Goal: Task Accomplishment & Management: Manage account settings

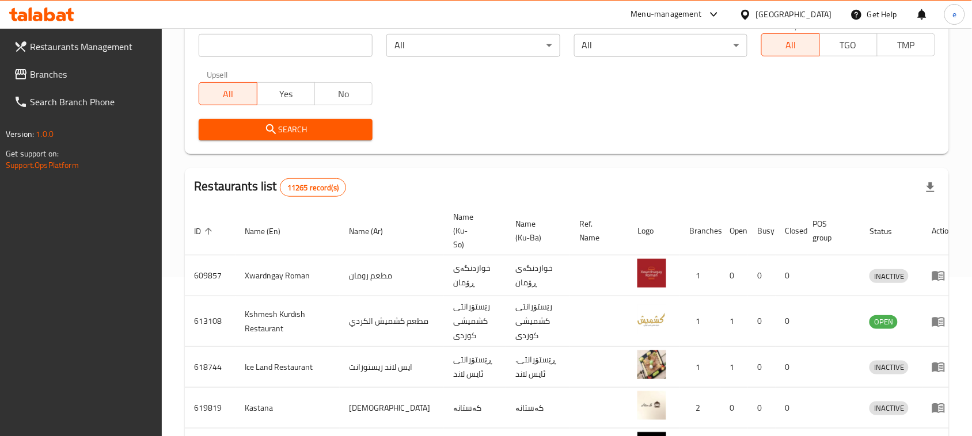
scroll to position [15, 0]
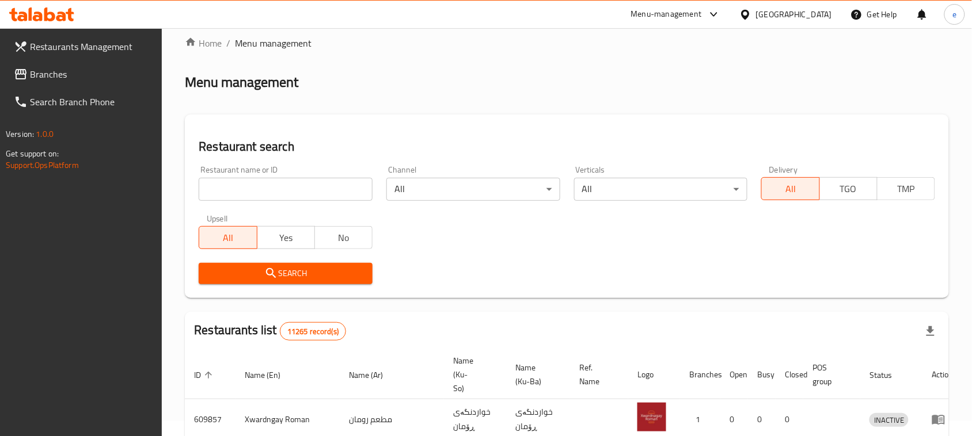
click at [252, 184] on input "search" at bounding box center [286, 189] width 174 height 23
paste input "750489"
type input "750489"
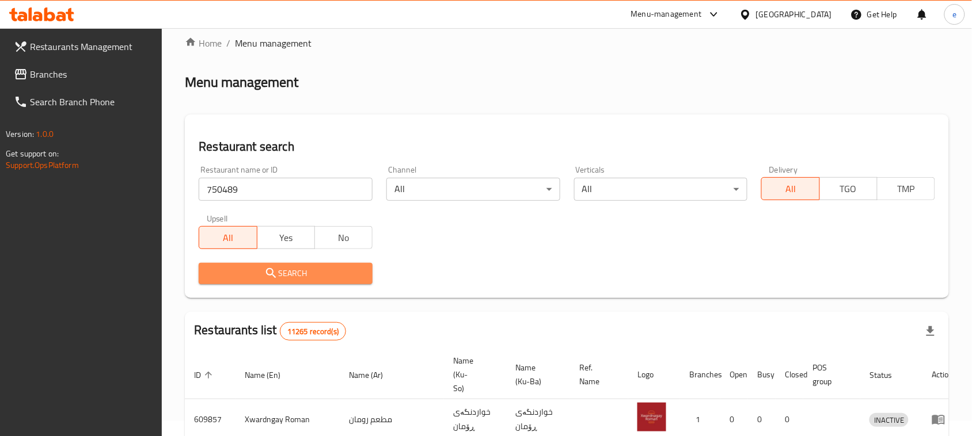
click at [302, 277] on span "Search" at bounding box center [285, 274] width 155 height 14
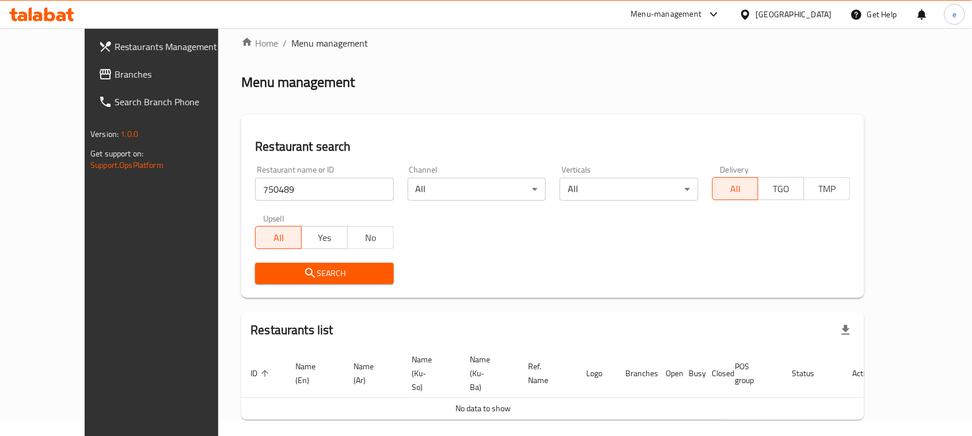
click at [115, 81] on span "Branches" at bounding box center [176, 74] width 123 height 14
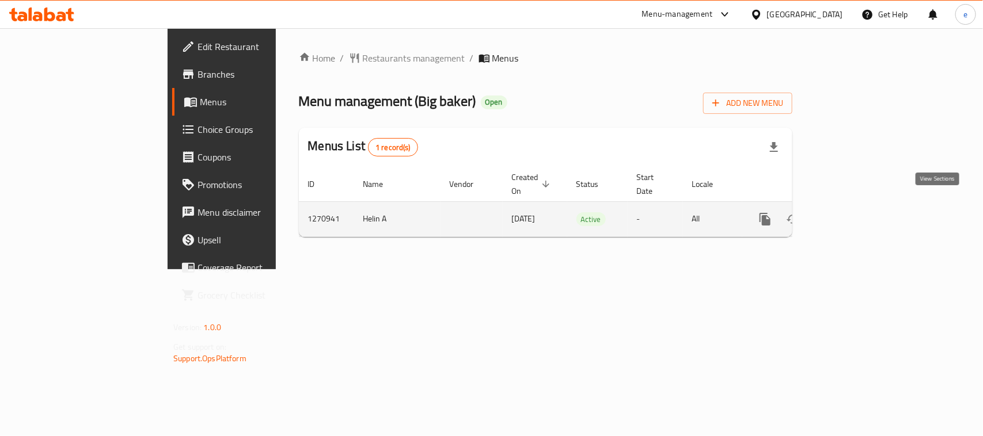
click at [862, 205] on link "enhanced table" at bounding box center [848, 219] width 28 height 28
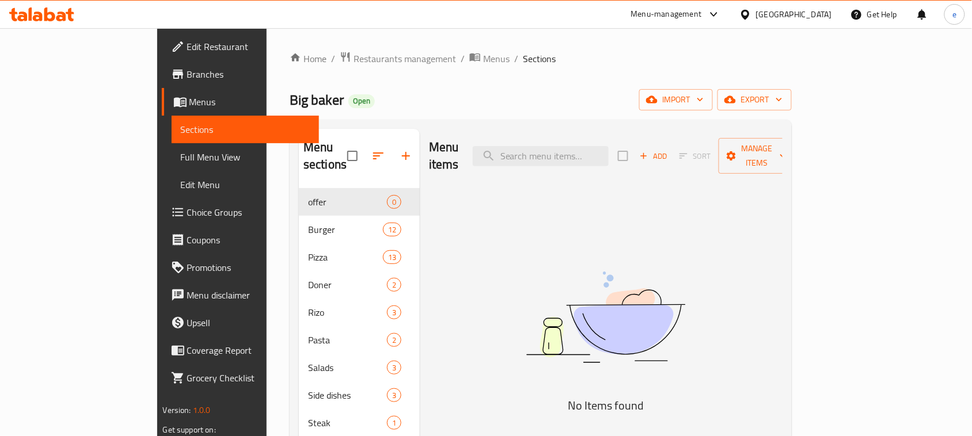
click at [181, 157] on span "Full Menu View" at bounding box center [246, 157] width 130 height 14
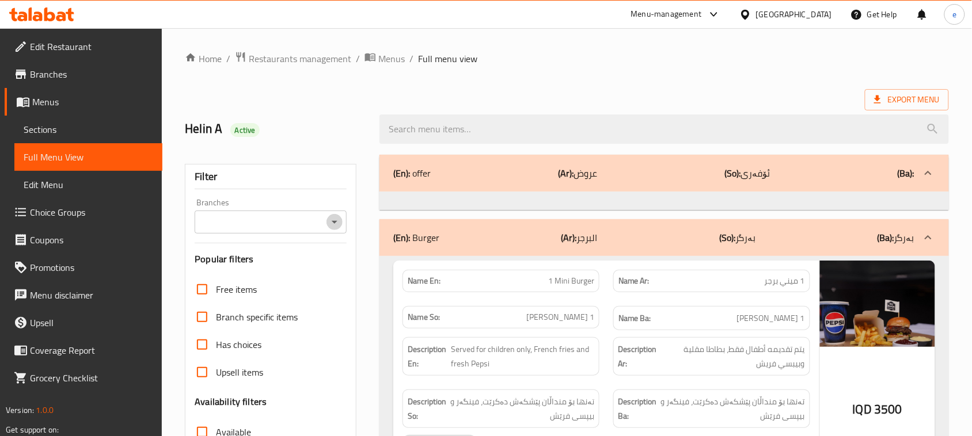
click at [327, 222] on button "Open" at bounding box center [334, 222] width 16 height 16
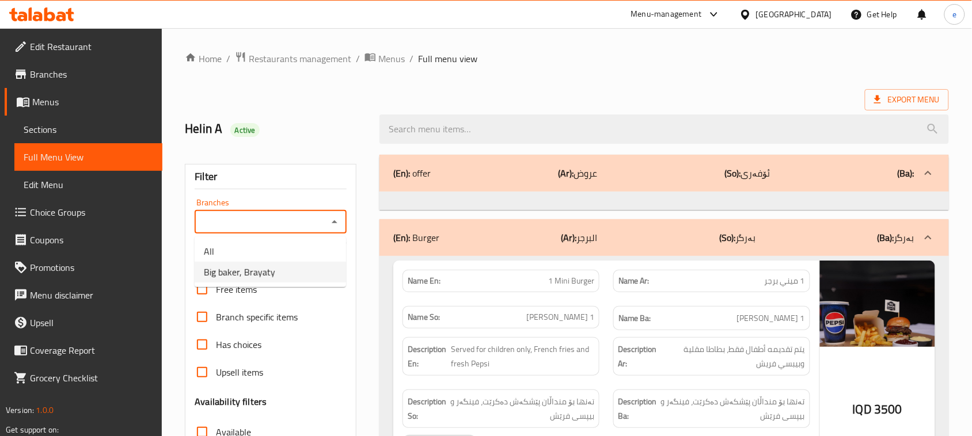
click at [298, 265] on li "Big baker, Brayaty" at bounding box center [270, 272] width 151 height 21
type input "Big baker, Brayaty"
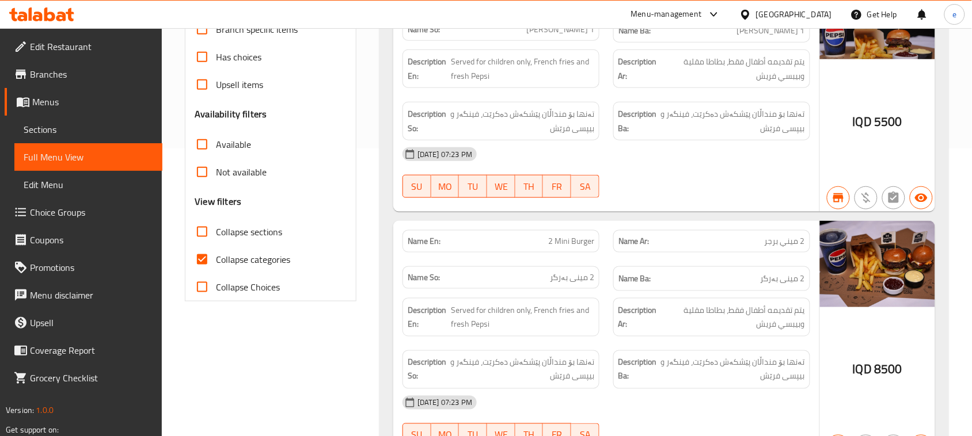
scroll to position [432, 0]
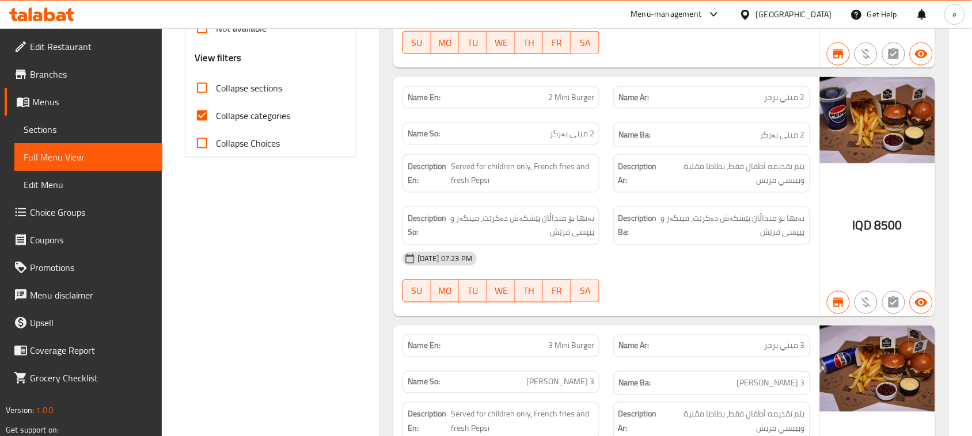
click at [204, 90] on input "Collapse sections" at bounding box center [202, 88] width 28 height 28
checkbox input "true"
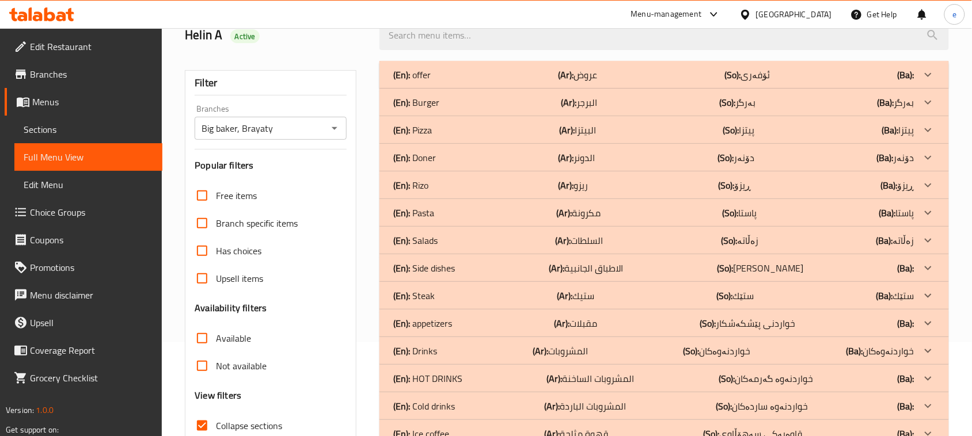
scroll to position [144, 0]
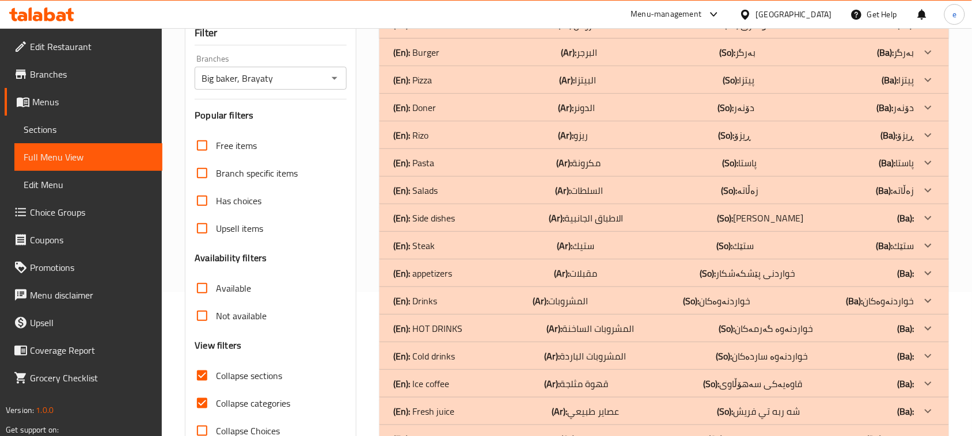
click at [459, 32] on div "(En): Rizo (Ar): ريزو (So): ڕیزۆ (Ba): ڕیزۆ" at bounding box center [653, 25] width 521 height 14
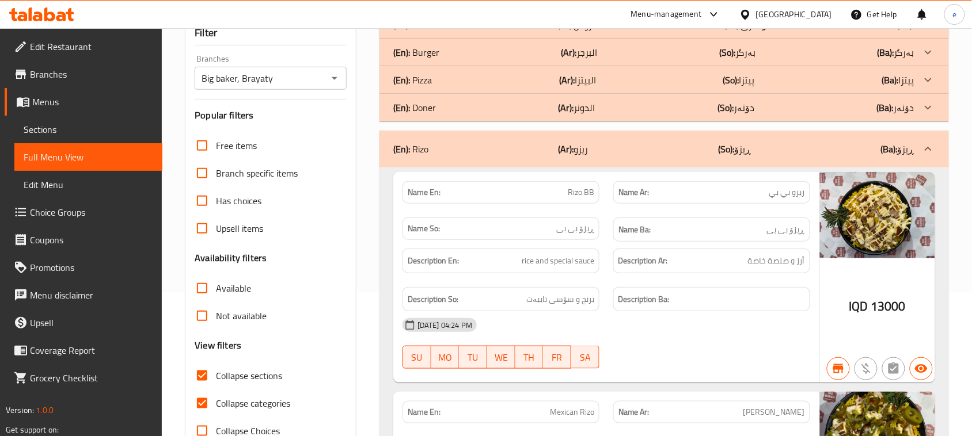
click at [484, 157] on div "(En): Rizo (Ar): ريزو (So): ڕیزۆ (Ba): ڕیزۆ" at bounding box center [663, 149] width 569 height 37
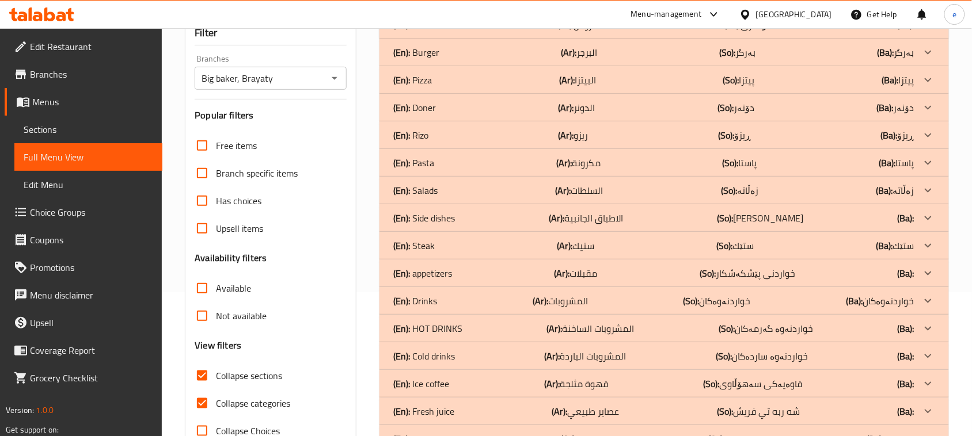
click at [444, 32] on div "(En): Rizo (Ar): ريزو (So): ڕیزۆ (Ba): ڕیزۆ" at bounding box center [653, 25] width 521 height 14
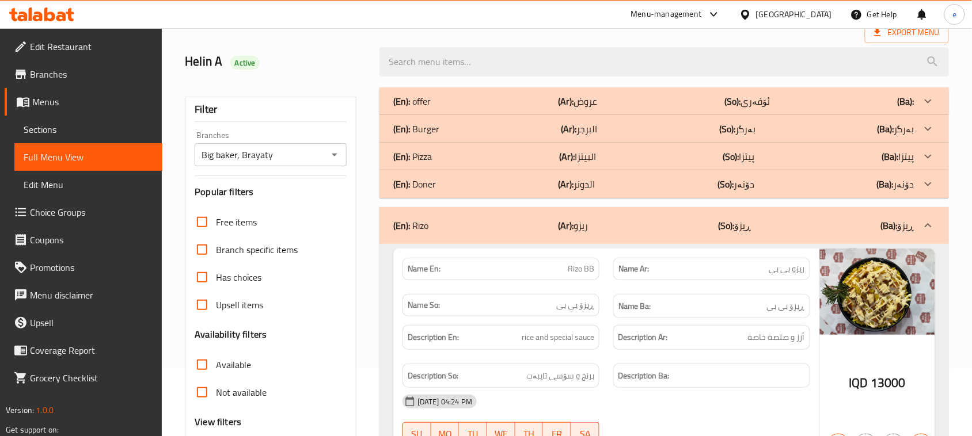
scroll to position [0, 0]
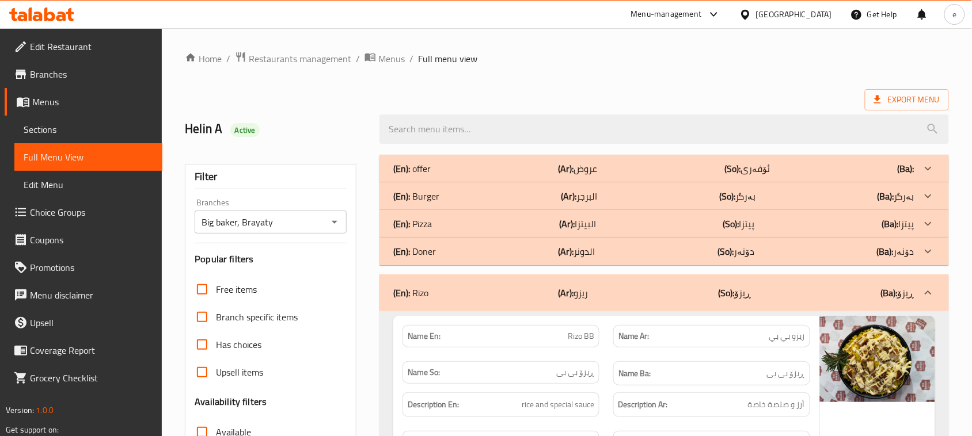
drag, startPoint x: 560, startPoint y: 263, endPoint x: 562, endPoint y: 281, distance: 18.0
click at [560, 182] on div "(En): Doner (Ar): الدونر (So): دۆنەر (Ba): دۆنەر" at bounding box center [663, 169] width 569 height 28
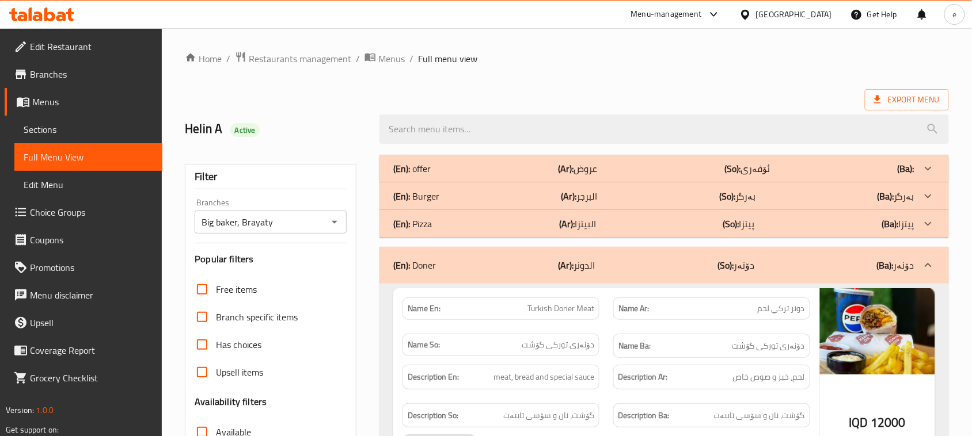
click at [554, 278] on div "(En): Doner (Ar): الدونر (So): دۆنەر (Ba): دۆنەر" at bounding box center [663, 265] width 569 height 37
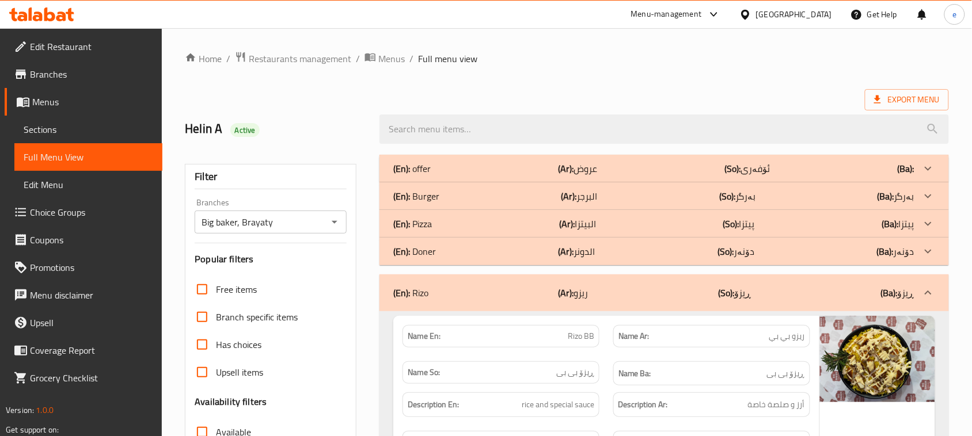
click at [539, 286] on div "(En): Rizo (Ar): ريزو (So): ڕیزۆ (Ba): ڕیزۆ" at bounding box center [653, 293] width 521 height 14
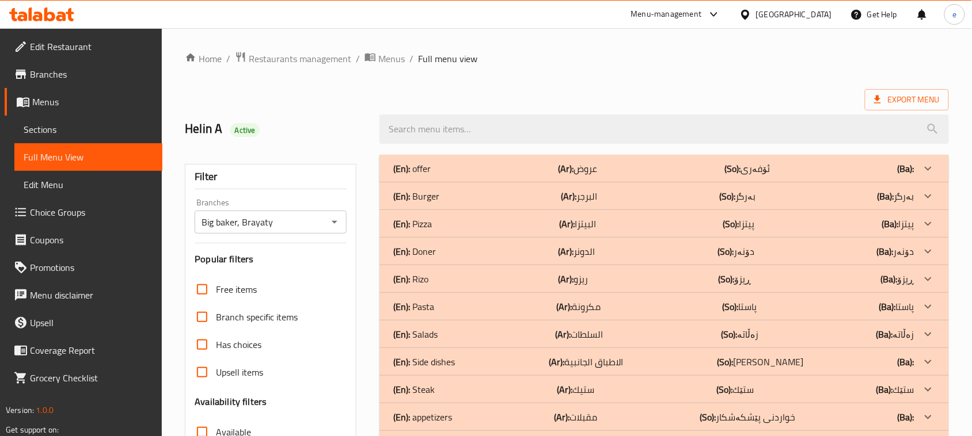
click at [473, 176] on div "(En): Pizza (Ar): البيتزا (So): پیتزا (Ba): پیتزا" at bounding box center [653, 169] width 521 height 14
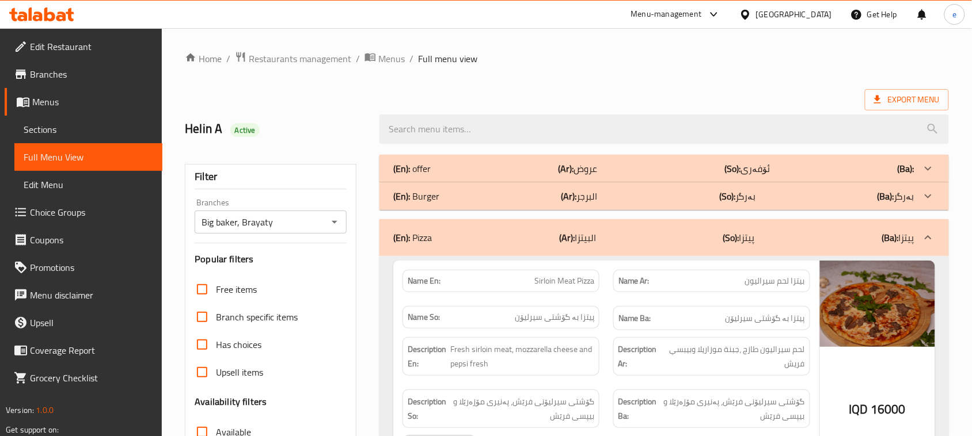
click at [494, 242] on div "(En): Pizza (Ar): البيتزا (So): پیتزا (Ba): پیتزا" at bounding box center [653, 238] width 521 height 14
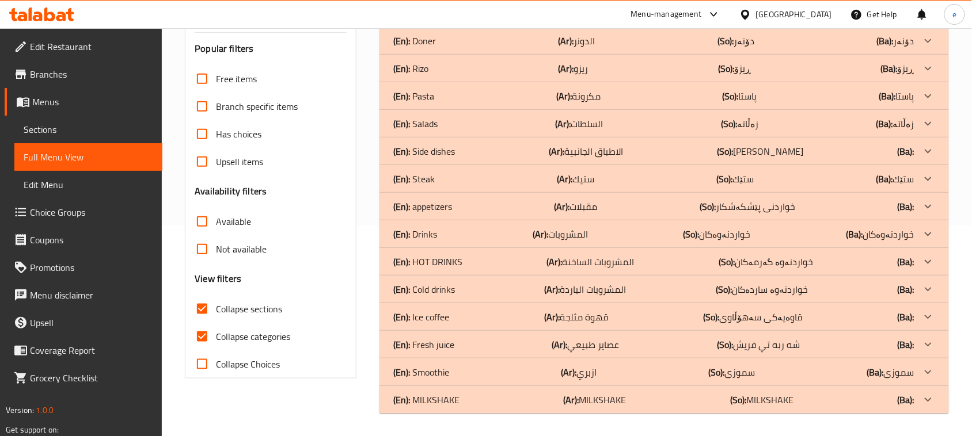
scroll to position [67, 0]
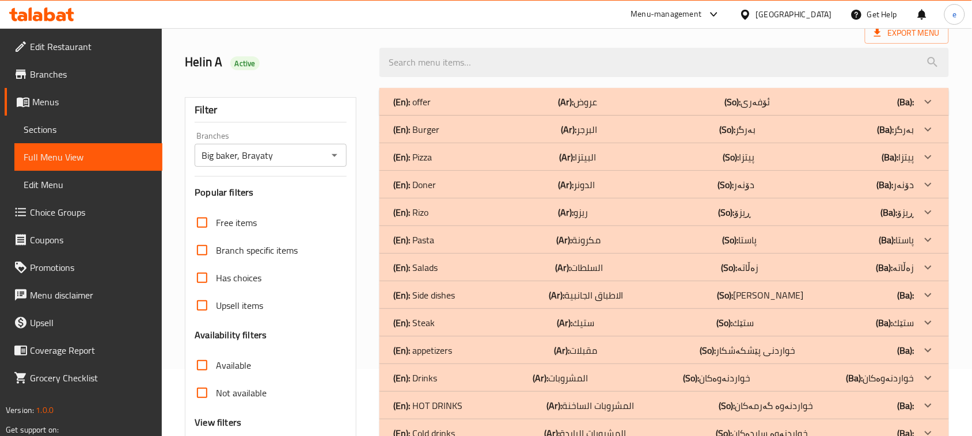
click at [48, 12] on icon at bounding box center [41, 14] width 65 height 14
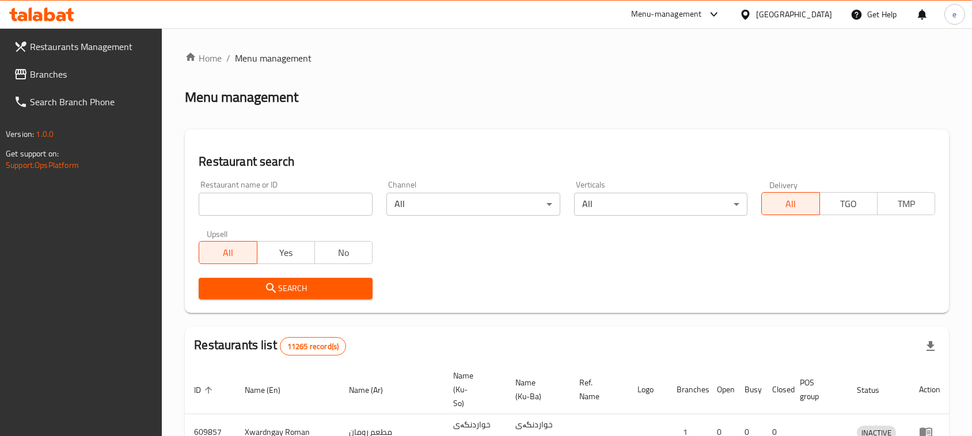
scroll to position [67, 0]
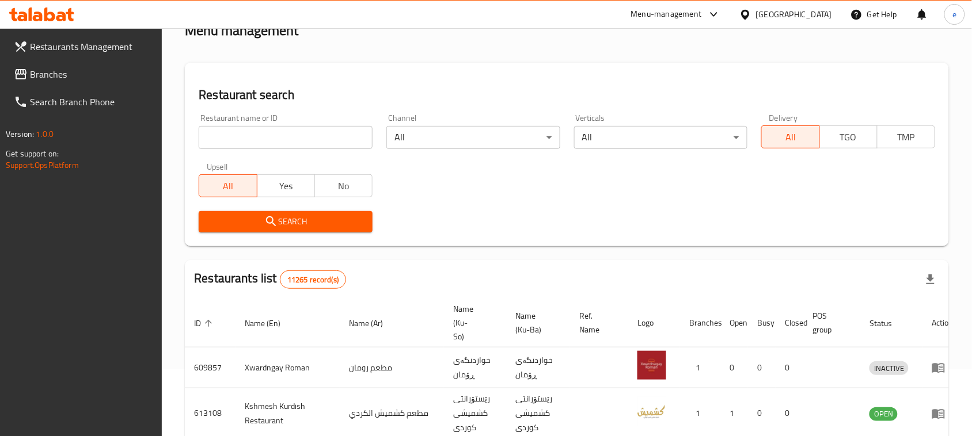
click at [249, 134] on input "search" at bounding box center [286, 137] width 174 height 23
click at [62, 75] on span "Branches" at bounding box center [91, 74] width 123 height 14
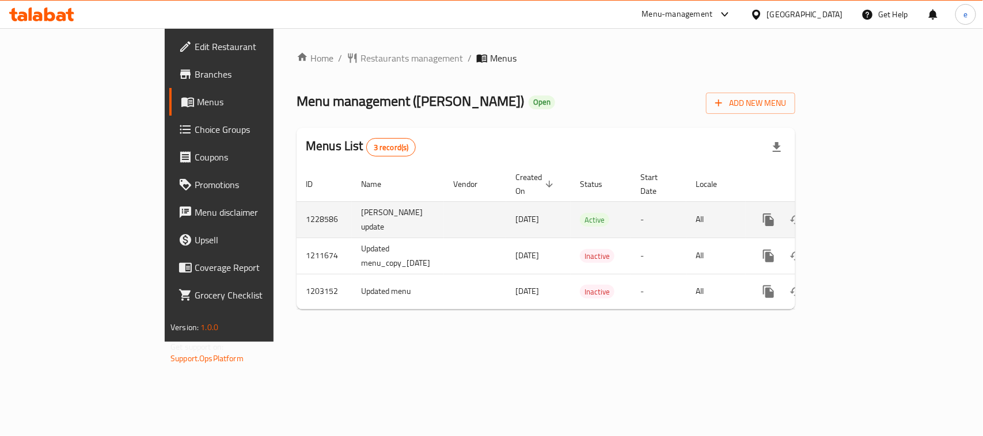
click at [858, 213] on icon "enhanced table" at bounding box center [851, 220] width 14 height 14
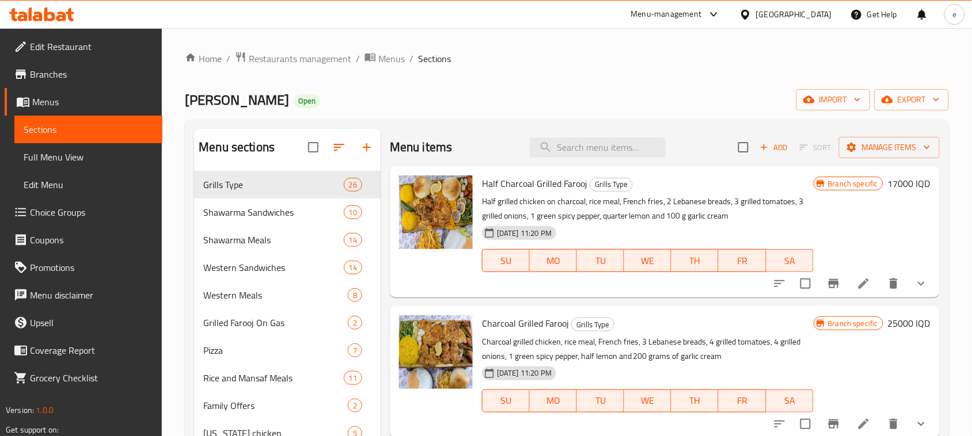
click at [95, 155] on span "Full Menu View" at bounding box center [89, 157] width 130 height 14
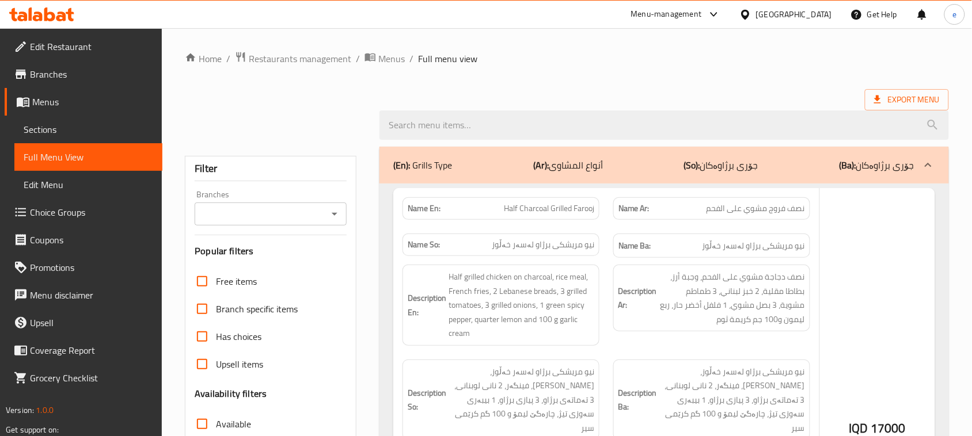
click at [73, 165] on link "Full Menu View" at bounding box center [88, 157] width 148 height 28
click at [327, 210] on div "Branches Branches" at bounding box center [271, 208] width 152 height 35
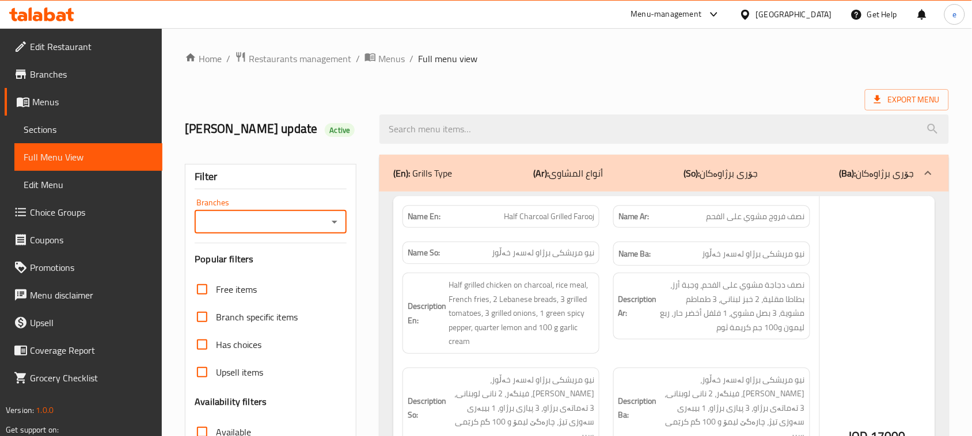
click at [332, 216] on icon "Open" at bounding box center [335, 222] width 14 height 14
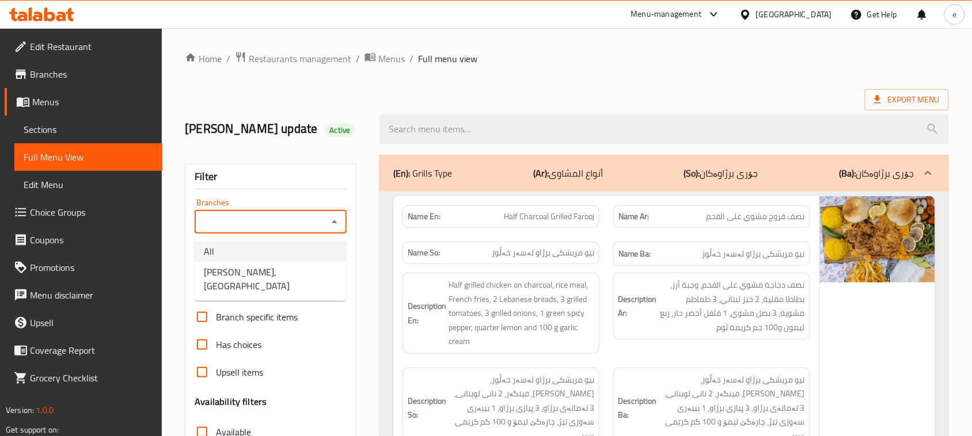
click at [294, 266] on span "Dhaif Almukhtar, Bakhtiary" at bounding box center [270, 279] width 133 height 28
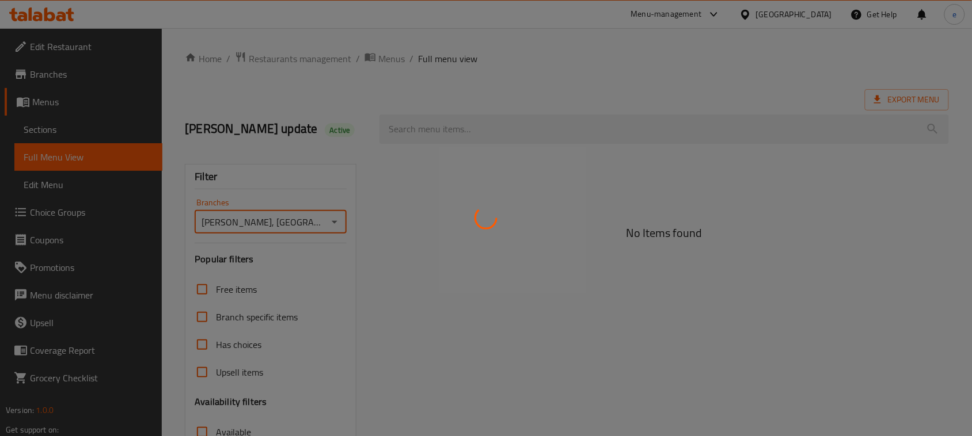
type input "Dhaif Almukhtar, Bakhtiary"
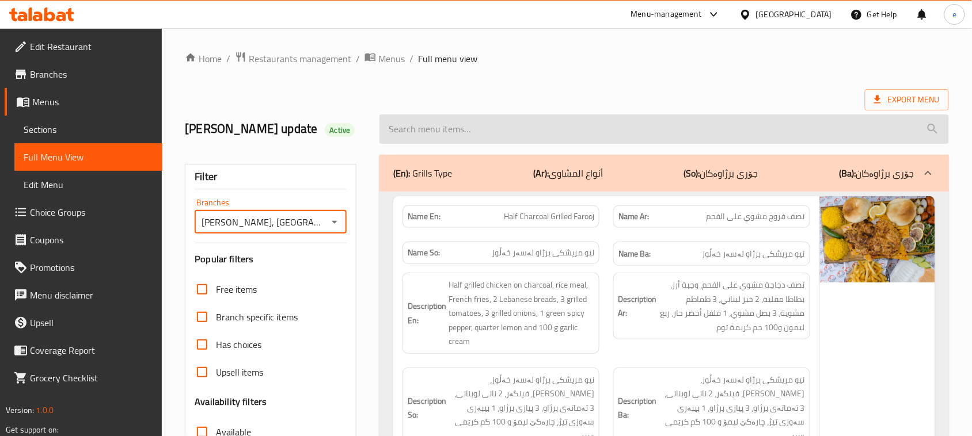
click at [478, 131] on input "search" at bounding box center [663, 129] width 569 height 29
paste input "Broasted Chicken"
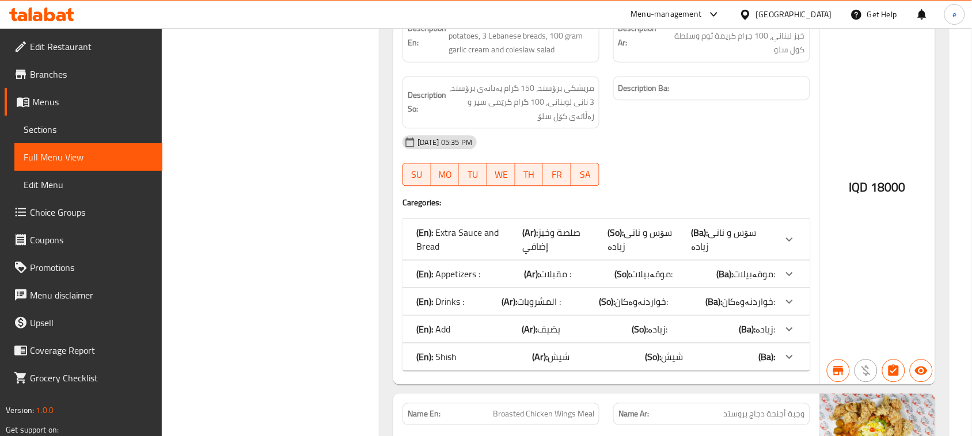
scroll to position [581, 0]
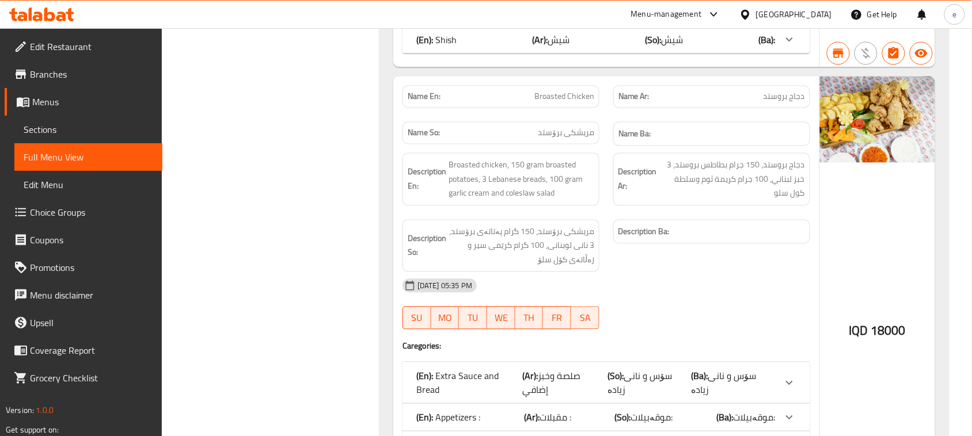
type input "Broasted Chicken"
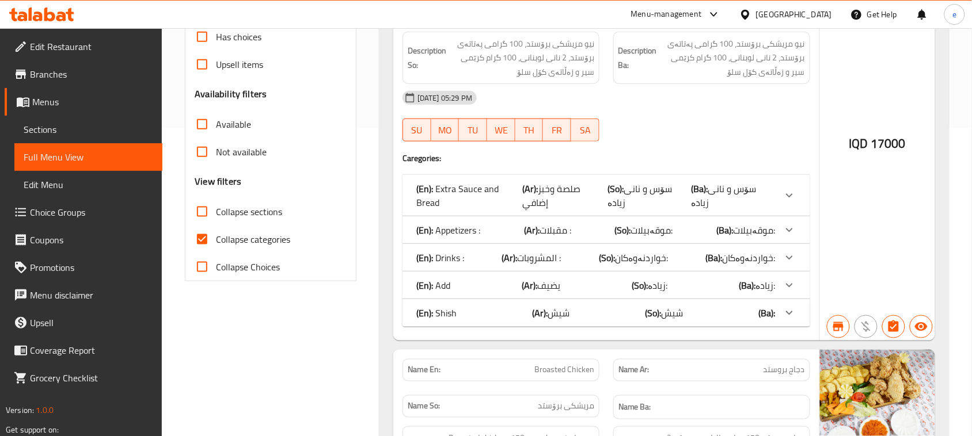
scroll to position [6, 0]
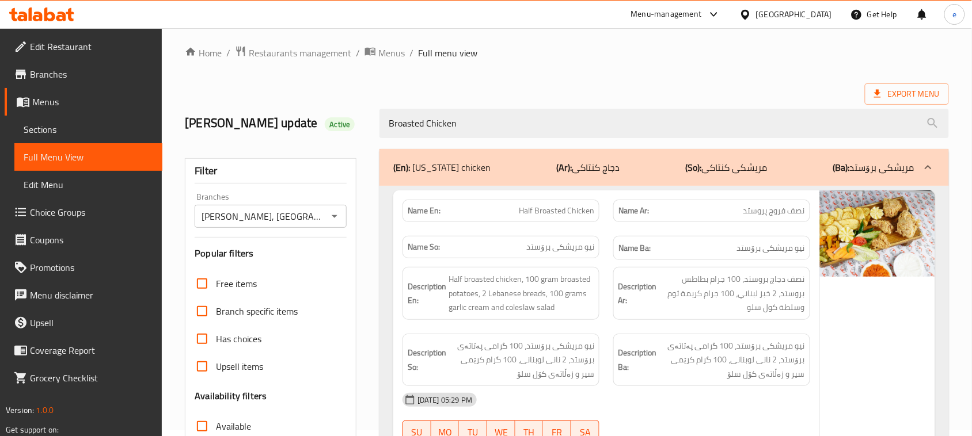
click at [338, 218] on icon "Open" at bounding box center [335, 217] width 14 height 14
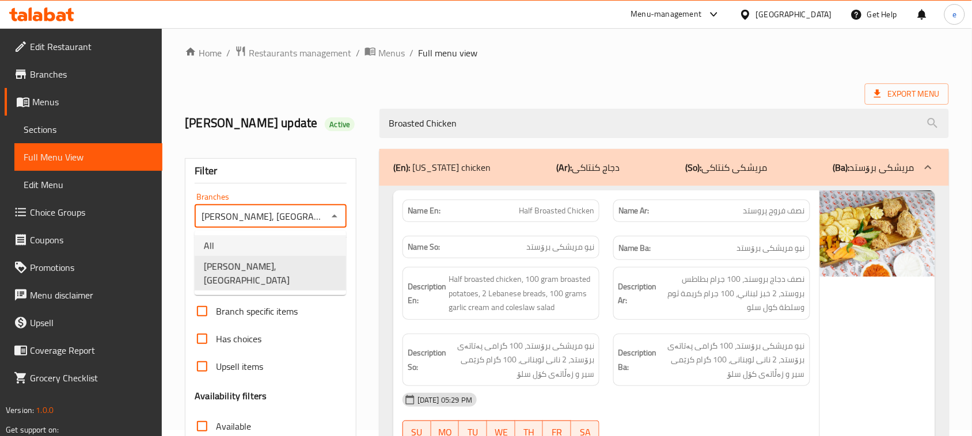
click at [297, 240] on li "All" at bounding box center [270, 245] width 151 height 21
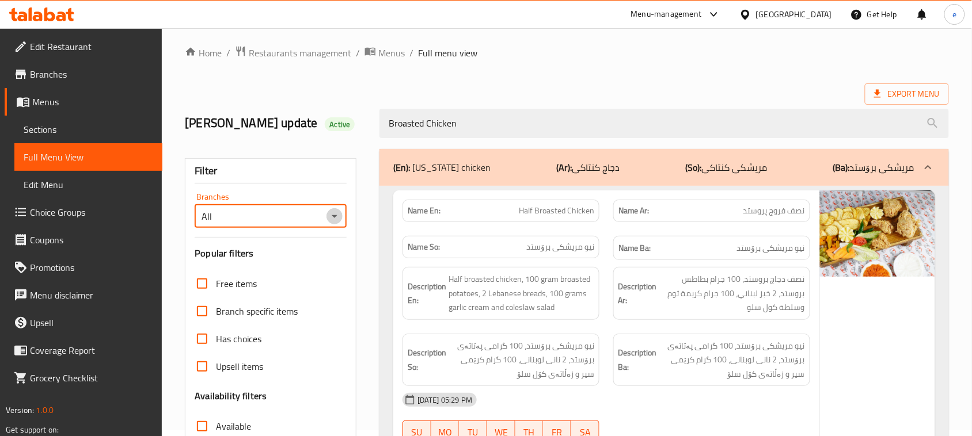
click at [338, 217] on icon "Open" at bounding box center [335, 217] width 14 height 14
click at [298, 267] on span "Dhaif Almukhtar, Bakhtiary" at bounding box center [270, 274] width 133 height 28
type input "Dhaif Almukhtar, Bakhtiary"
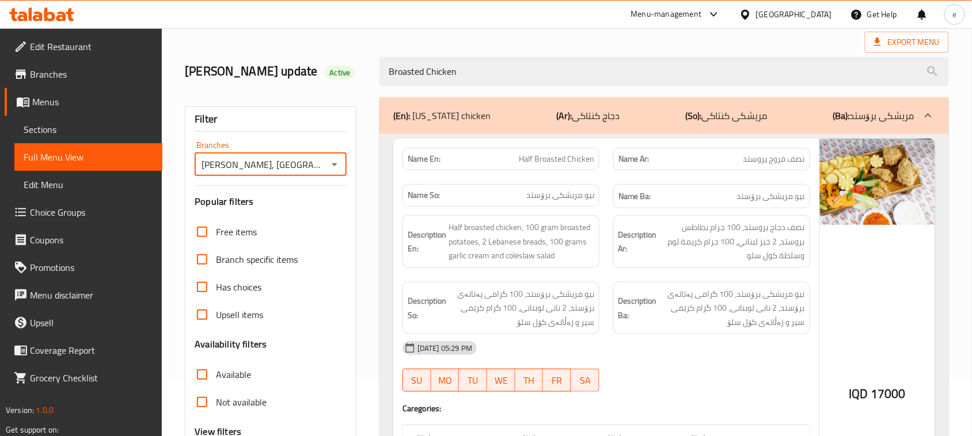
scroll to position [0, 0]
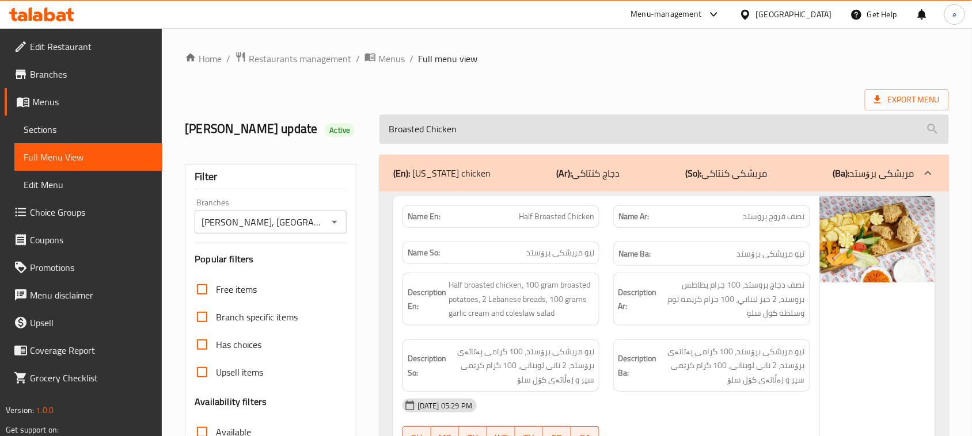
click at [455, 139] on input "Broasted Chicken" at bounding box center [663, 129] width 569 height 29
click at [454, 139] on input "Broasted Chicken" at bounding box center [663, 129] width 569 height 29
paste input "Crispy Mix Meal"
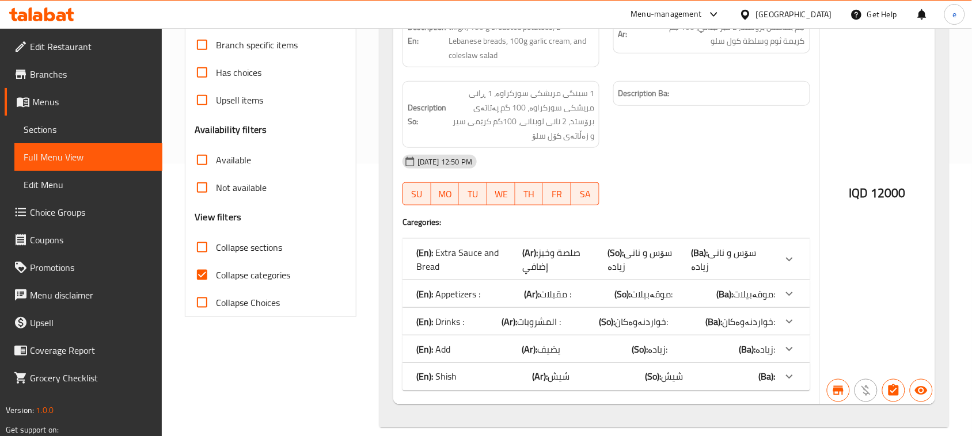
scroll to position [273, 0]
type input "Crispy Mix Meal"
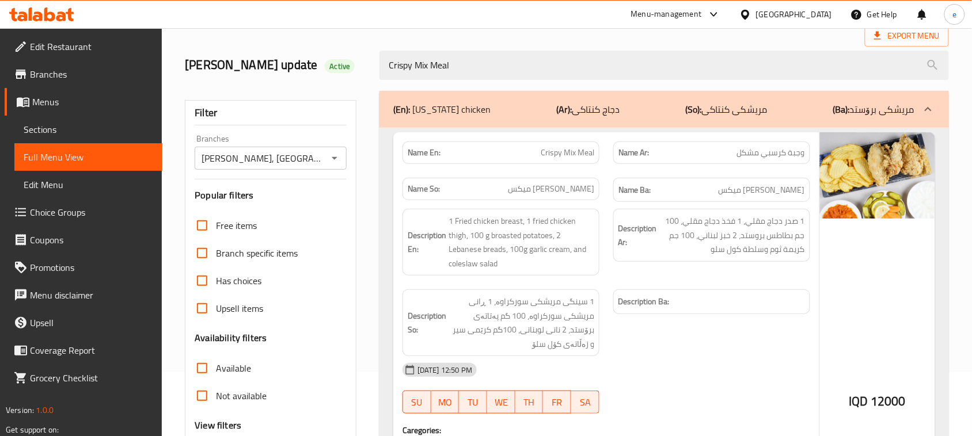
scroll to position [0, 0]
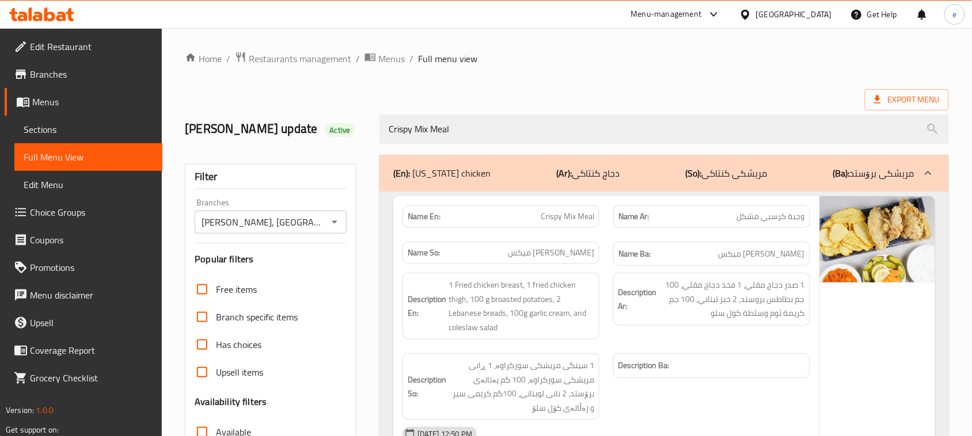
click at [326, 222] on button "Open" at bounding box center [334, 222] width 16 height 16
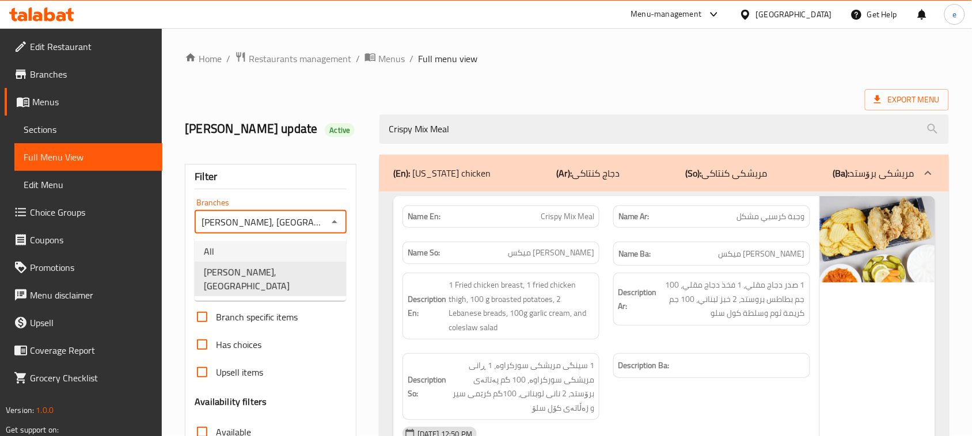
click at [311, 242] on li "All" at bounding box center [270, 251] width 151 height 21
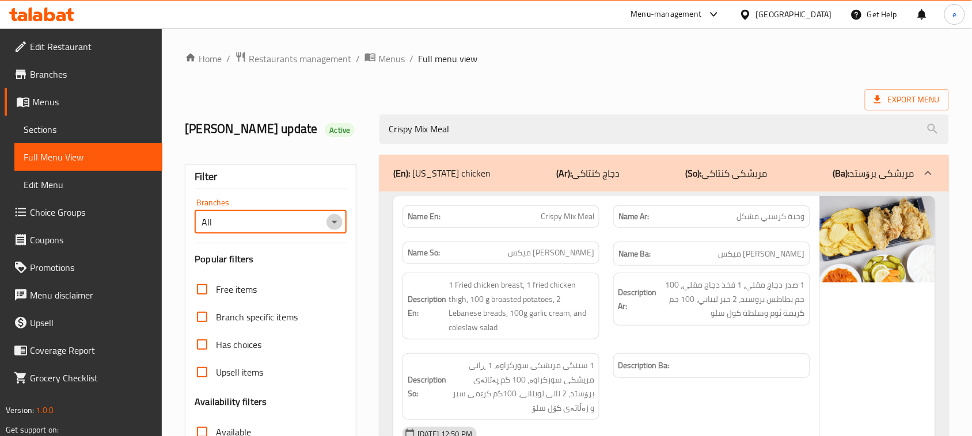
click at [337, 223] on icon "Open" at bounding box center [335, 222] width 14 height 14
click at [321, 265] on li "Dhaif Almukhtar, Bakhtiary" at bounding box center [270, 279] width 151 height 35
type input "Dhaif Almukhtar, Bakhtiary"
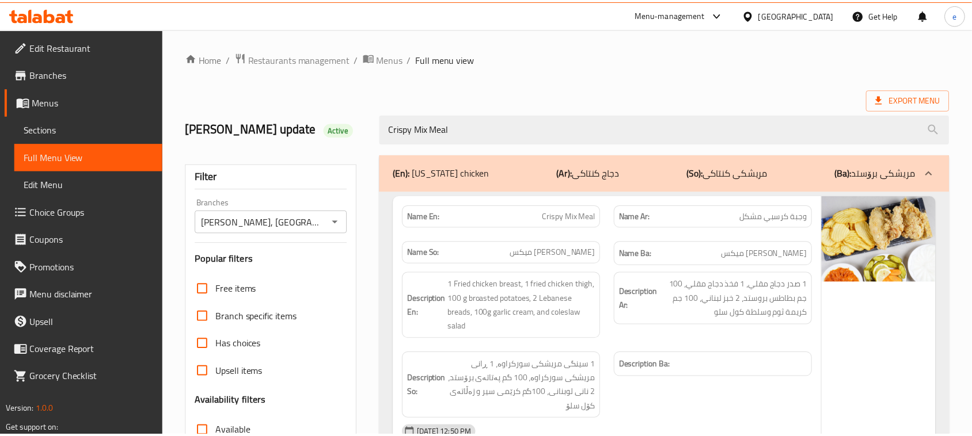
scroll to position [273, 0]
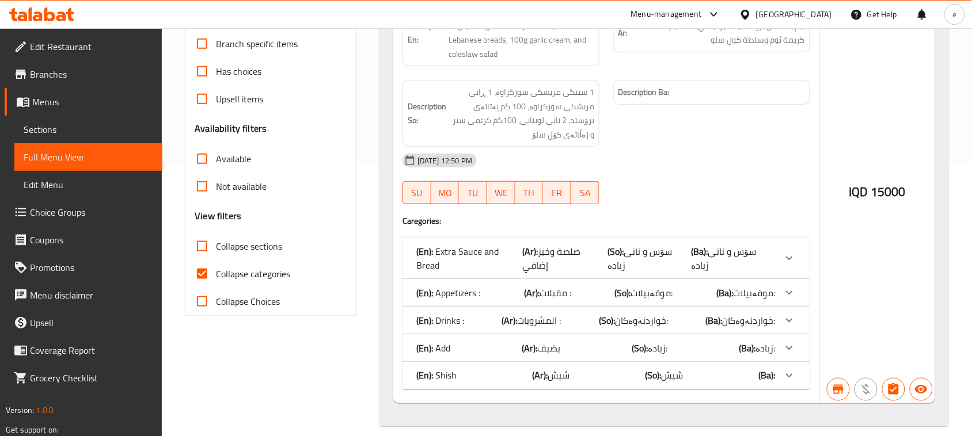
click at [59, 13] on icon at bounding box center [61, 17] width 10 height 10
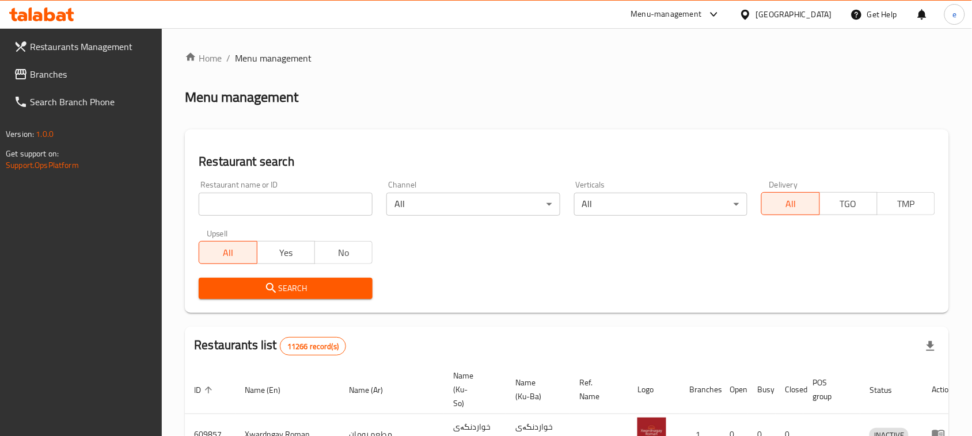
click at [262, 187] on div "Restaurant name or ID Restaurant name or ID" at bounding box center [286, 198] width 174 height 35
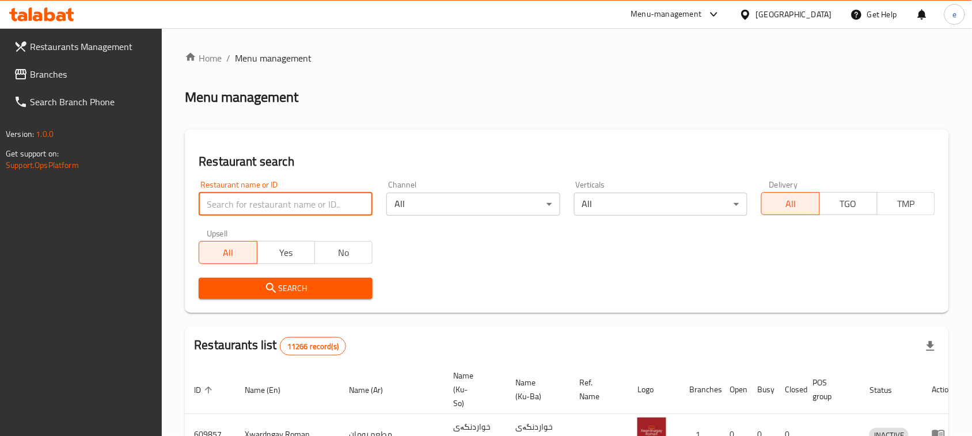
click at [263, 199] on input "search" at bounding box center [286, 204] width 174 height 23
paste input "684887"
type input "684887"
click button "Search" at bounding box center [286, 288] width 174 height 21
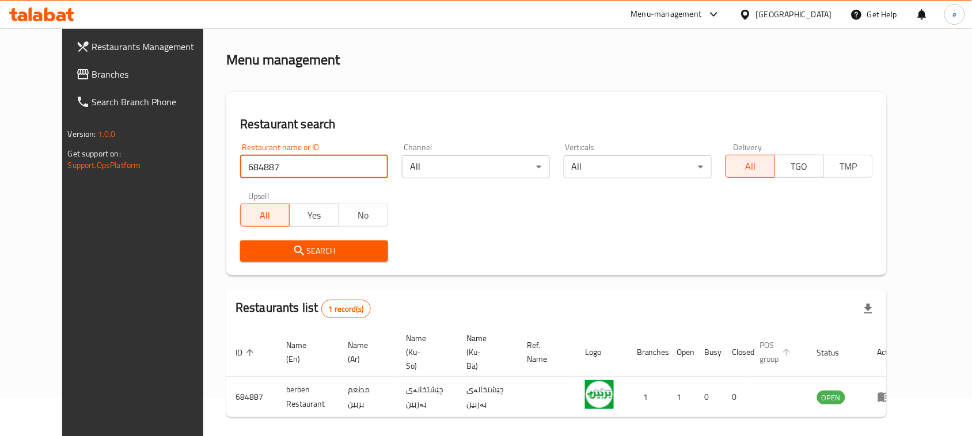
scroll to position [67, 0]
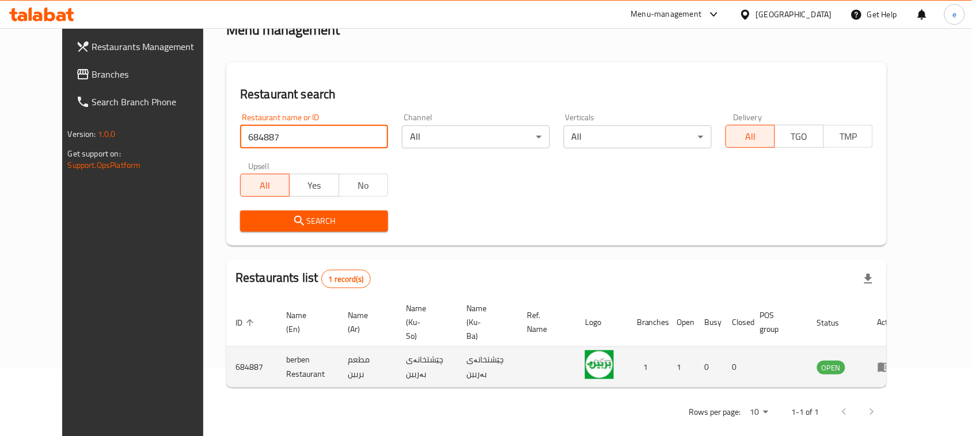
click at [908, 360] on td "enhanced table" at bounding box center [888, 367] width 40 height 41
click at [889, 366] on icon "enhanced table" at bounding box center [887, 368] width 4 height 5
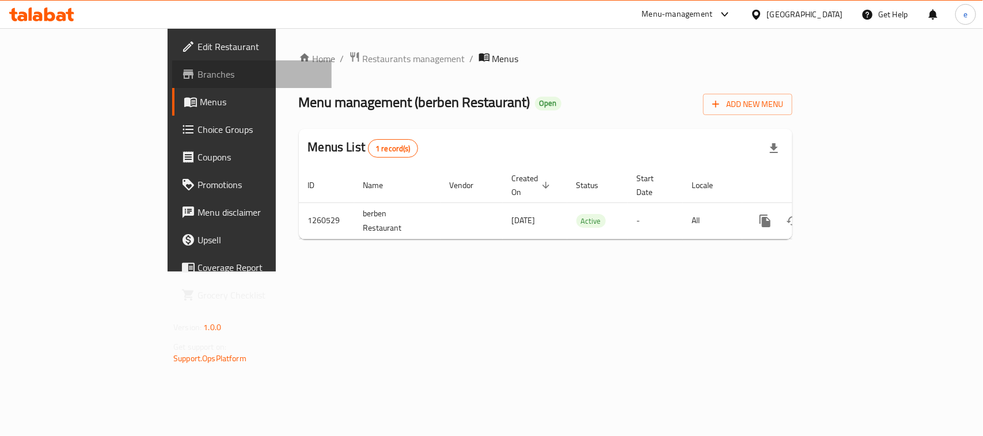
click at [197, 79] on span "Branches" at bounding box center [259, 74] width 125 height 14
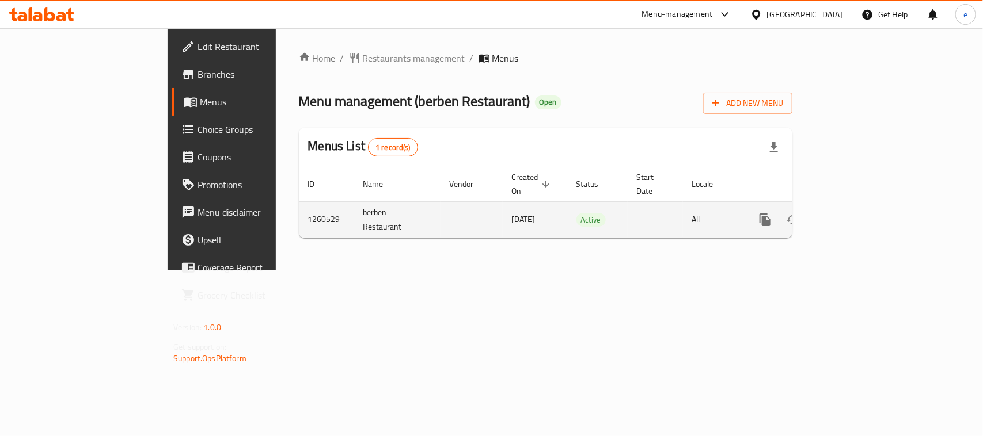
click at [855, 213] on icon "enhanced table" at bounding box center [848, 220] width 14 height 14
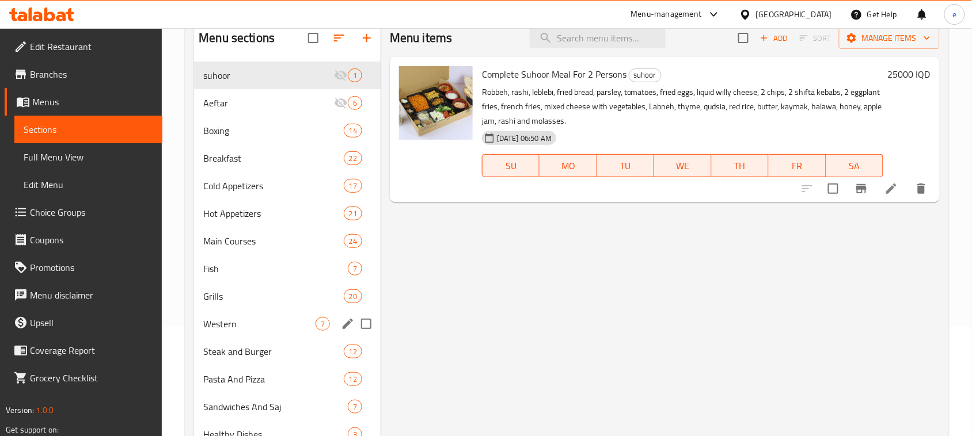
scroll to position [144, 0]
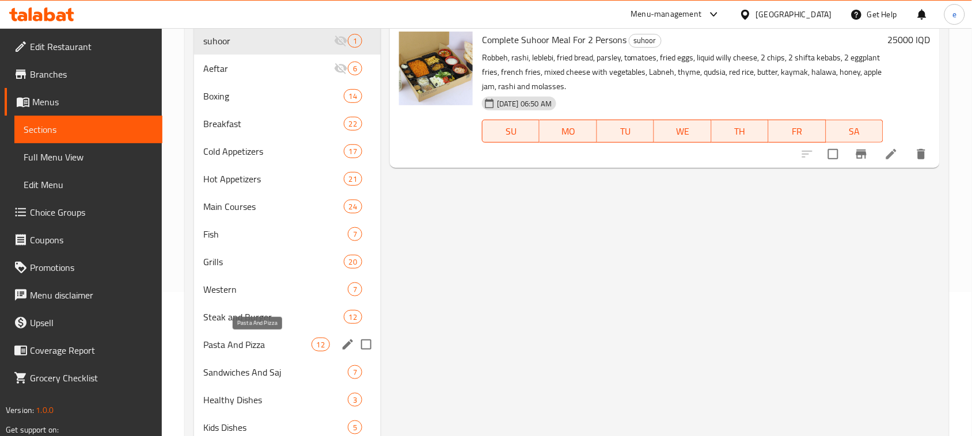
click at [239, 342] on span "Pasta And Pizza" at bounding box center [257, 345] width 108 height 14
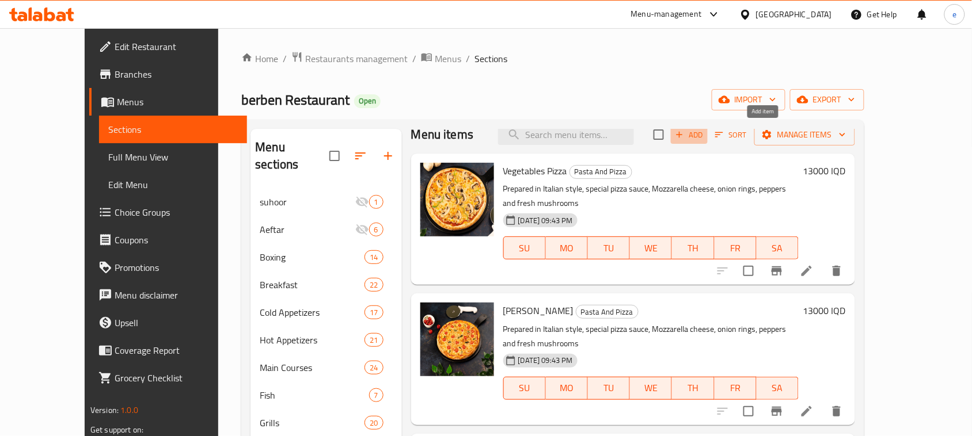
click at [705, 138] on span "Add" at bounding box center [688, 134] width 31 height 13
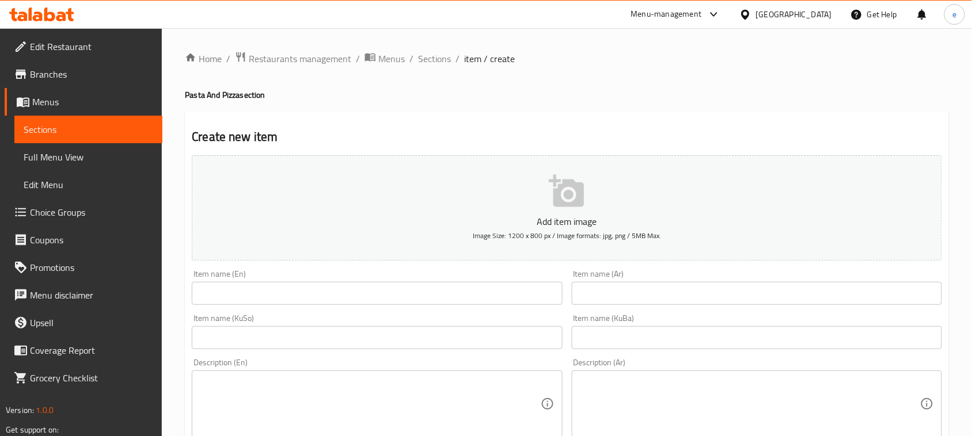
click at [611, 291] on input "text" at bounding box center [757, 293] width 370 height 23
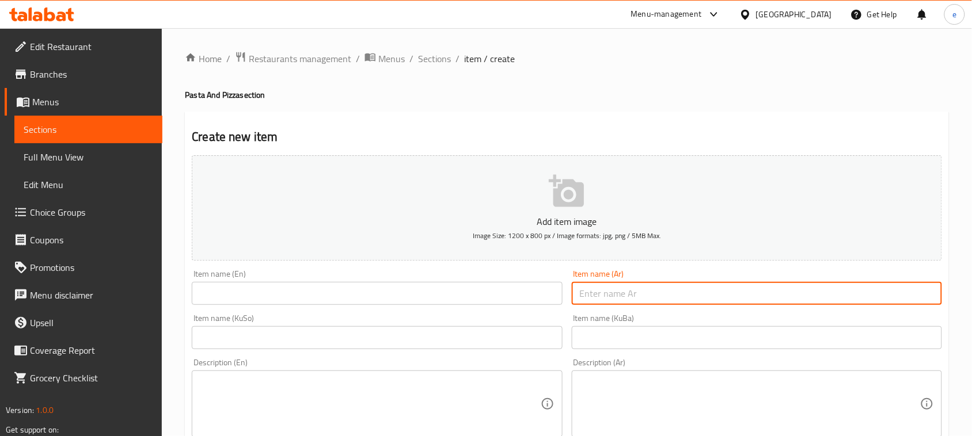
paste input "[PERSON_NAME]"
type input "[PERSON_NAME]"
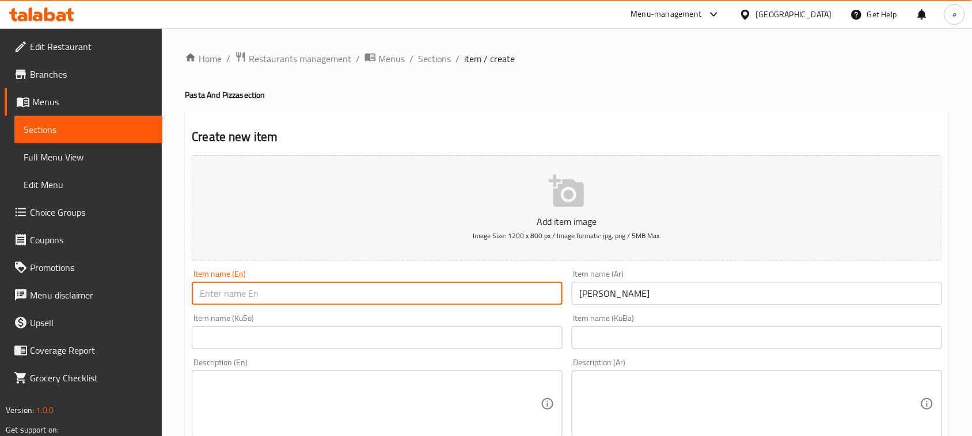
click at [318, 291] on input "text" at bounding box center [377, 293] width 370 height 23
paste input "Square Pizza"
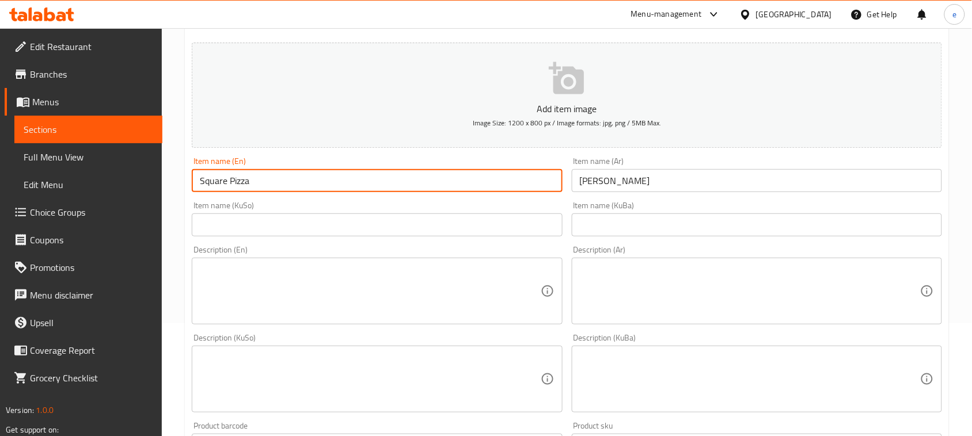
scroll to position [144, 0]
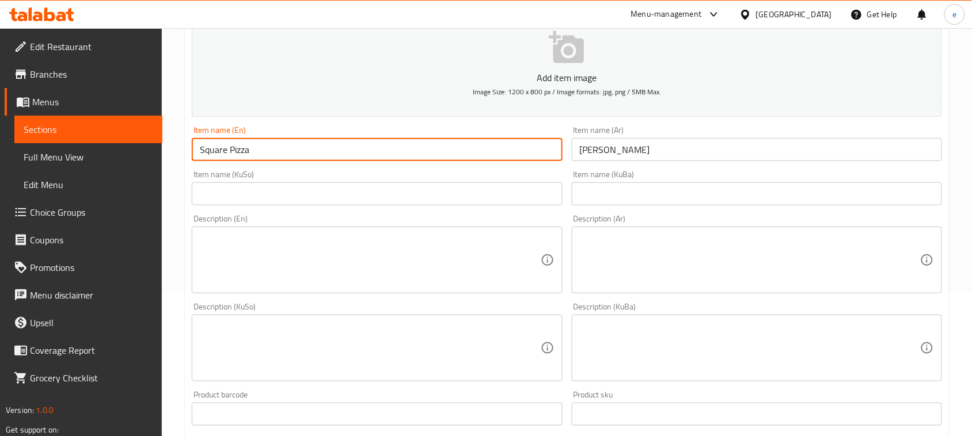
type input "Square Pizza"
click at [505, 197] on input "text" at bounding box center [377, 193] width 370 height 23
click at [204, 149] on input "Square Pizza" at bounding box center [377, 149] width 370 height 23
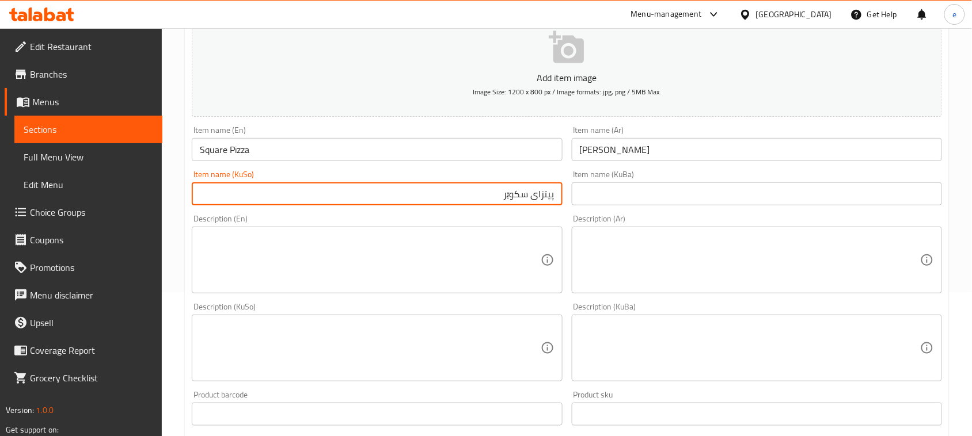
click at [516, 197] on input "پیتزای سکوێر" at bounding box center [377, 193] width 370 height 23
click at [533, 195] on input "پیتزای چوارگۆشە" at bounding box center [377, 193] width 370 height 23
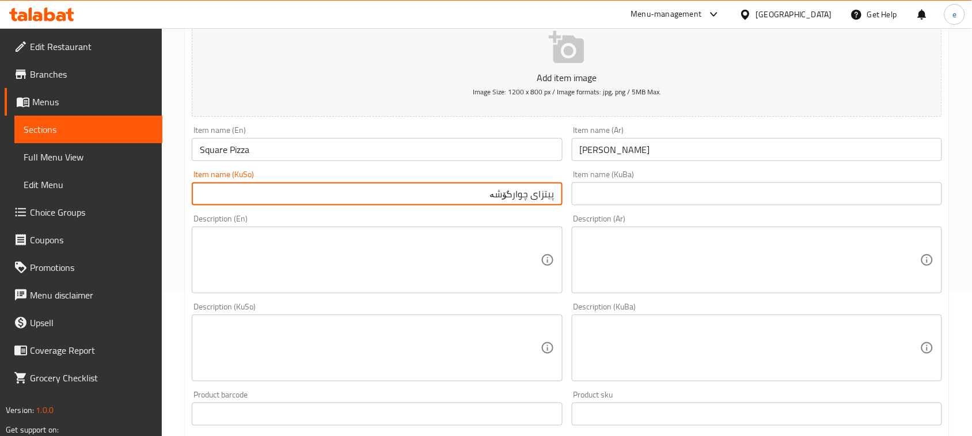
type input "پیتزای چوارگۆشە"
click at [611, 217] on div "Description (Ar) Description (Ar)" at bounding box center [757, 254] width 370 height 79
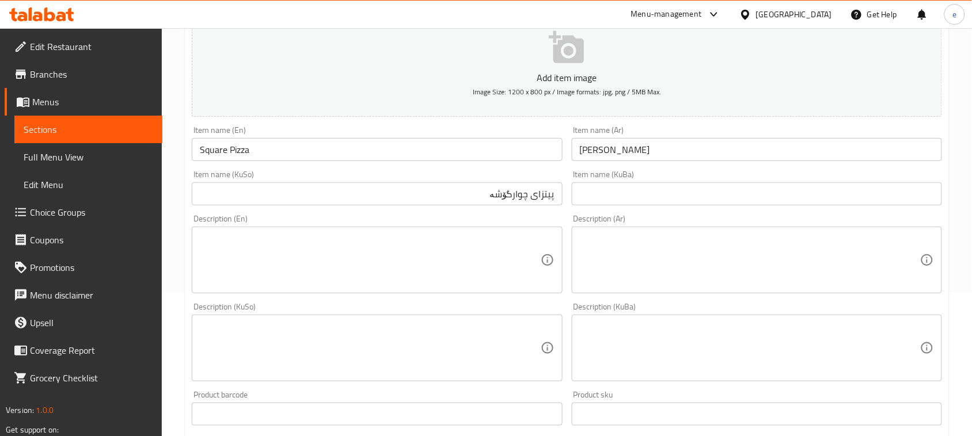
click at [613, 182] on div "Item name (KuBa) Item name (KuBa)" at bounding box center [757, 187] width 370 height 35
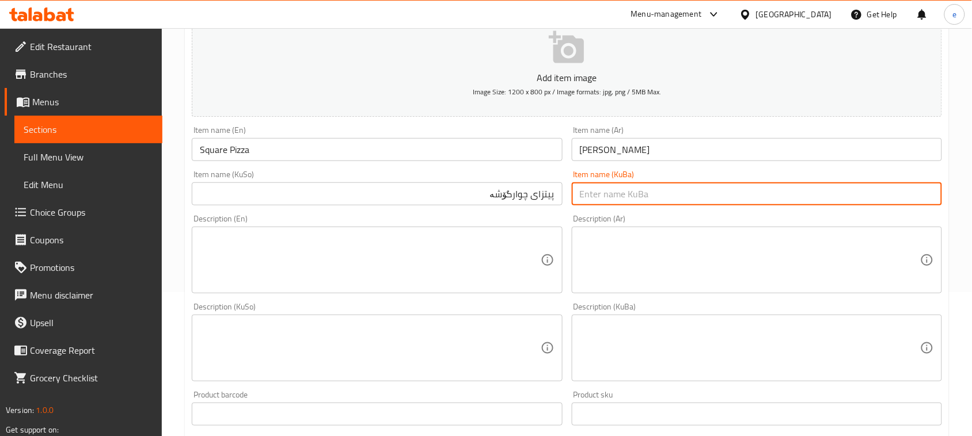
click at [612, 188] on input "text" at bounding box center [757, 193] width 370 height 23
paste input "پیتزای چوارگۆشە"
type input "پیتزای چوارگۆشە"
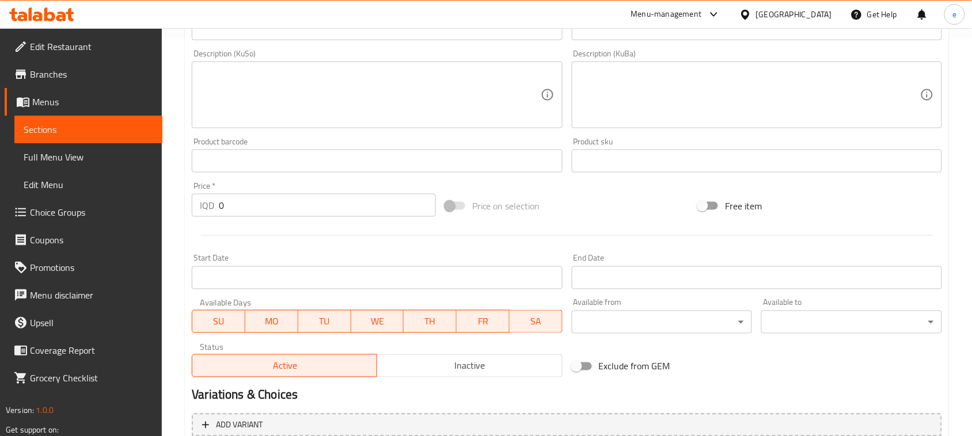
scroll to position [363, 0]
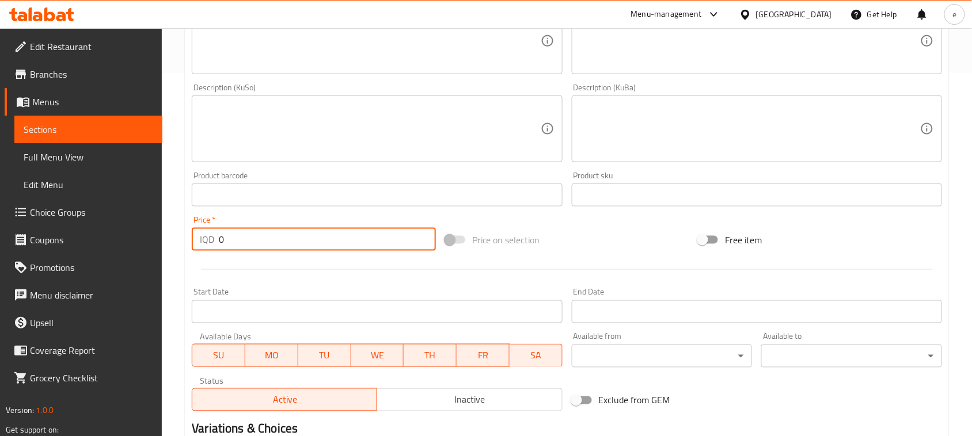
drag, startPoint x: 272, startPoint y: 240, endPoint x: 202, endPoint y: 242, distance: 69.7
click at [203, 242] on div "IQD 0 Price *" at bounding box center [314, 239] width 244 height 23
paste input "15"
type input "15000"
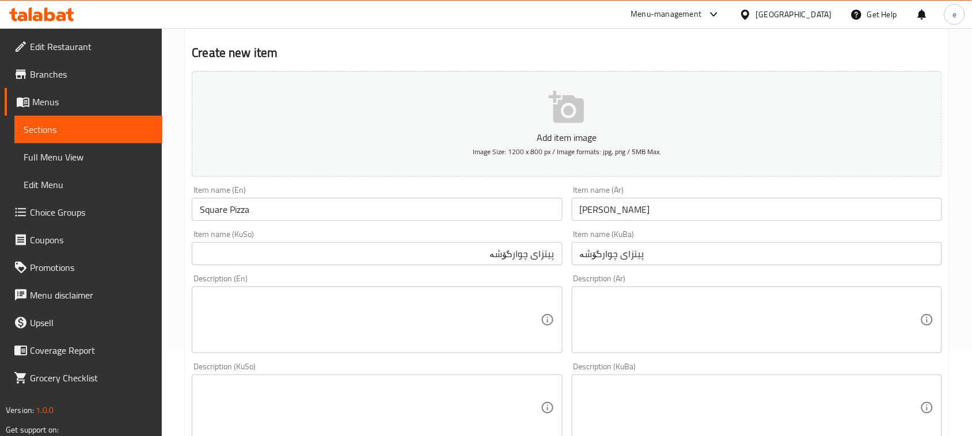
scroll to position [75, 0]
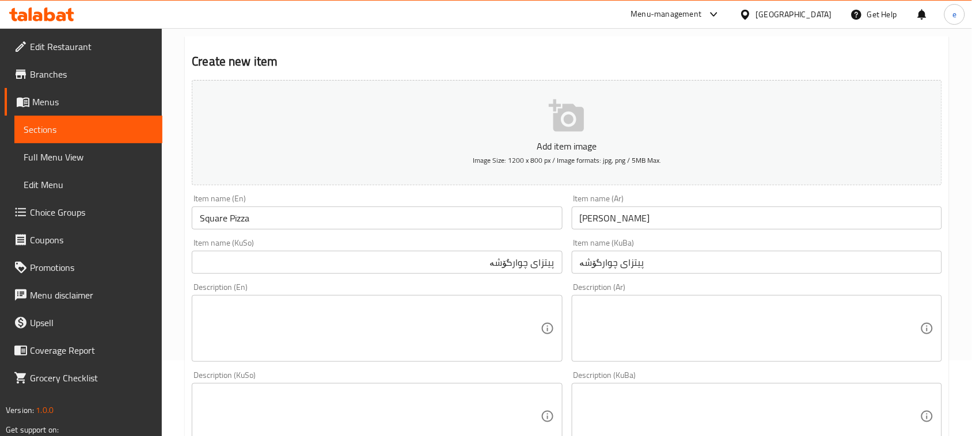
click at [640, 326] on textarea at bounding box center [750, 329] width 340 height 55
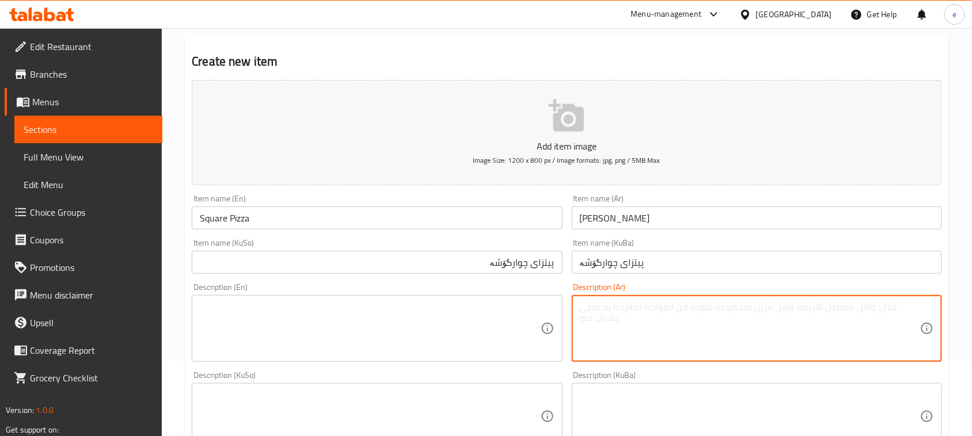
paste textarea "عجينة بربين مميزة مع تشكيلة من خضار طازجة، بيبروني، قاورما من لحم عجل طازج، صلص…"
type textarea "عجينة بربين مميزة مع تشكيلة من خضار طازجة، بيبروني، قاورما من لحم عجل طازج، صلص…"
click at [500, 337] on textarea at bounding box center [370, 329] width 340 height 55
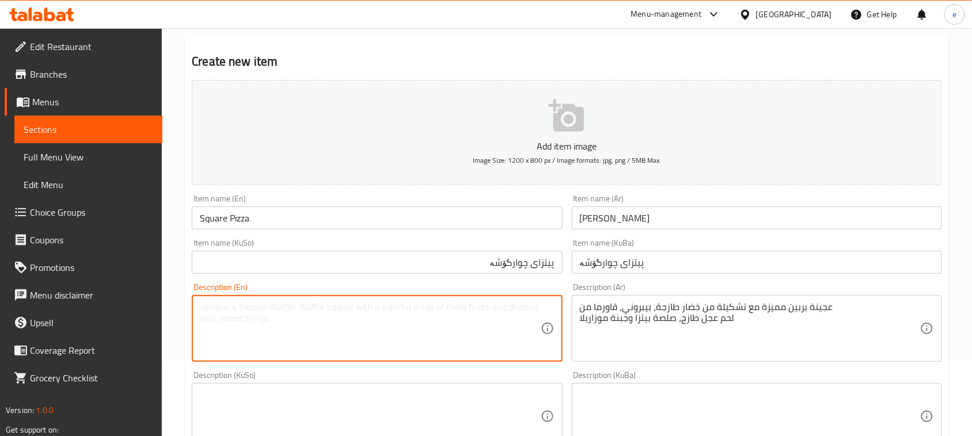
paste textarea "Special berben dough with mix of fresh vegetables, pepperoni, fresh veal kawarm…"
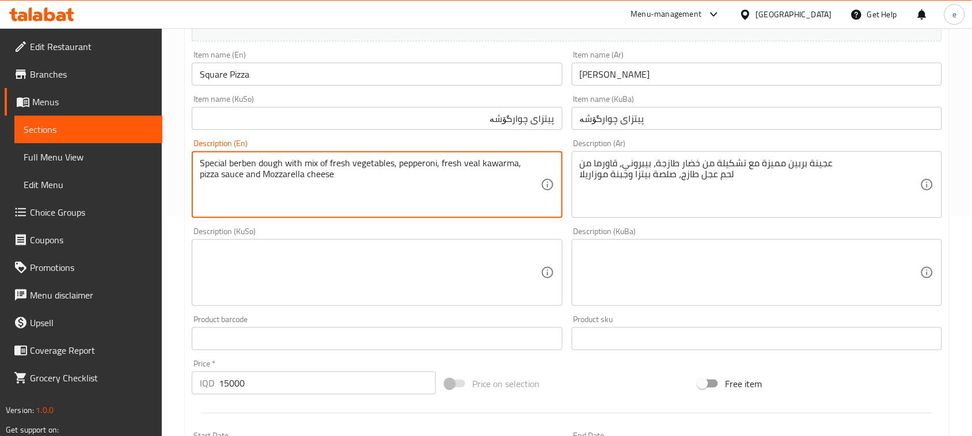
type textarea "Special berben dough with mix of fresh vegetables, pepperoni, fresh veal kawarm…"
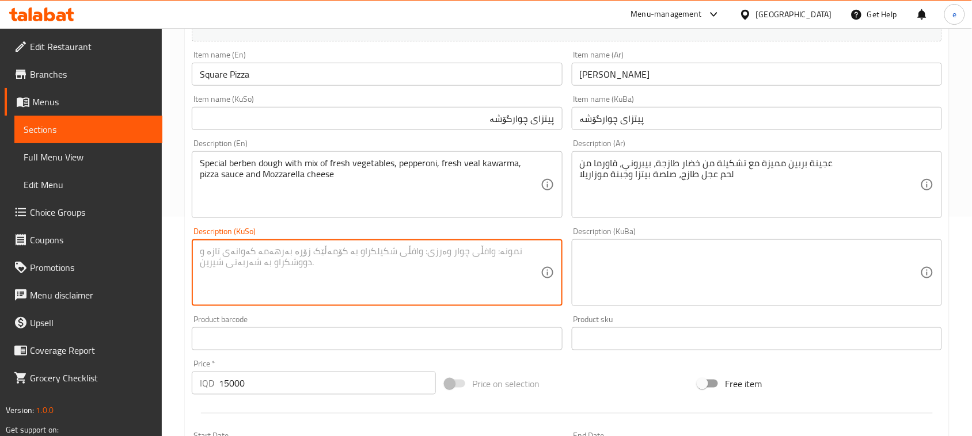
click at [491, 265] on textarea at bounding box center [370, 273] width 340 height 55
click at [771, 214] on div "عجينة بربين مميزة مع تشكيلة من خضار طازجة، بيبروني، قاورما من لحم عجل طازج، صلص…" at bounding box center [757, 184] width 370 height 67
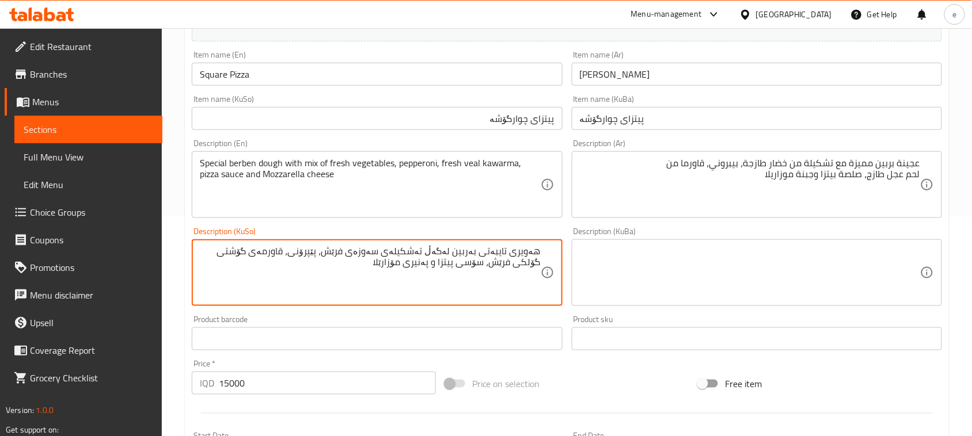
type textarea "هەویری تایبەتی بەربین لەگەڵ تەشکیلەی سەوزەی فرێش، پێپرۆنی، قاورمەی گۆشتی گۆلکی …"
click at [363, 280] on textarea "هەویری تایبەتی بەربین لەگەڵ تەشکیلەی سەوزەی فرێش، پێپرۆنی، قاورمەی گۆشتی گۆلکی …" at bounding box center [370, 273] width 340 height 55
click at [433, 269] on textarea "هەویری تایبەتی بەربین لەگەڵ تەشکیلەی سەوزەی فرێش، پێپرۆنی، قاورمەی گۆشتی گۆلکی …" at bounding box center [370, 273] width 340 height 55
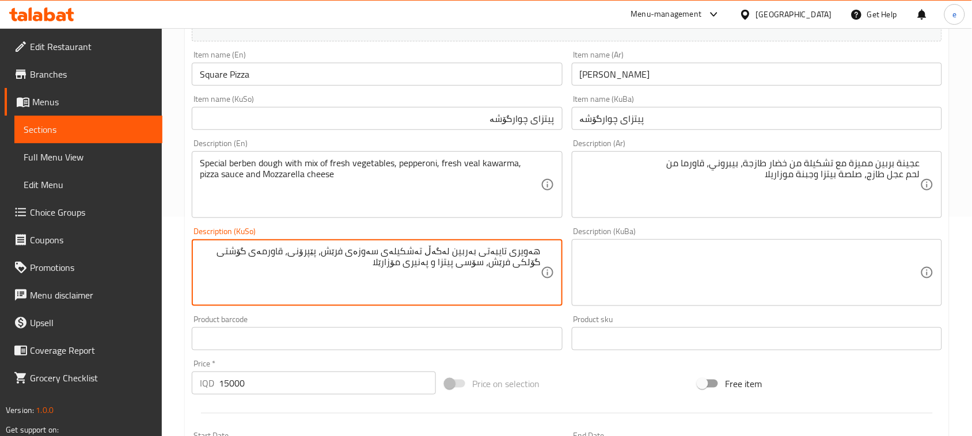
click at [621, 269] on textarea at bounding box center [750, 273] width 340 height 55
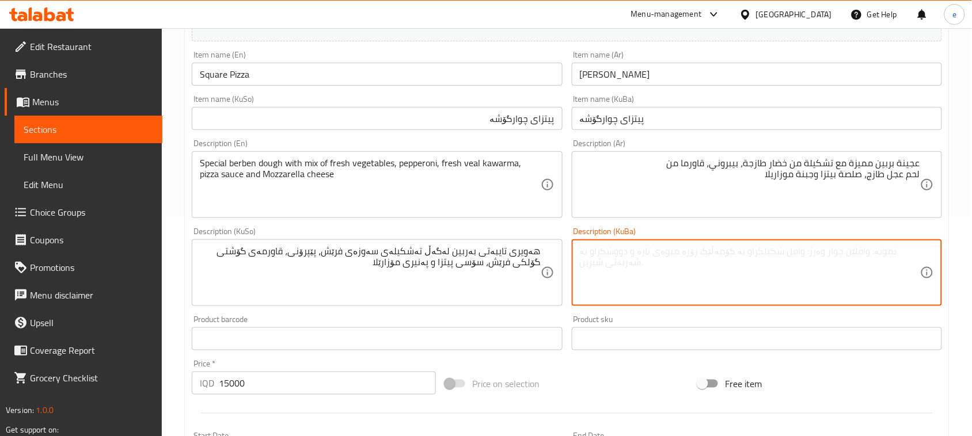
paste textarea "هەویری تایبەتی بەربین لەگەڵ تەشکیلەی سەوزەی فرێش، پێپرۆنی، قاورمەی گۆشتی گۆلکی …"
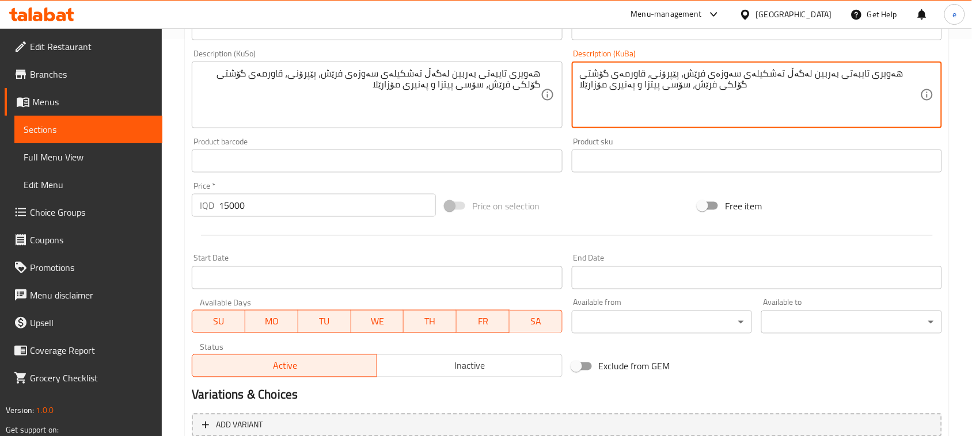
scroll to position [507, 0]
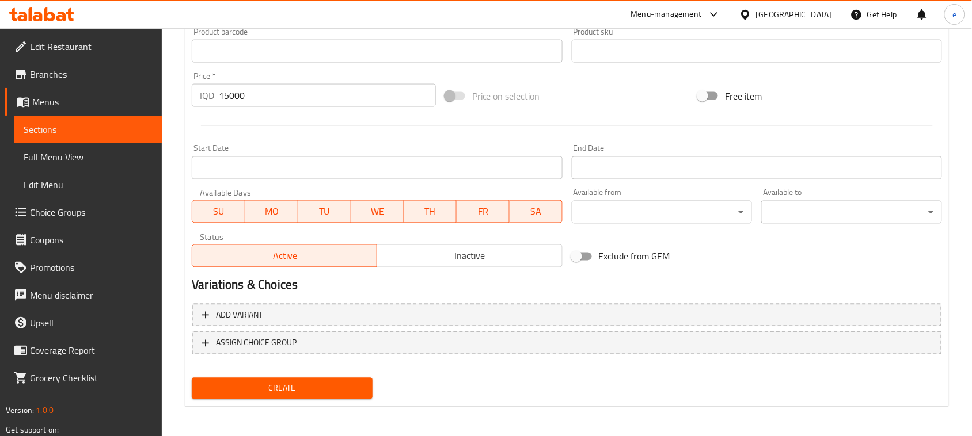
type textarea "هەویری تایبەتی بەربین لەگەڵ تەشکیلەی سەوزەی فرێش، پێپرۆنی، قاورمەی گۆشتی گۆلکی …"
click at [303, 382] on span "Create" at bounding box center [282, 389] width 162 height 14
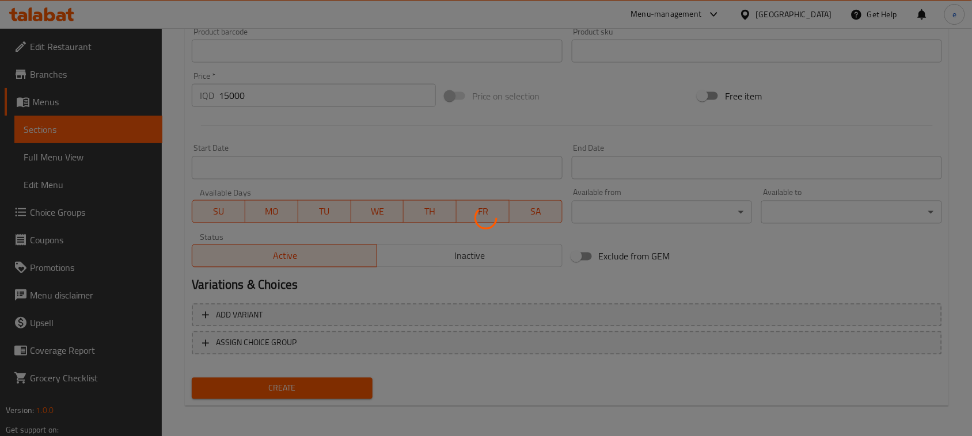
type input "0"
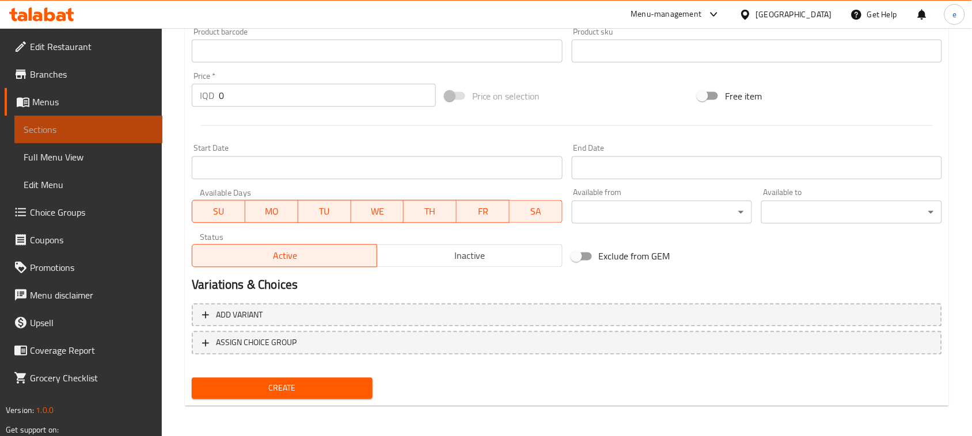
click at [105, 127] on span "Sections" at bounding box center [89, 130] width 130 height 14
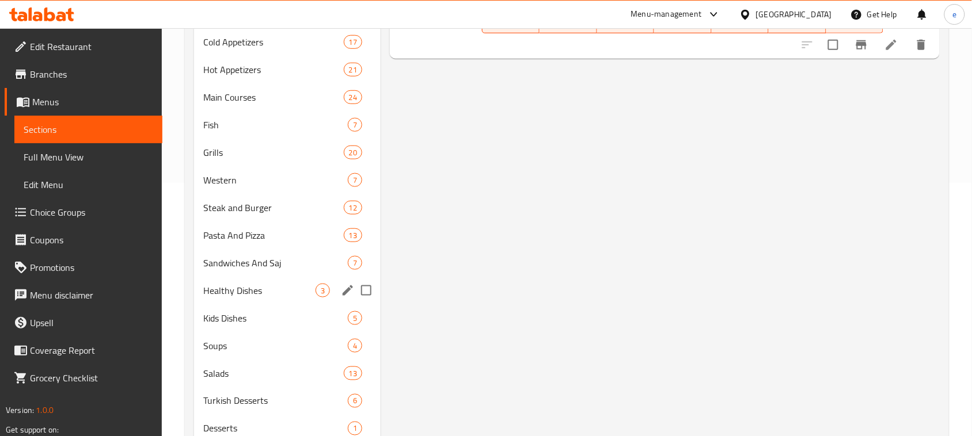
scroll to position [288, 0]
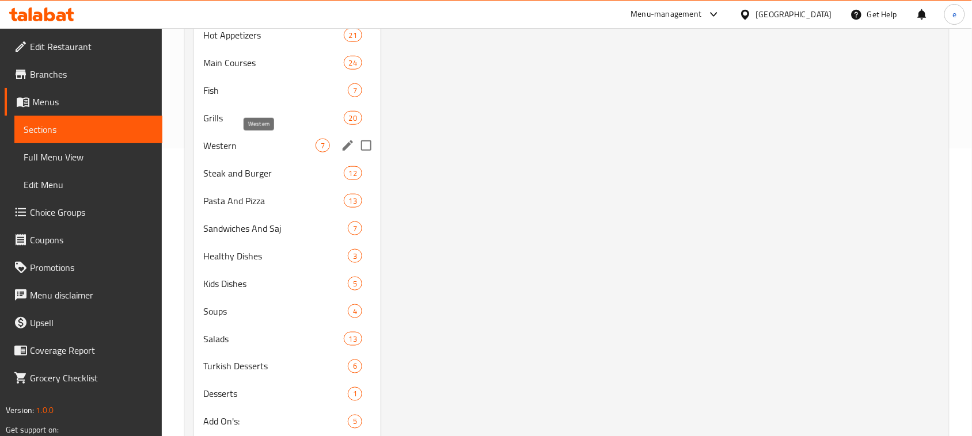
click at [225, 141] on span "Western" at bounding box center [259, 146] width 112 height 14
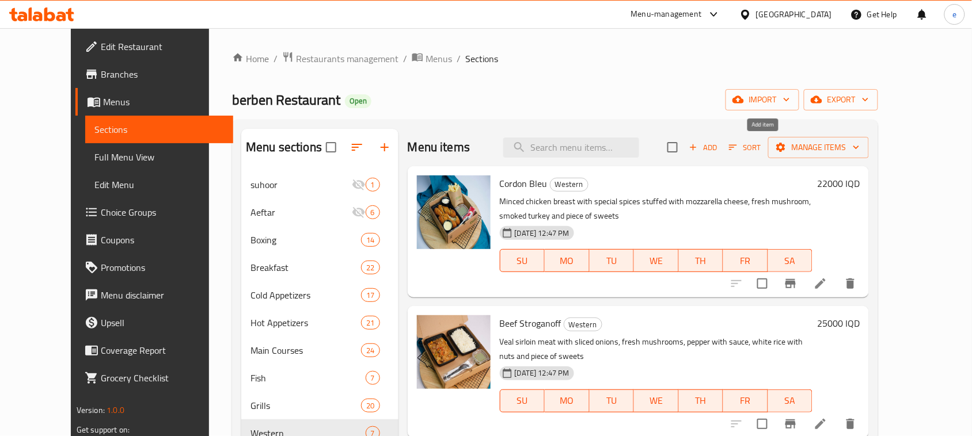
click at [698, 150] on icon "button" at bounding box center [693, 147] width 10 height 10
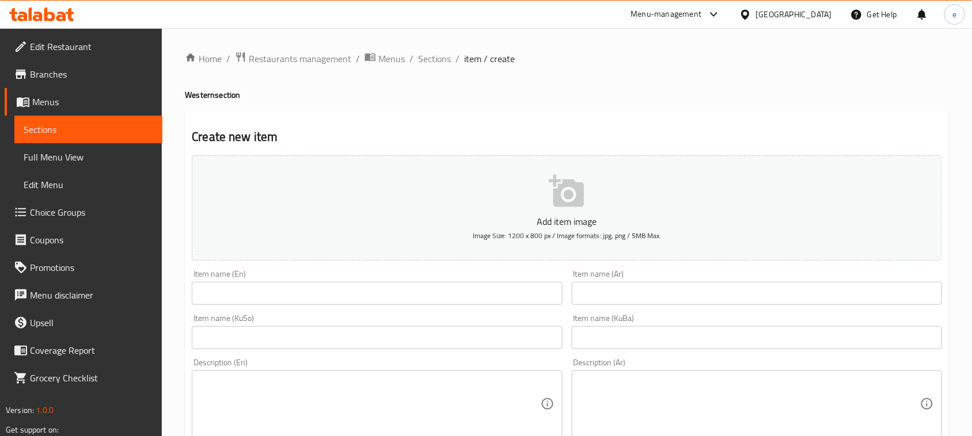
drag, startPoint x: 396, startPoint y: 291, endPoint x: 444, endPoint y: 289, distance: 48.4
click at [396, 291] on input "text" at bounding box center [377, 293] width 370 height 23
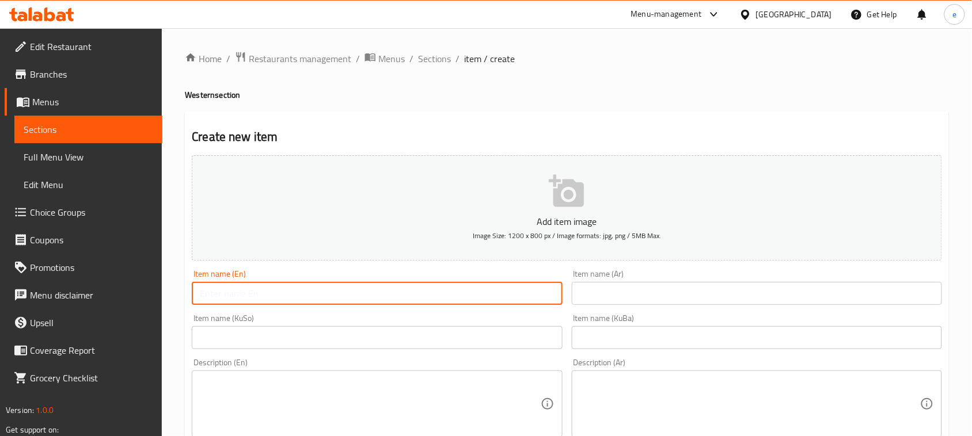
paste input "Meat Escalope"
type input "Meat Escalope"
click at [628, 303] on input "text" at bounding box center [757, 293] width 370 height 23
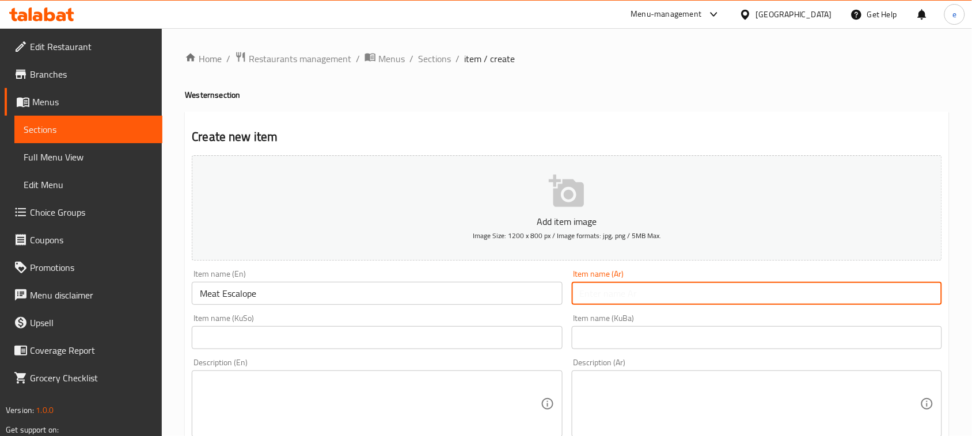
paste input "اسكالوب لحم"
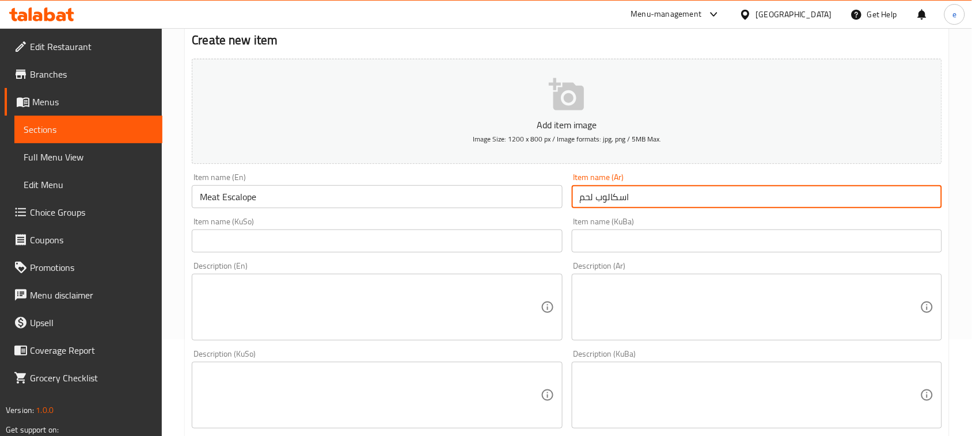
scroll to position [144, 0]
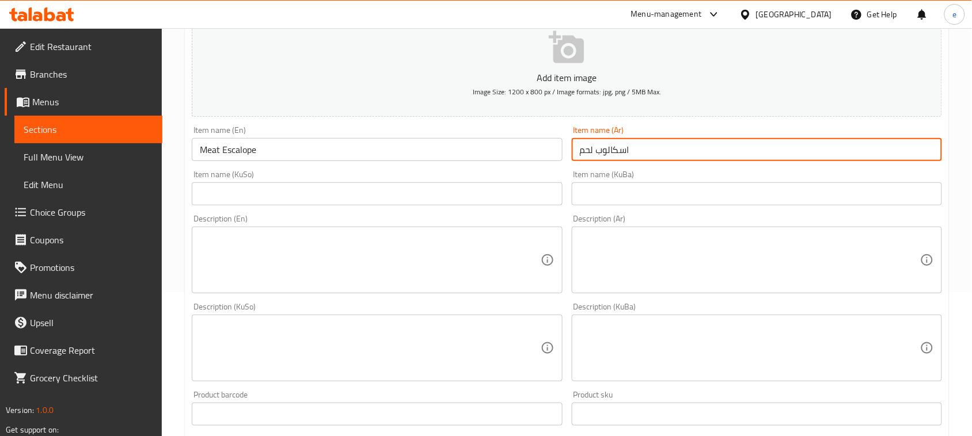
type input "اسكالوب لحم"
drag, startPoint x: 490, startPoint y: 201, endPoint x: 513, endPoint y: 203, distance: 23.1
click at [490, 201] on input "text" at bounding box center [377, 193] width 370 height 23
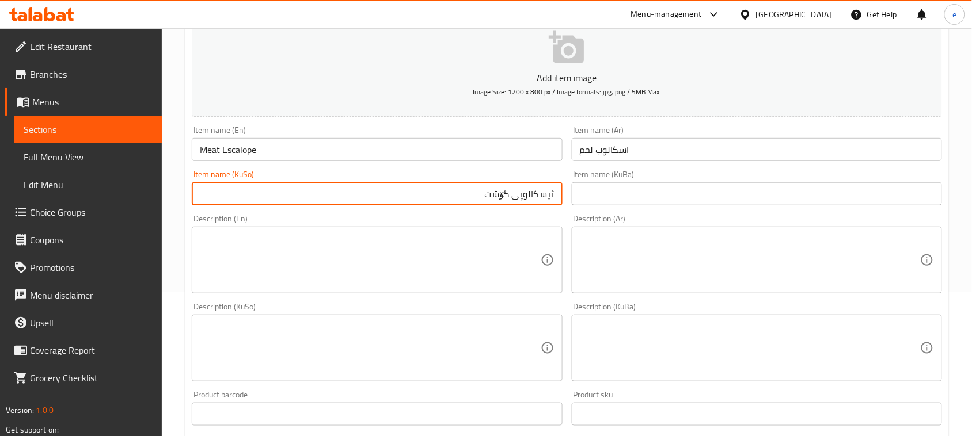
click at [523, 185] on input "ئیسکالوپی گۆشت" at bounding box center [377, 193] width 370 height 23
type input "ئیسکالوپی گۆشت"
click at [603, 193] on input "text" at bounding box center [757, 193] width 370 height 23
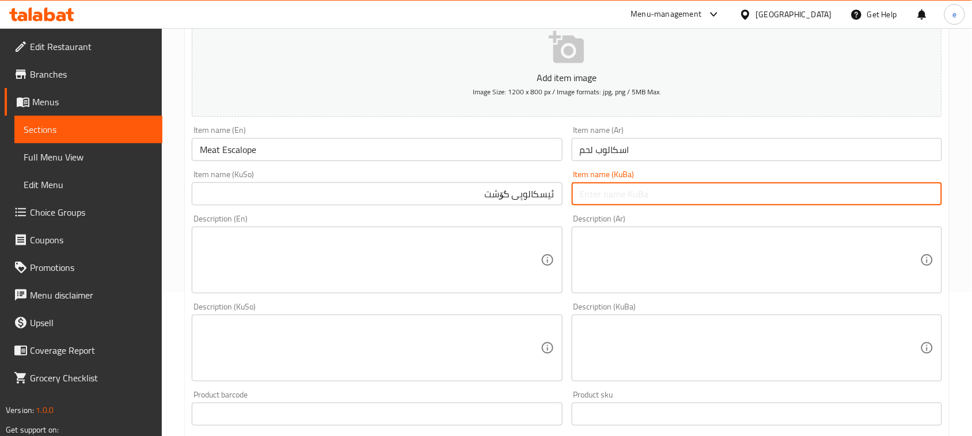
paste input "ئیسکالوپی گۆشت"
type input "ئیسکالوپی گۆشت"
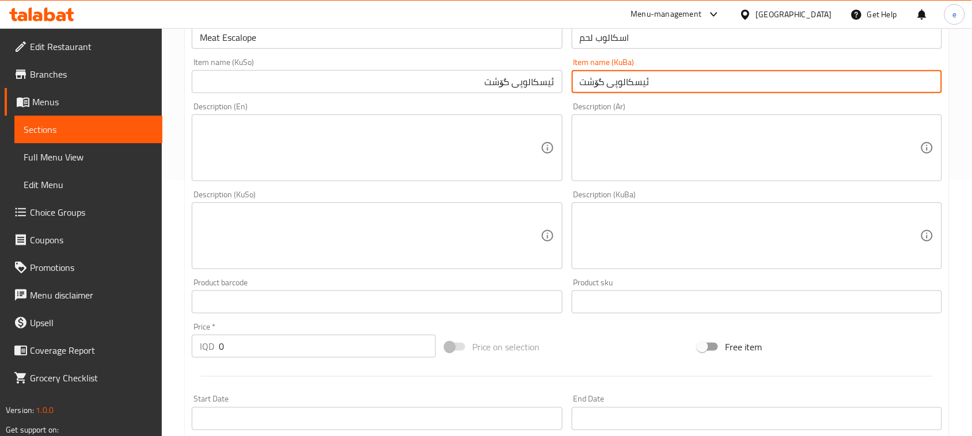
scroll to position [288, 0]
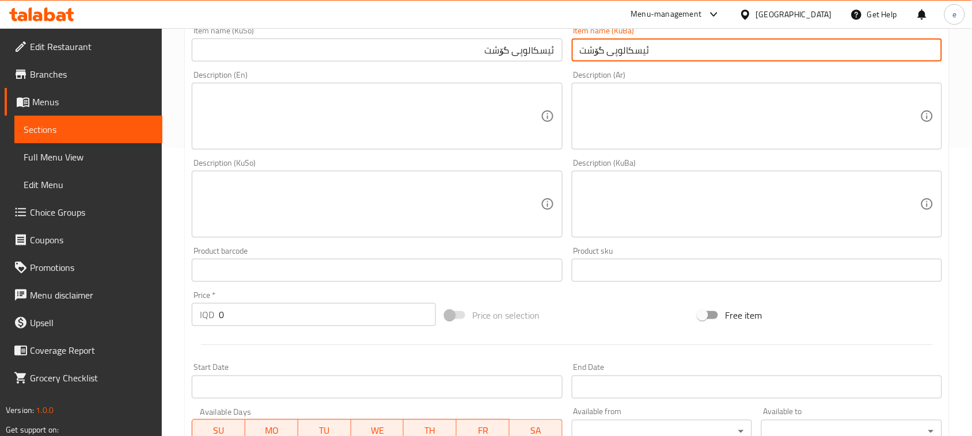
drag, startPoint x: 208, startPoint y: 319, endPoint x: 195, endPoint y: 317, distance: 13.5
click at [197, 317] on div "IQD 0 Price *" at bounding box center [314, 314] width 244 height 23
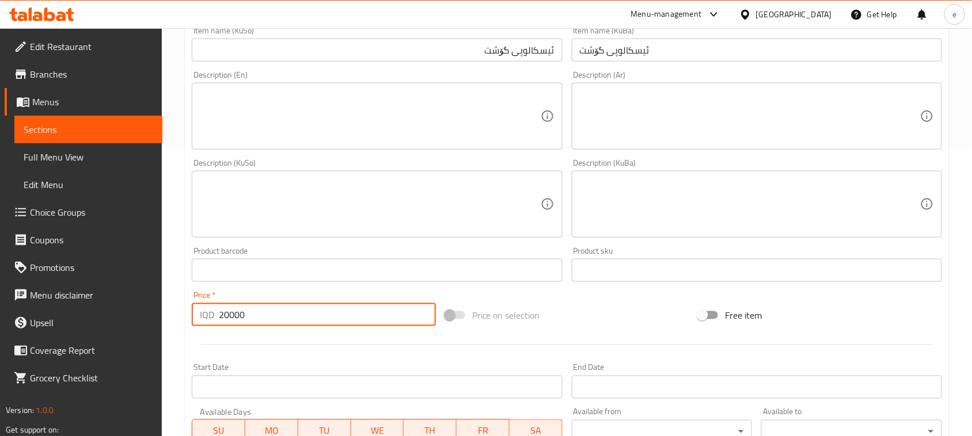
type input "20000"
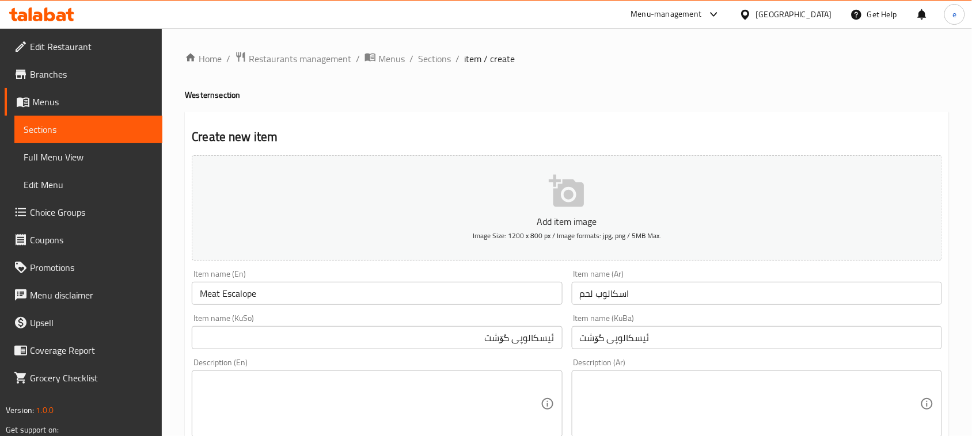
scroll to position [144, 0]
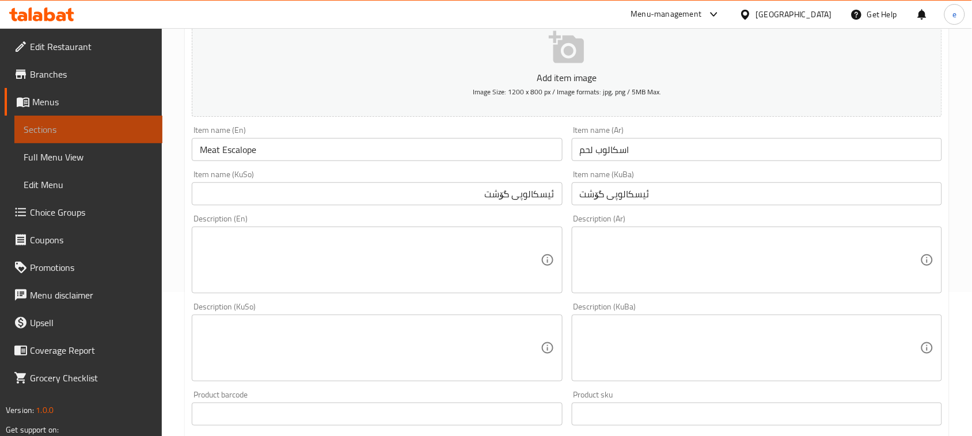
click at [108, 139] on link "Sections" at bounding box center [88, 130] width 148 height 28
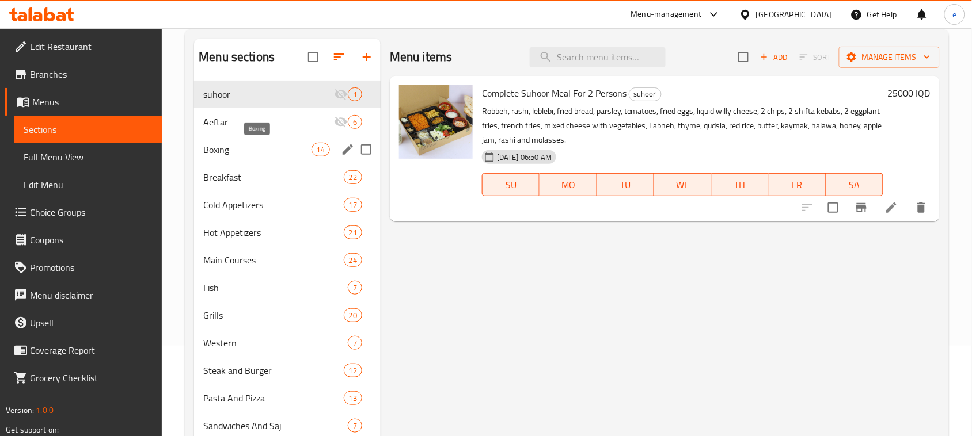
scroll to position [144, 0]
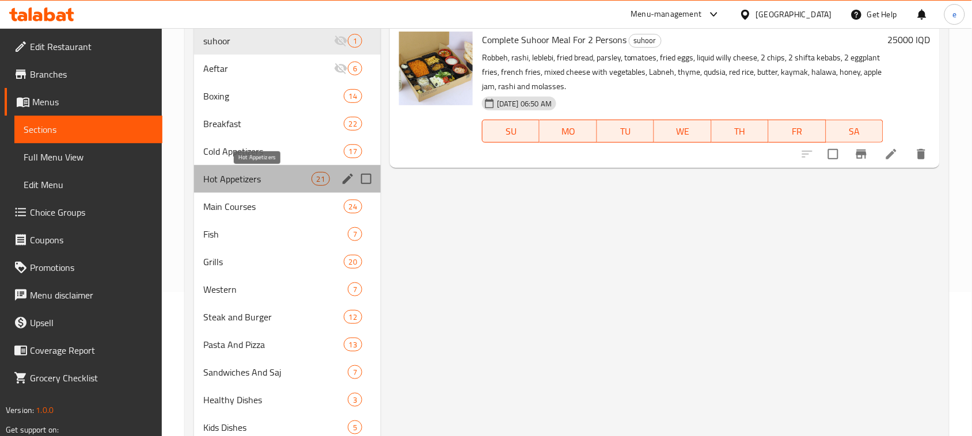
click at [239, 181] on span "Hot Appetizers" at bounding box center [257, 179] width 108 height 14
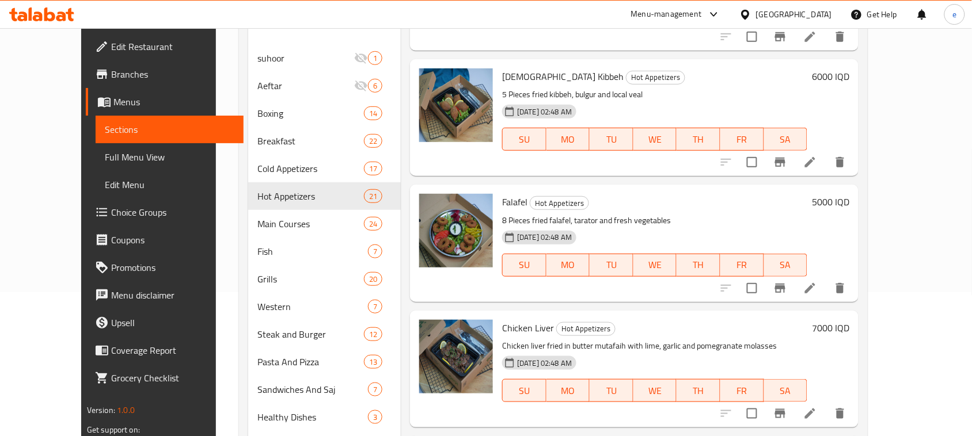
scroll to position [432, 0]
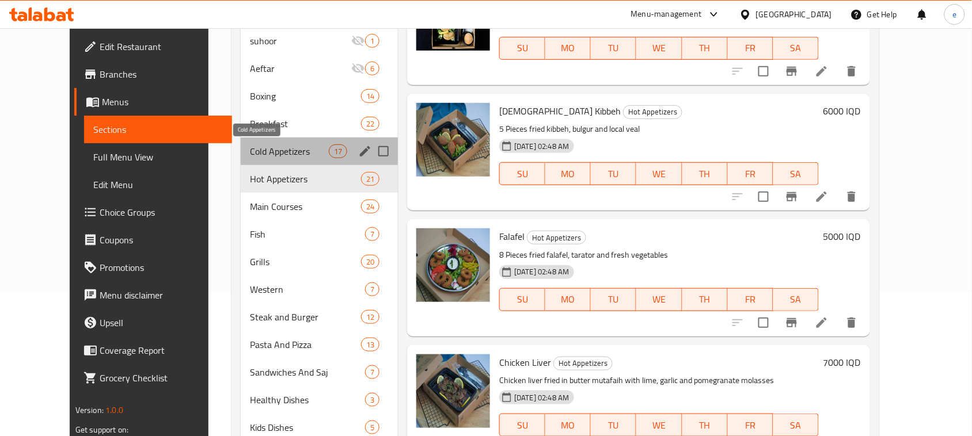
click at [250, 154] on span "Cold Appetizers" at bounding box center [289, 151] width 79 height 14
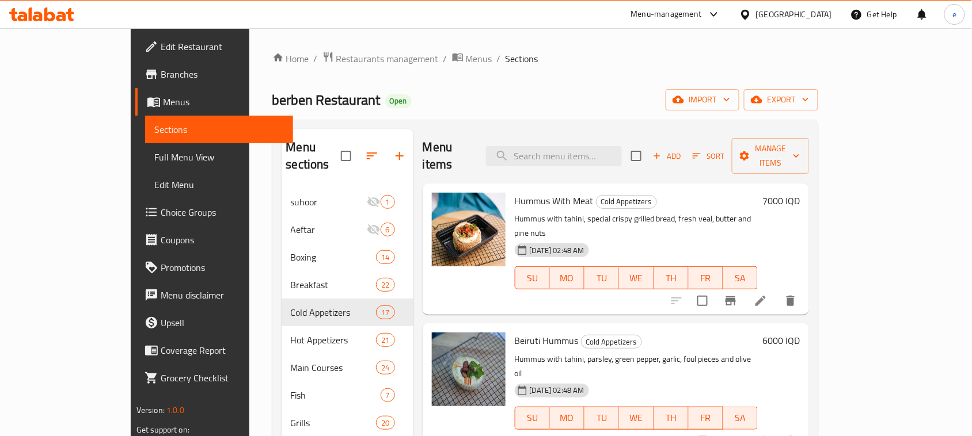
click at [685, 156] on button "Add" at bounding box center [666, 156] width 37 height 18
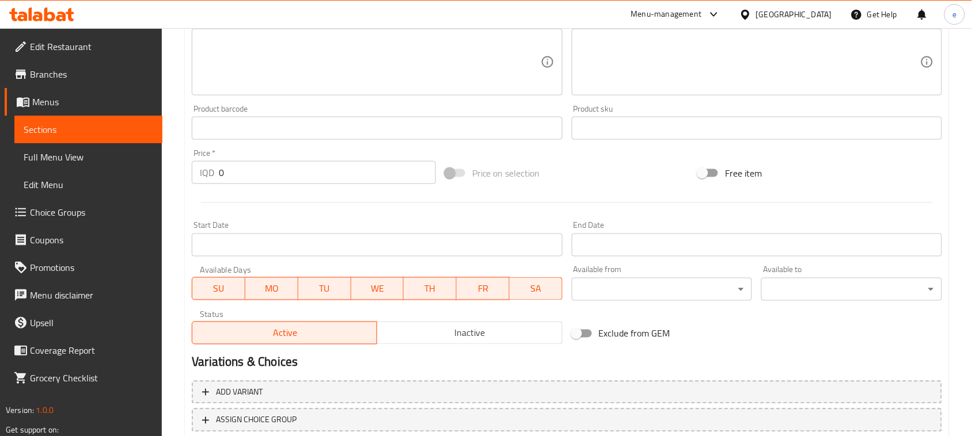
scroll to position [432, 0]
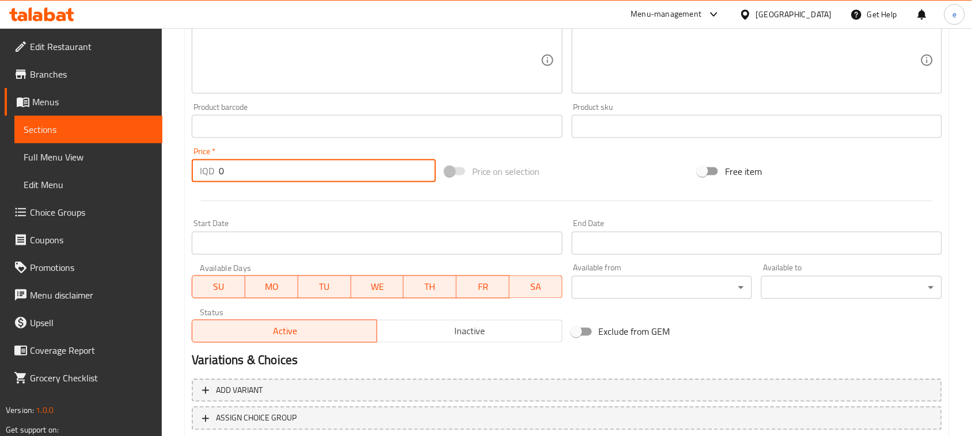
drag, startPoint x: 259, startPoint y: 173, endPoint x: 180, endPoint y: 170, distance: 78.9
click at [180, 170] on div "Home / Restaurants management / Menus / Sections / item / create Cold Appetizer…" at bounding box center [567, 55] width 810 height 918
type input "7000"
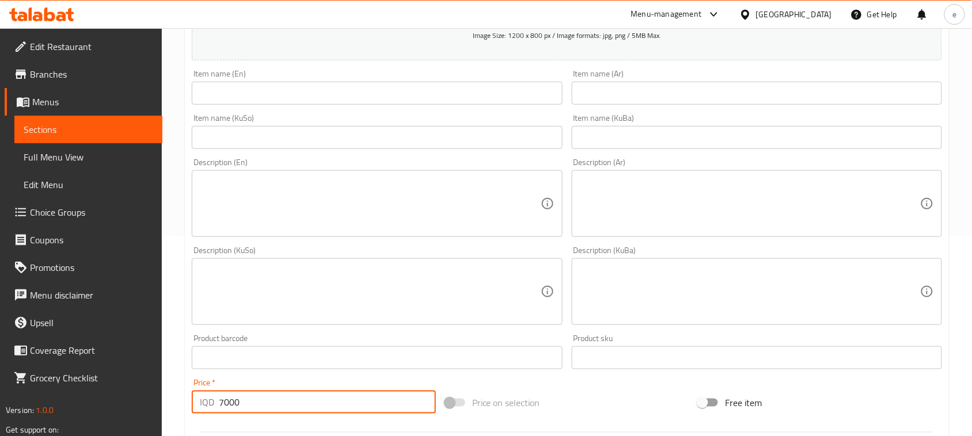
scroll to position [144, 0]
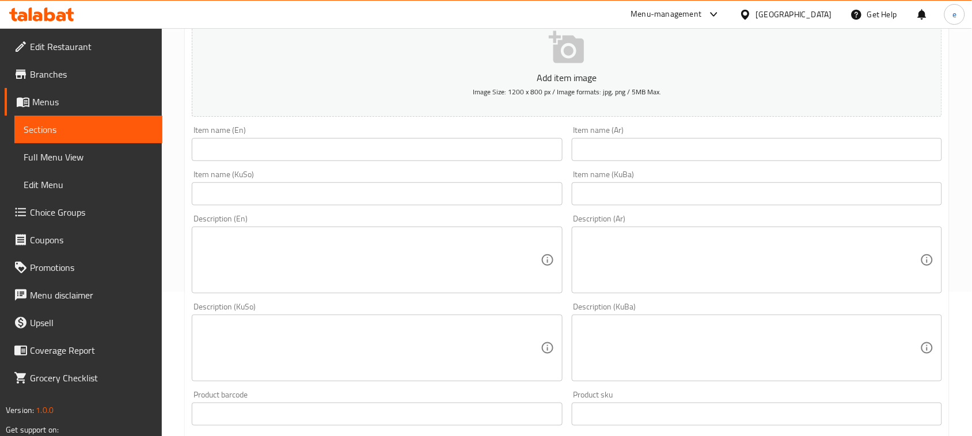
click at [713, 277] on textarea at bounding box center [750, 260] width 340 height 55
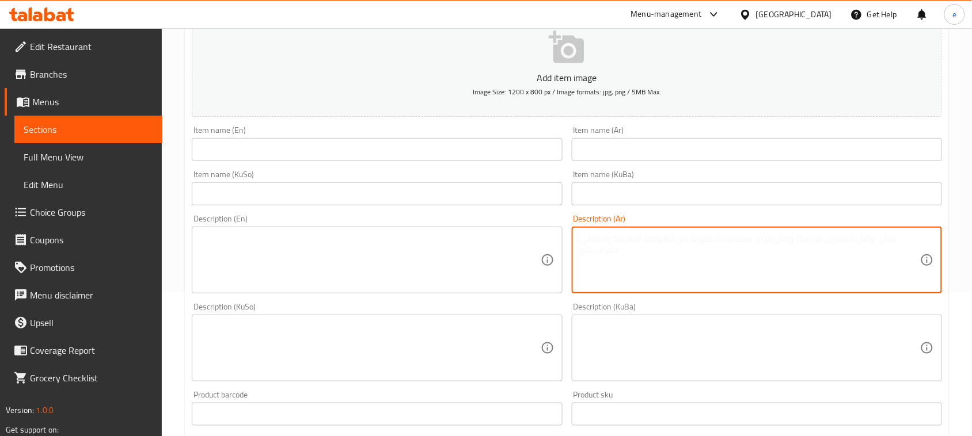
paste textarea "حمص مسلوق، راشي، أفوكادو، عصير ليمون، ملح، زيت زيتون على وجه، لوز مكسر، لبلبة م…"
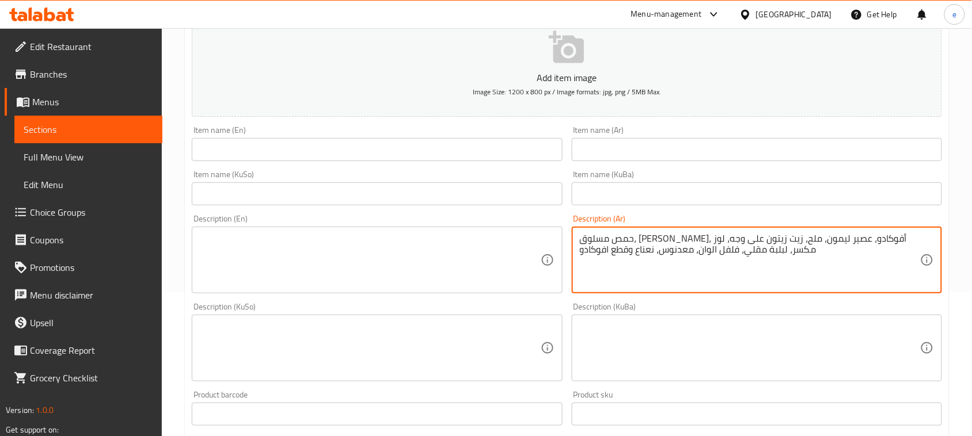
type textarea "حمص مسلوق، راشي، أفوكادو، عصير ليمون، ملح، زيت زيتون على وجه، لوز مكسر، لبلبة م…"
click at [435, 260] on textarea at bounding box center [370, 260] width 340 height 55
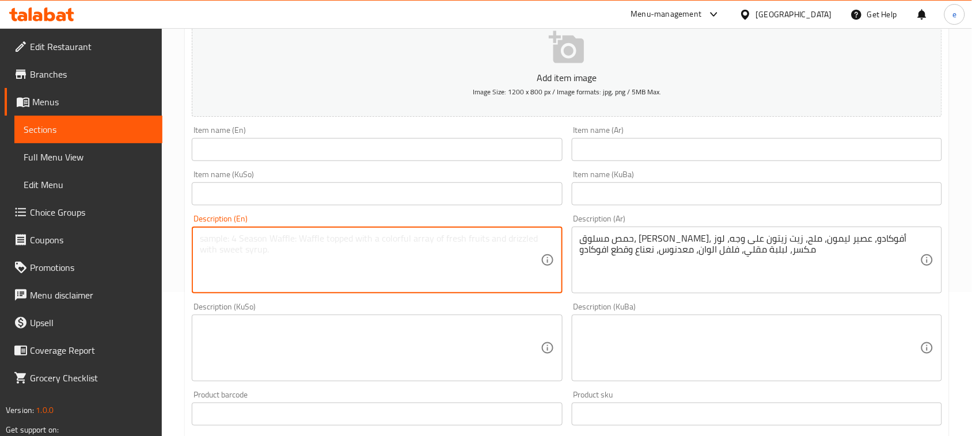
paste textarea "Boiled chickpeas, tahini, avocado, lemon juice, salt, olive oil on top, crushed…"
type textarea "Boiled chickpeas, tahini, avocado, lemon juice, salt, olive oil on top, crushed…"
click at [429, 337] on textarea at bounding box center [370, 348] width 340 height 55
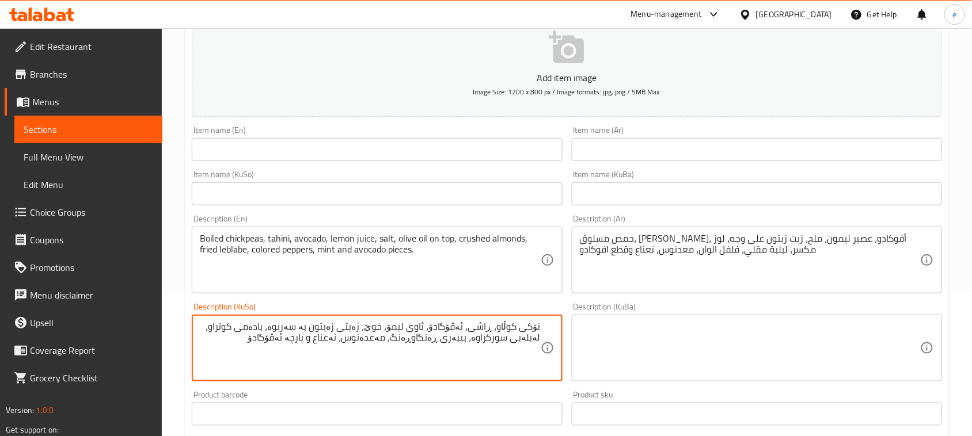
click at [494, 332] on textarea "نۆکی کوڵاو، ڕاشی، ئەڤۆگادۆ، ئاوی لیمۆ، خوێ، زەیتی زەیتون بە سەریوە، بادەمی کوتر…" at bounding box center [370, 348] width 340 height 55
type textarea "نۆکی کوڵاو، ڕاشی، ئەڤۆگادۆ، ئاوی لیمۆ، خوێ، زەیتی زەیتون بە سەریوە، بادەمی کوتر…"
click at [663, 338] on textarea at bounding box center [750, 348] width 340 height 55
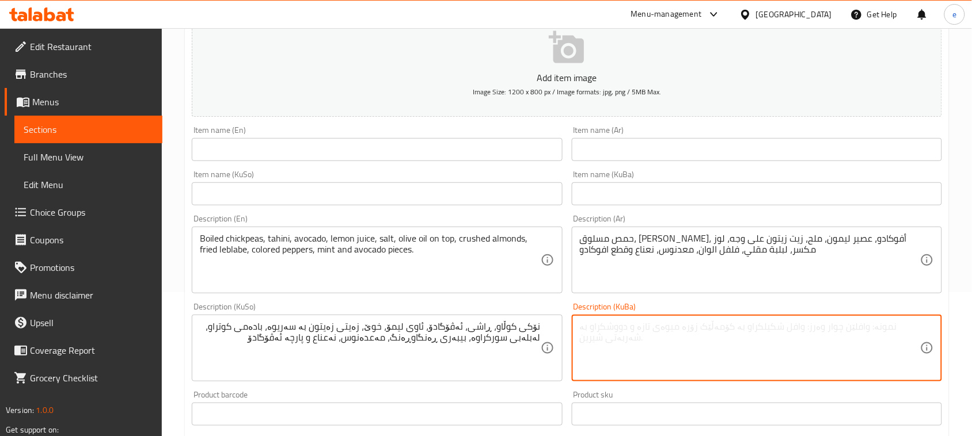
paste textarea "نۆکی کوڵاو، ڕاشی، ئەڤۆگادۆ، ئاوی لیمۆ، خوێ، زەیتی زەیتون بە سەریوە، بادەمی کوتر…"
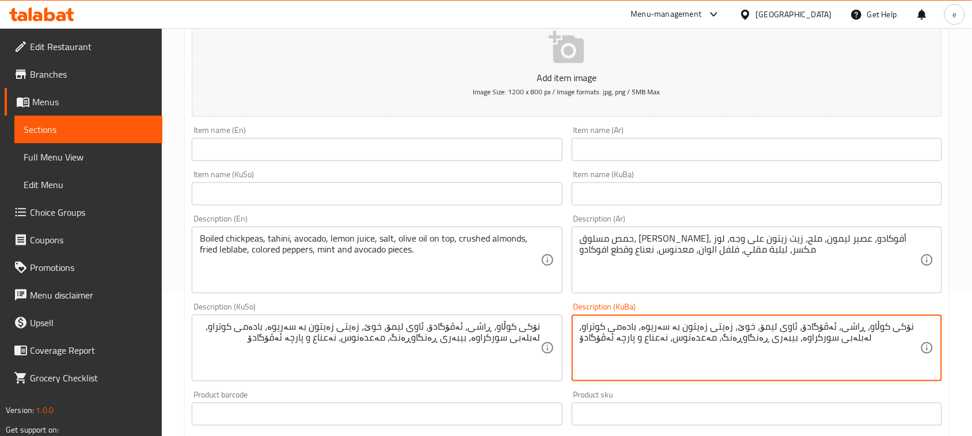
type textarea "نۆکی کوڵاو، ڕاشی، ئەڤۆگادۆ، ئاوی لیمۆ، خوێ، زەیتی زەیتون بە سەریوە، بادەمی کوتر…"
click at [369, 149] on input "text" at bounding box center [377, 149] width 370 height 23
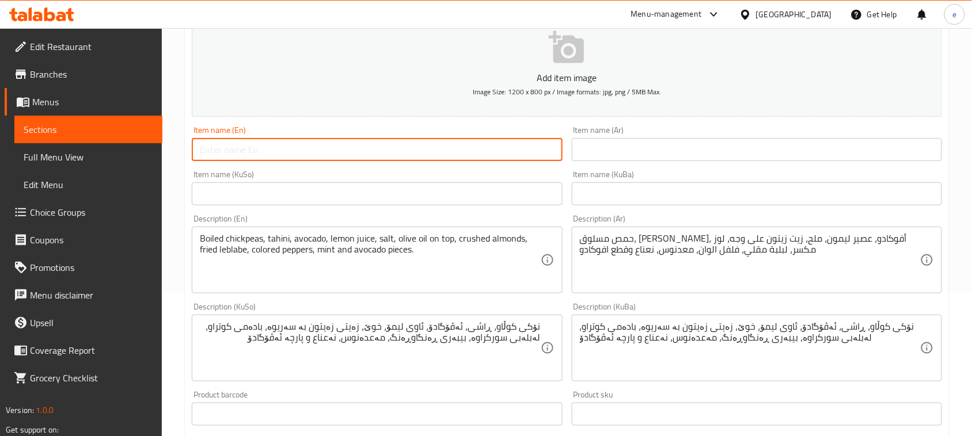
paste input "Avocado Hummus"
type input "Avocado Hummus"
click at [616, 159] on input "text" at bounding box center [757, 149] width 370 height 23
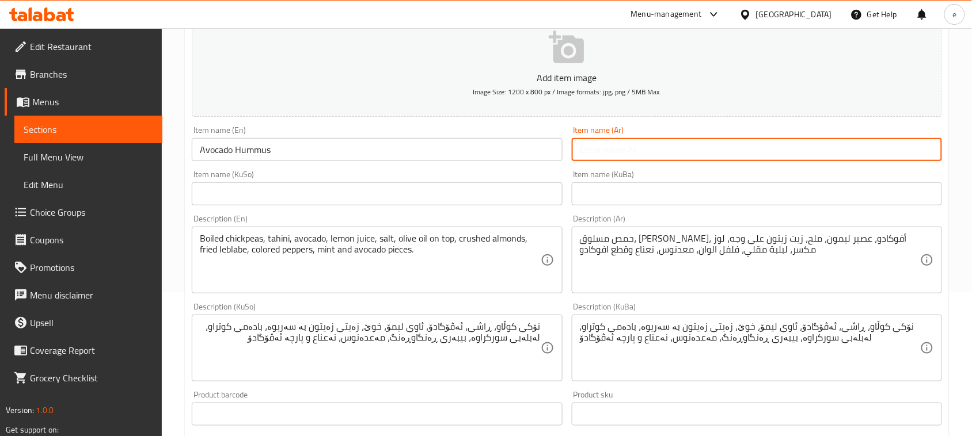
paste input "حمص أفوكادو"
type input "حمص أفوكادو"
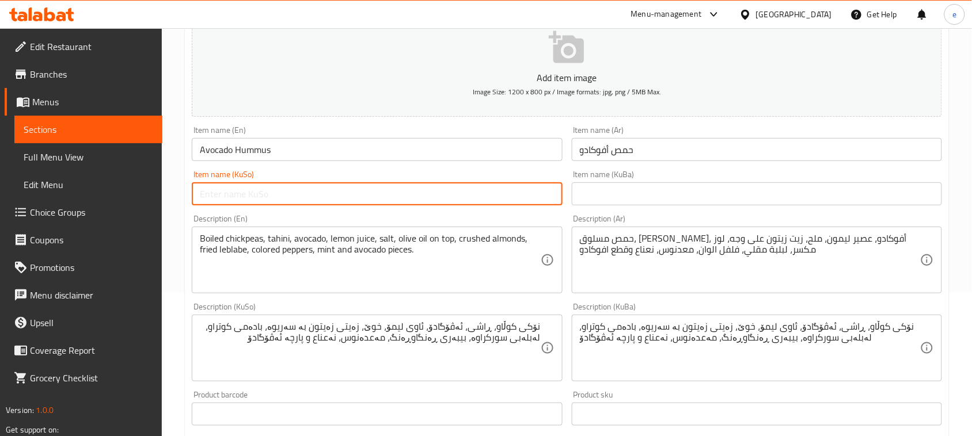
drag, startPoint x: 510, startPoint y: 201, endPoint x: 527, endPoint y: 203, distance: 16.8
click at [510, 201] on input "text" at bounding box center [377, 193] width 370 height 23
click at [446, 194] on input "حومسی ئەڤۆگادۆ" at bounding box center [377, 193] width 370 height 23
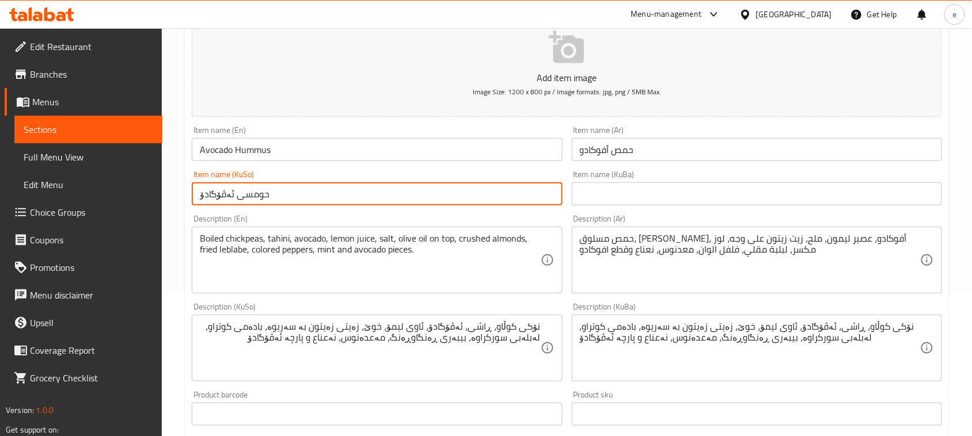
type input "حومسی ئەڤۆگادۆ"
click at [591, 197] on input "text" at bounding box center [757, 193] width 370 height 23
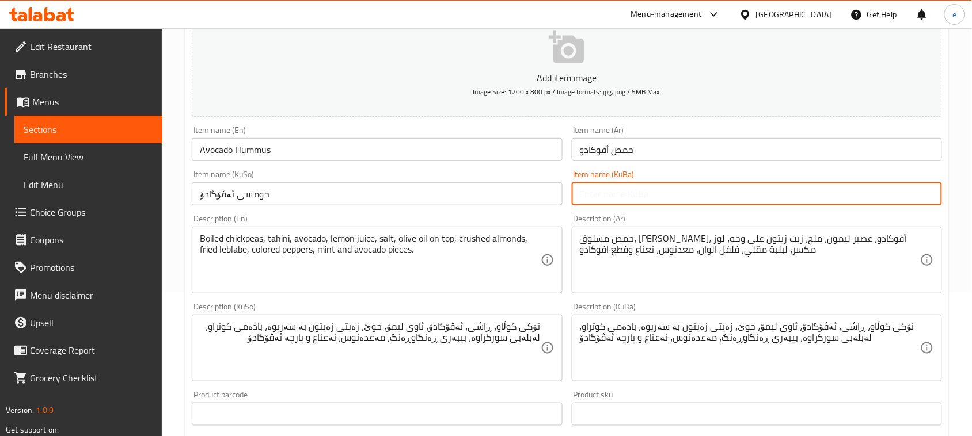
paste input "حومسی ئەڤۆگادۆ"
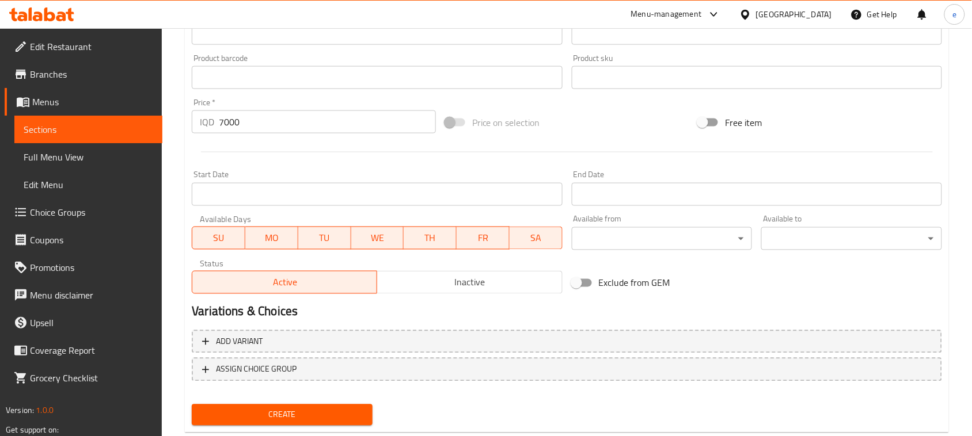
scroll to position [507, 0]
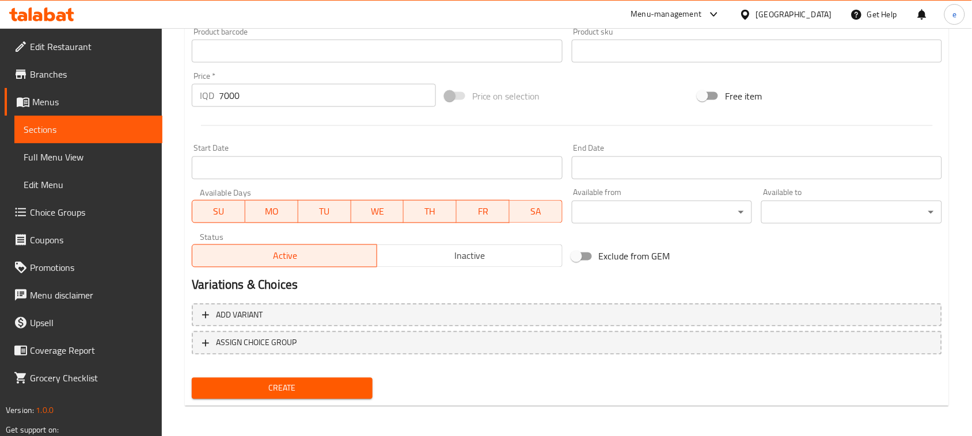
type input "حومسی ئەڤۆگادۆ"
click at [309, 393] on span "Create" at bounding box center [282, 389] width 162 height 14
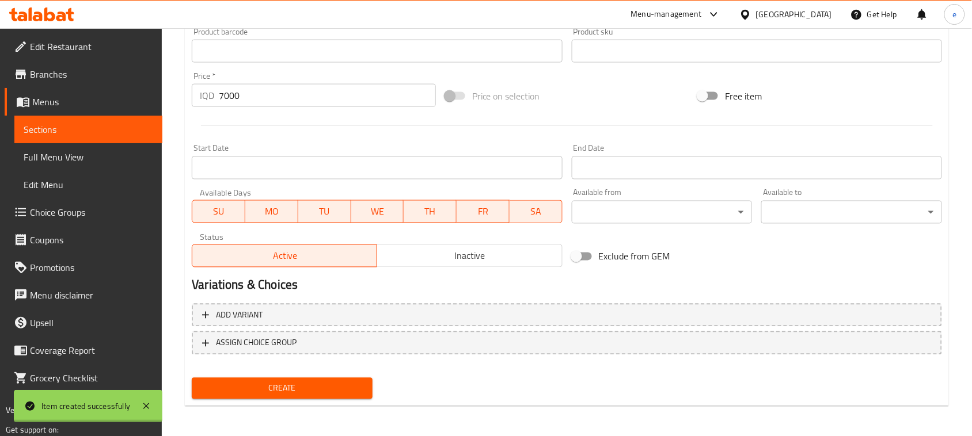
type input "0"
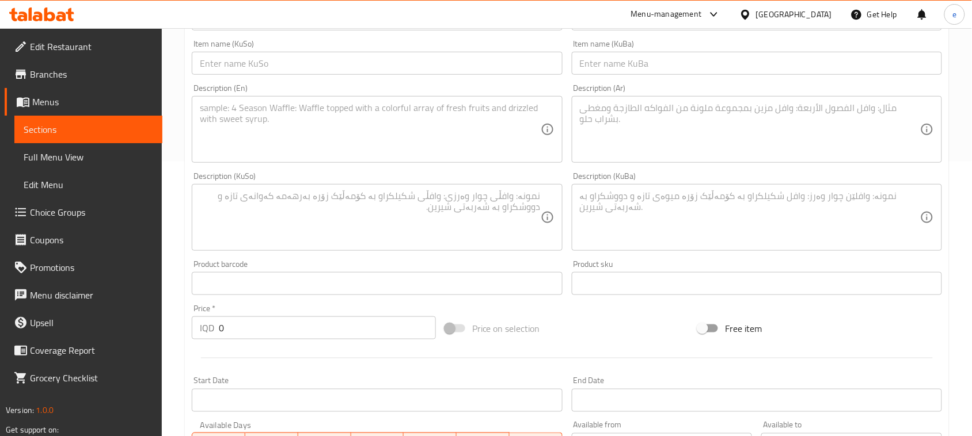
scroll to position [219, 0]
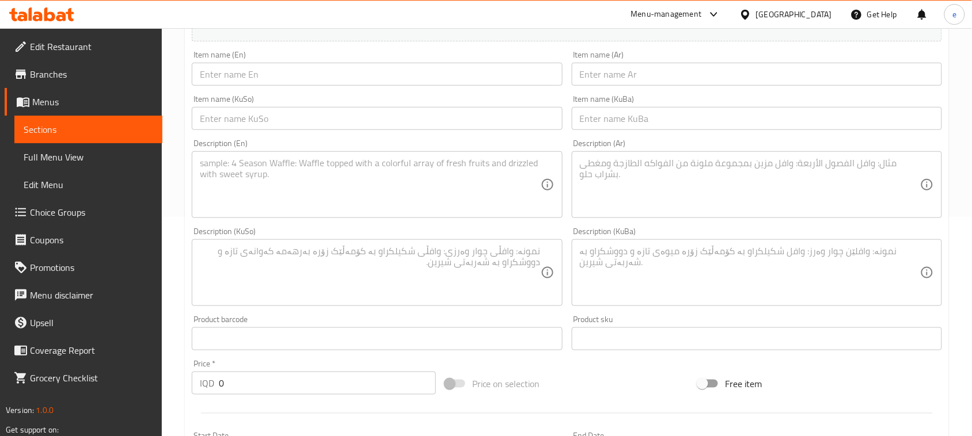
click at [130, 124] on span "Sections" at bounding box center [89, 130] width 130 height 14
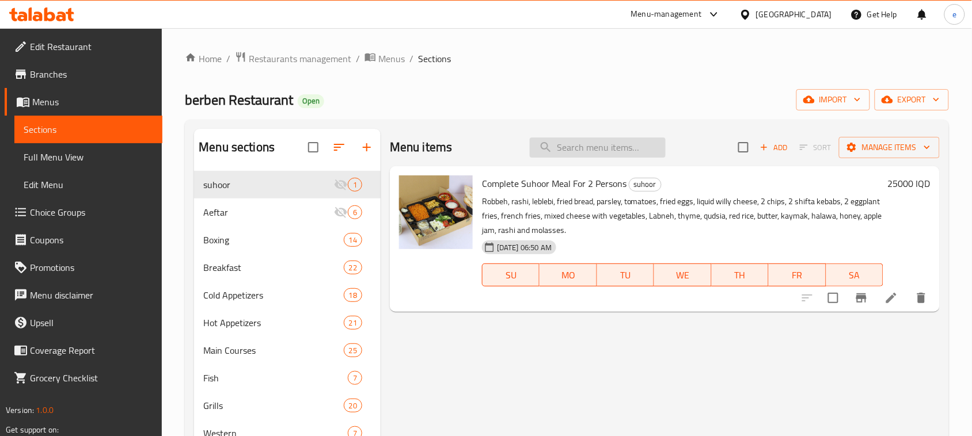
click at [574, 151] on input "search" at bounding box center [598, 148] width 136 height 20
paste input "Avocado Hummus"
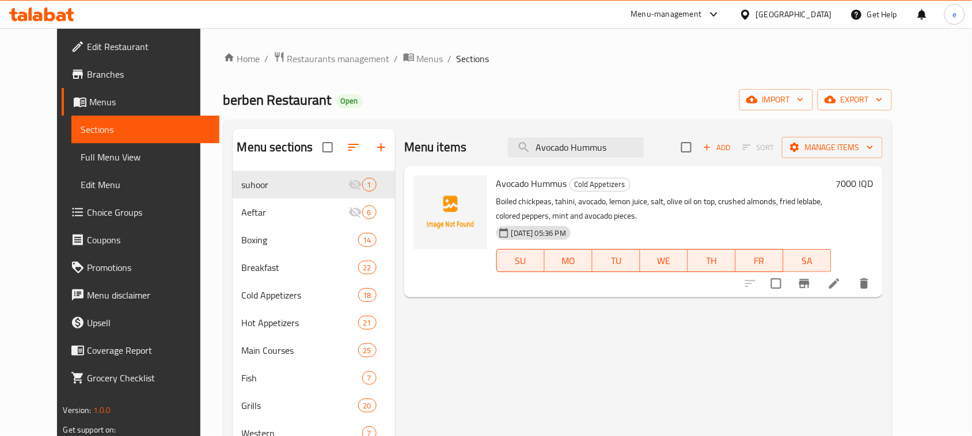
type input "Avocado Hummus"
click at [841, 285] on icon at bounding box center [834, 284] width 14 height 14
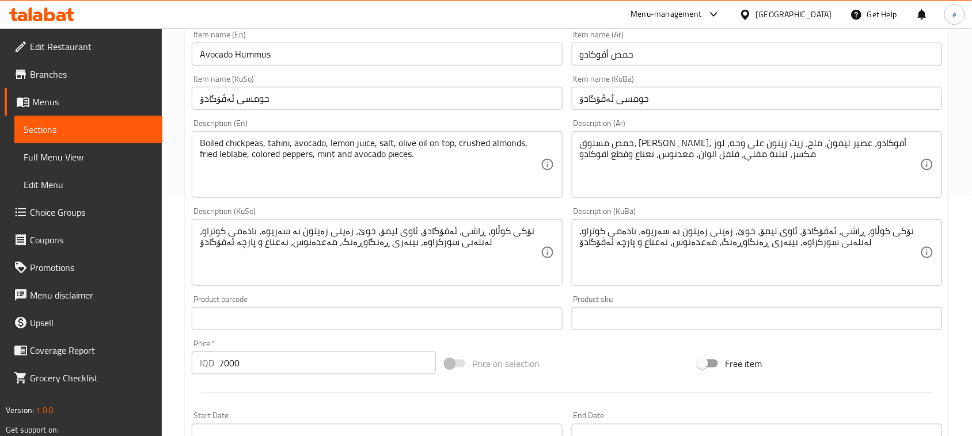
scroll to position [288, 0]
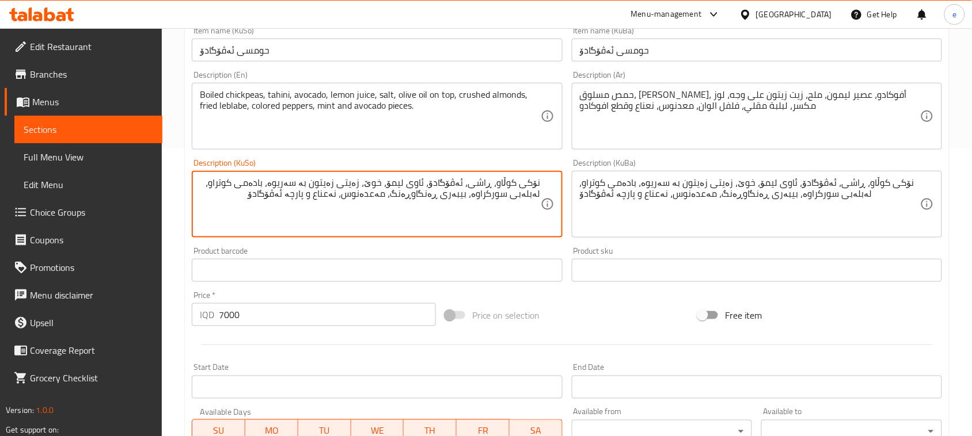
click at [308, 183] on textarea "نۆکی کوڵاو، ڕاشی، ئەڤۆگادۆ، ئاوی لیمۆ، خوێ، زەیتی زەیتون بە سەریوە، بادەمی کوتر…" at bounding box center [370, 204] width 340 height 55
type textarea "نۆکی کوڵاو، ڕاشی، ئەڤۆگادۆ، ئاوی لیمۆ، خوێ، زەیتی زەیتون لە سەری، بادەمی کوتراو…"
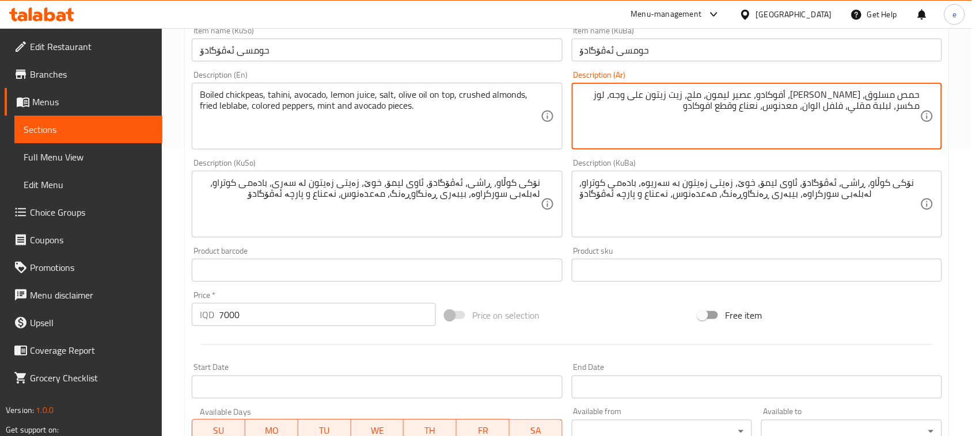
drag, startPoint x: 663, startPoint y: 98, endPoint x: 733, endPoint y: 94, distance: 69.8
click at [733, 94] on textarea "حمص مسلوق، [PERSON_NAME]، أفوكادو، عصير ليمون، ملح، زيت زيتون على وجه، لوز مكسر…" at bounding box center [750, 116] width 340 height 55
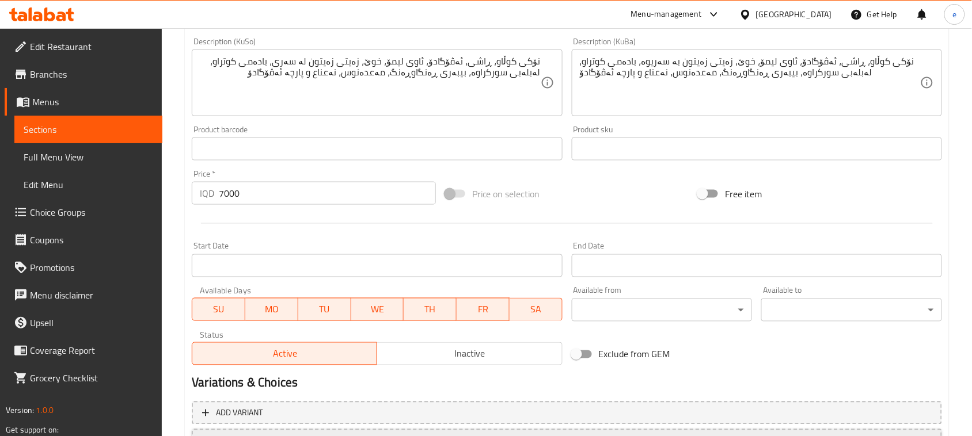
scroll to position [507, 0]
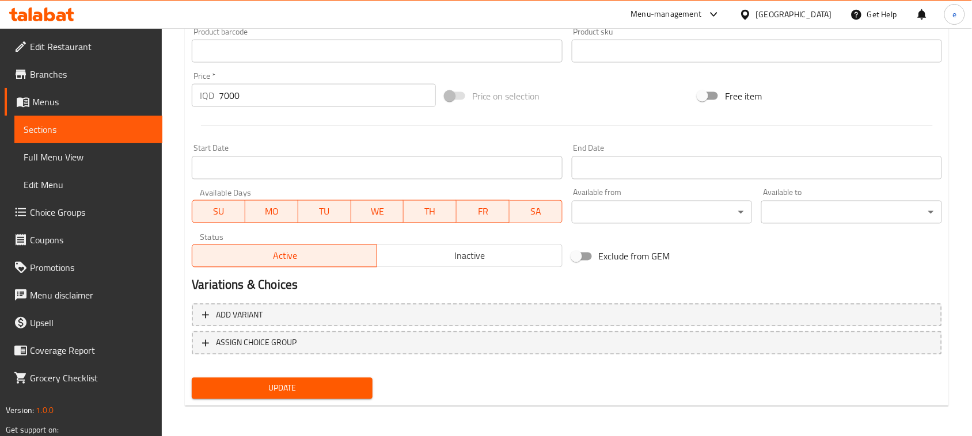
click at [306, 384] on span "Update" at bounding box center [282, 389] width 162 height 14
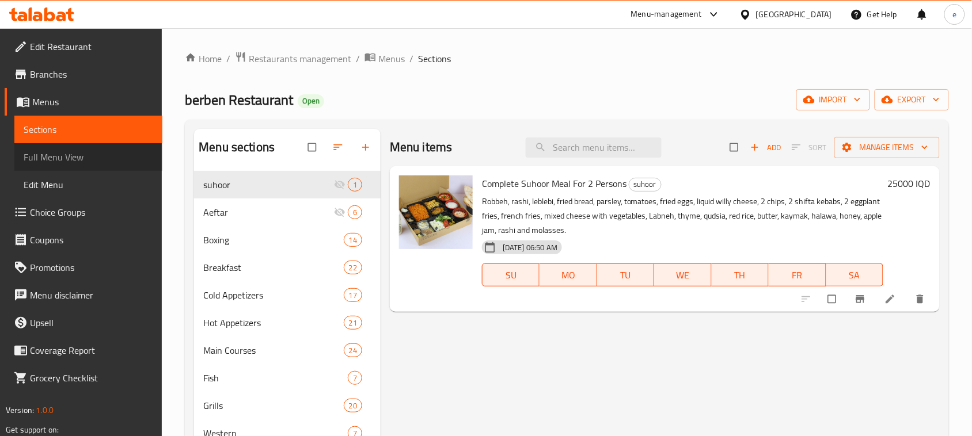
click at [52, 159] on span "Full Menu View" at bounding box center [89, 157] width 130 height 14
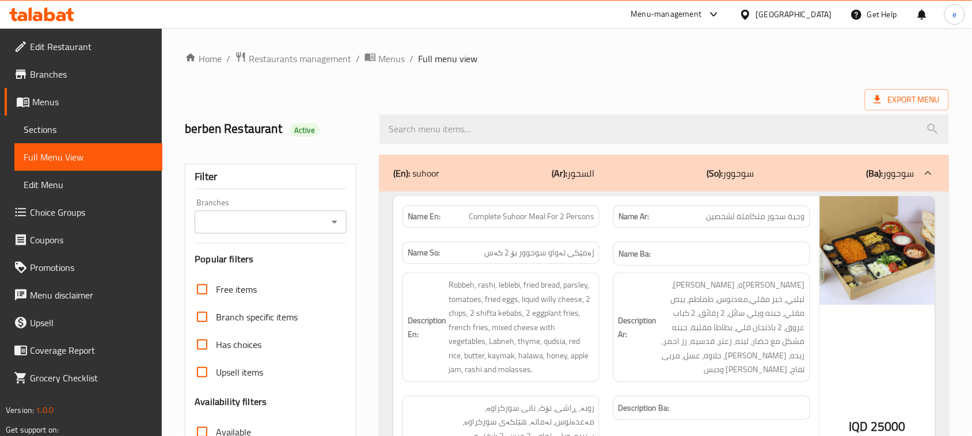
click at [338, 220] on icon "Open" at bounding box center [335, 222] width 14 height 14
click at [380, 98] on div "Export Menu" at bounding box center [567, 99] width 764 height 21
click at [338, 229] on icon "Open" at bounding box center [335, 222] width 14 height 14
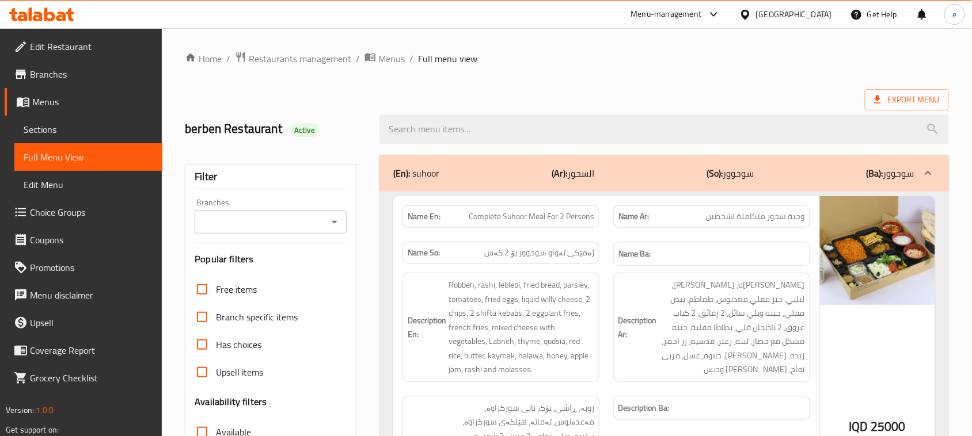
click at [329, 219] on icon "Open" at bounding box center [335, 222] width 14 height 14
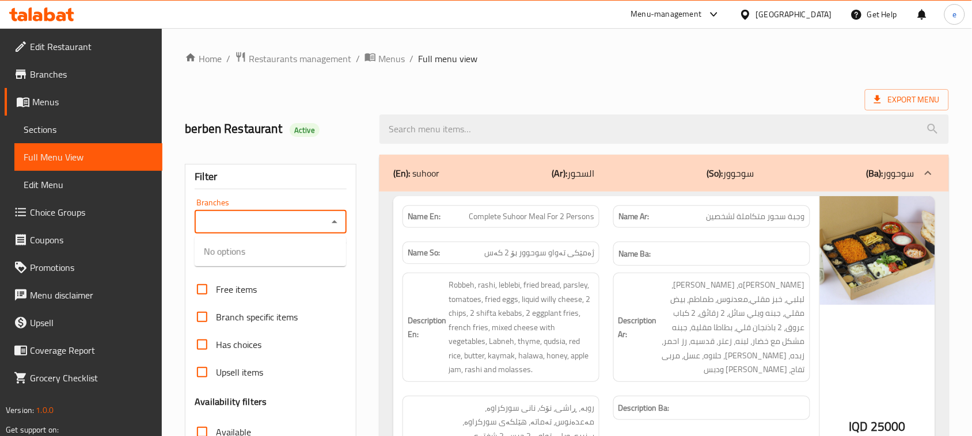
click at [333, 109] on div "berben Restaurant Active" at bounding box center [275, 129] width 195 height 51
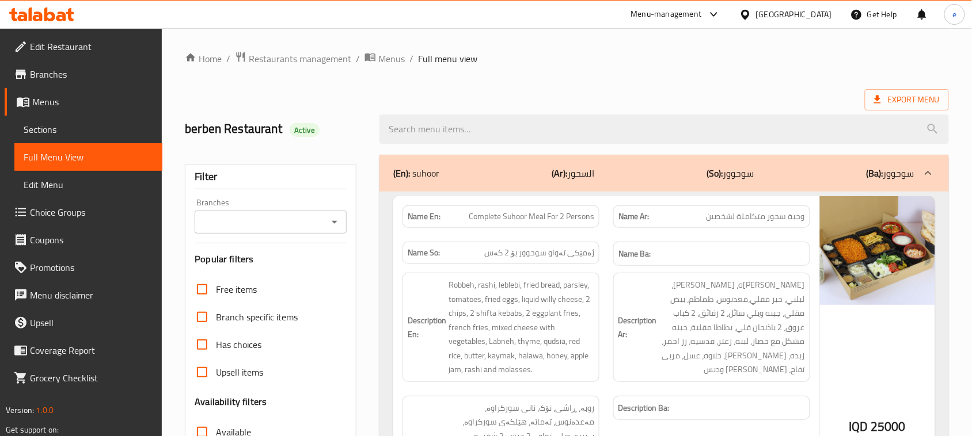
click at [326, 226] on div at bounding box center [333, 222] width 15 height 16
click at [336, 223] on icon "Open" at bounding box center [335, 222] width 14 height 14
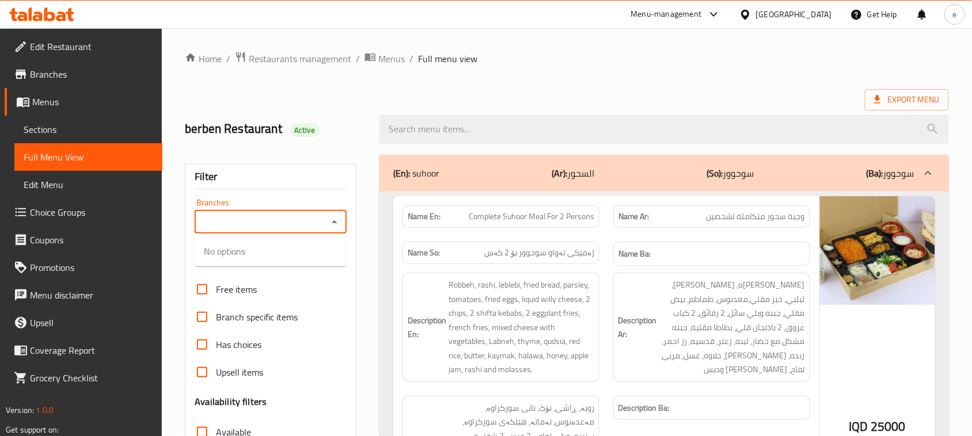
click at [318, 101] on div "Export Menu" at bounding box center [567, 99] width 764 height 21
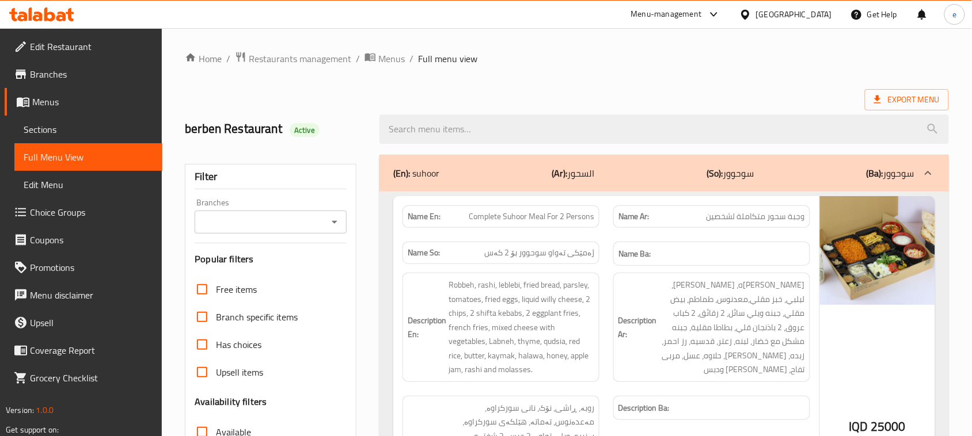
click at [340, 220] on icon "Open" at bounding box center [335, 222] width 14 height 14
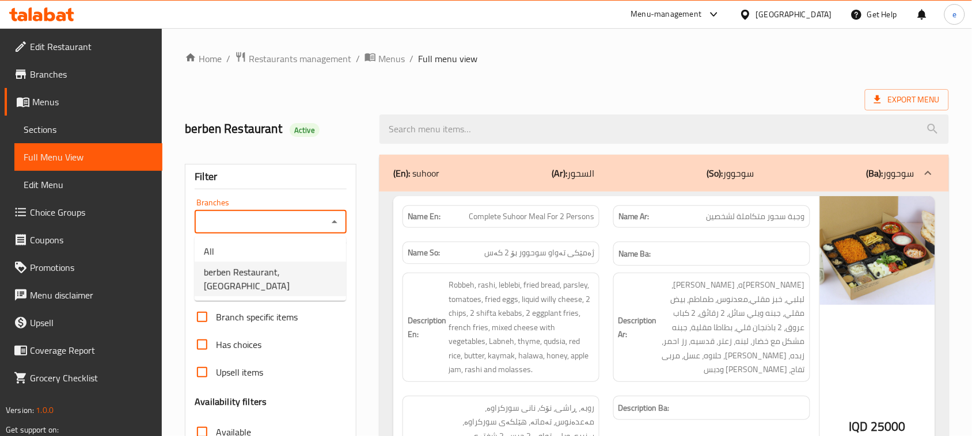
click at [313, 277] on li "berben Restaurant, Al Ashar" at bounding box center [270, 279] width 151 height 35
type input "berben Restaurant, Al Ashar"
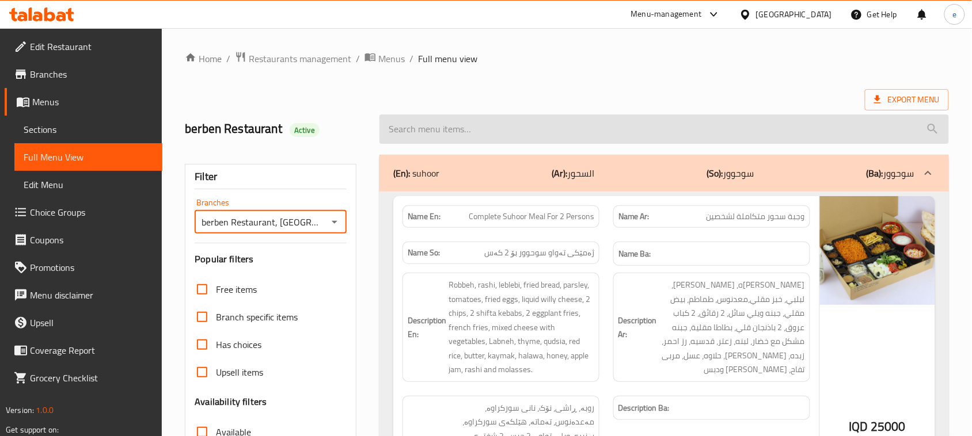
click at [470, 128] on input "search" at bounding box center [663, 129] width 569 height 29
paste input "Square Pizza"
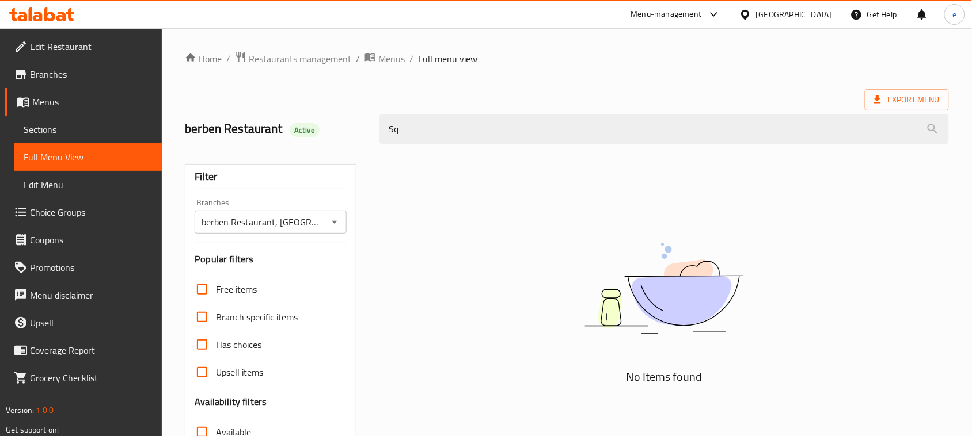
type input "S"
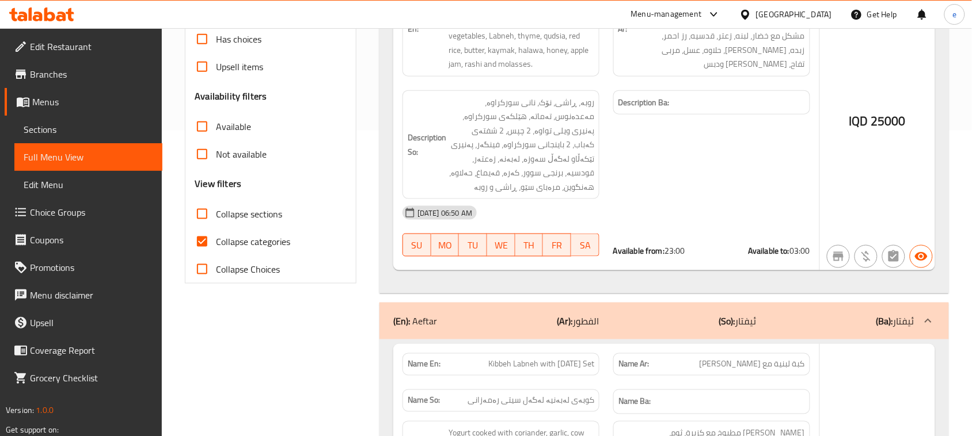
scroll to position [288, 0]
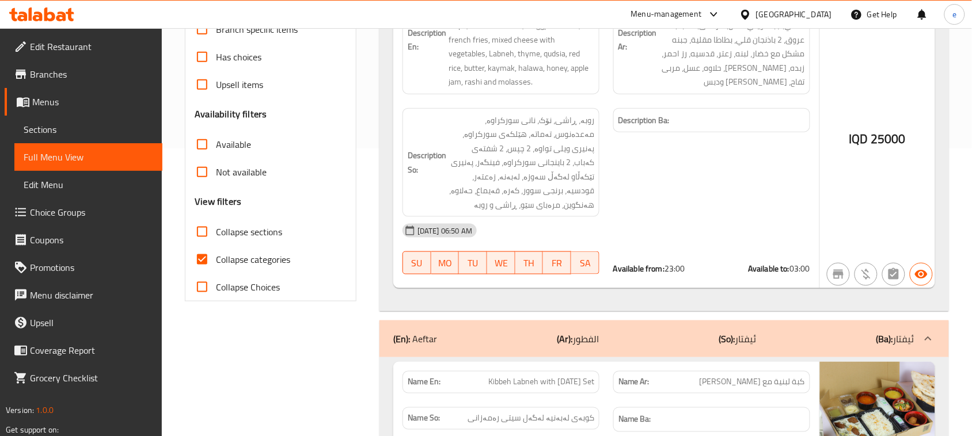
click at [220, 232] on span "Collapse sections" at bounding box center [249, 232] width 66 height 14
click at [216, 232] on input "Collapse sections" at bounding box center [202, 232] width 28 height 28
click at [211, 232] on input "Collapse sections" at bounding box center [202, 232] width 28 height 28
checkbox input "false"
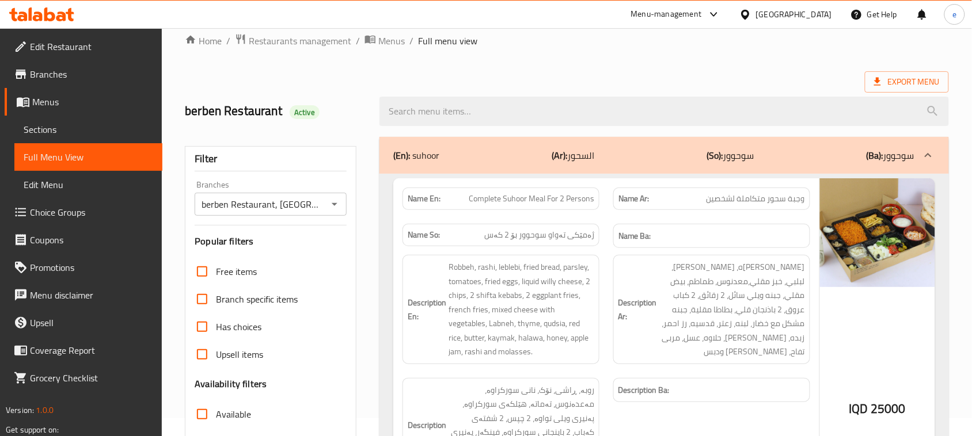
scroll to position [0, 0]
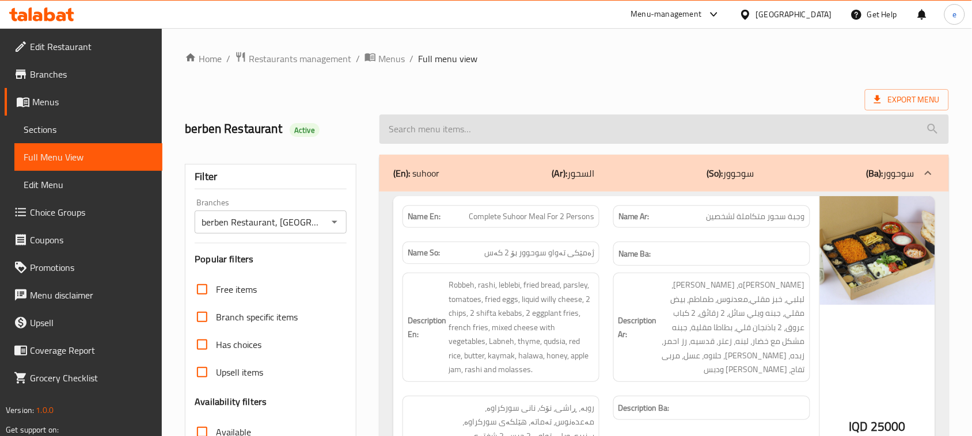
click at [439, 131] on input "search" at bounding box center [663, 129] width 569 height 29
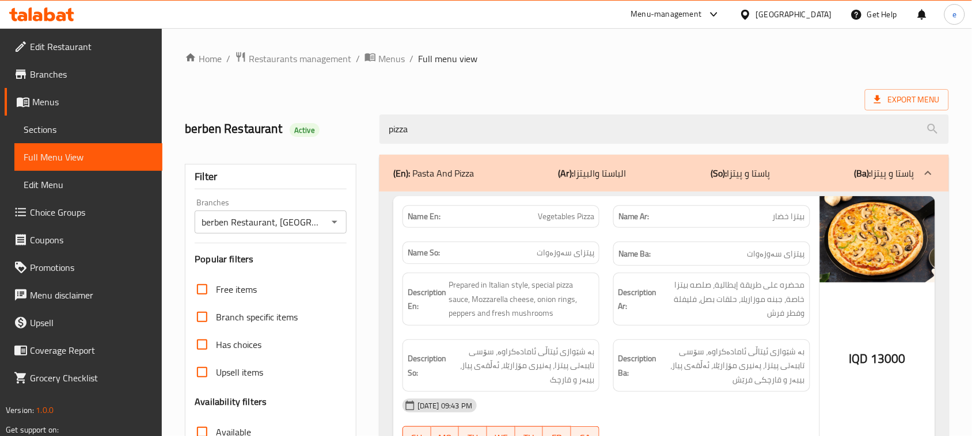
type input "pizza"
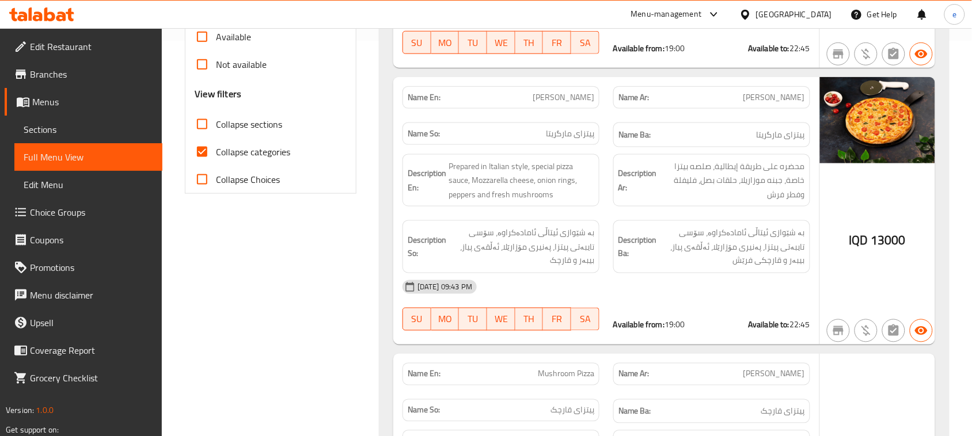
scroll to position [288, 0]
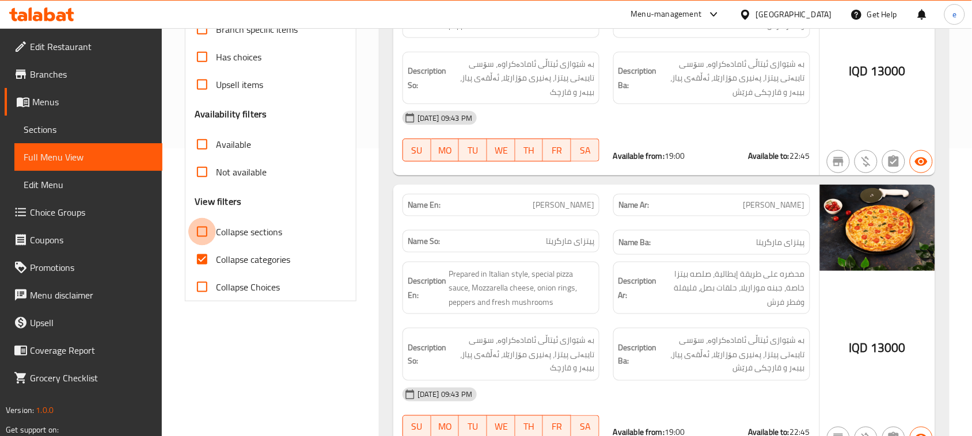
click at [209, 233] on input "Collapse sections" at bounding box center [202, 232] width 28 height 28
checkbox input "true"
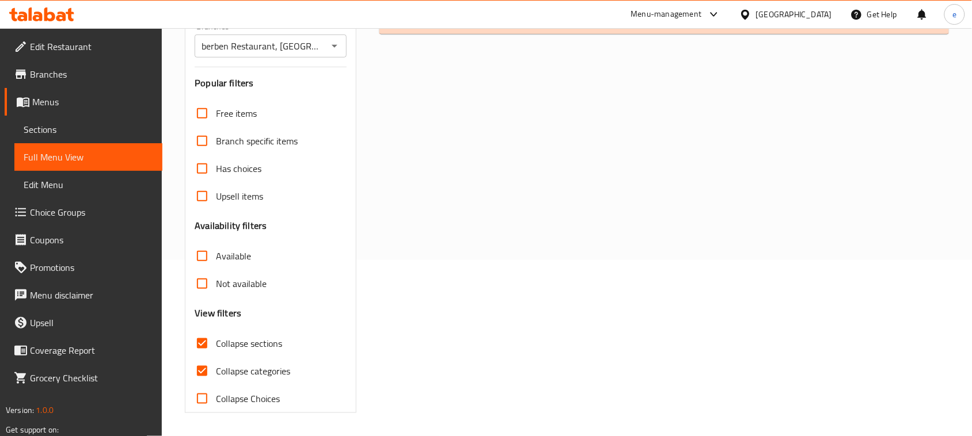
scroll to position [32, 0]
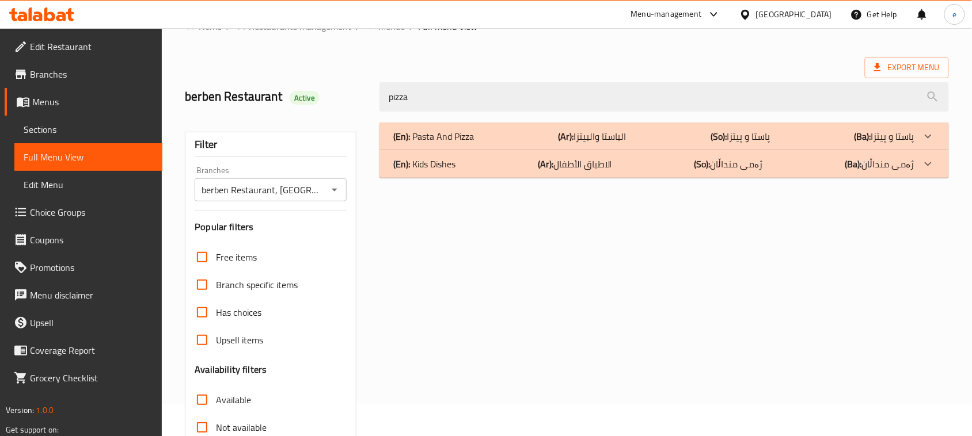
drag, startPoint x: 470, startPoint y: 101, endPoint x: 318, endPoint y: 87, distance: 152.0
click at [318, 87] on div "berben Restaurant Active pizza" at bounding box center [567, 96] width 778 height 51
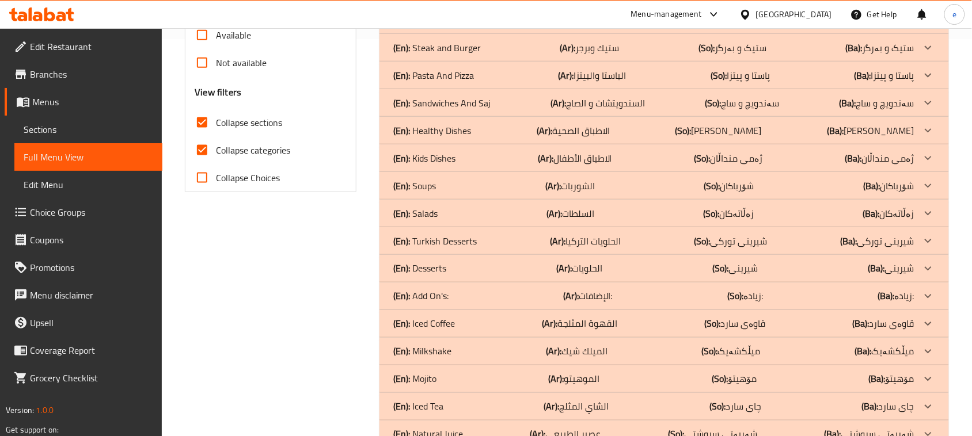
scroll to position [371, 0]
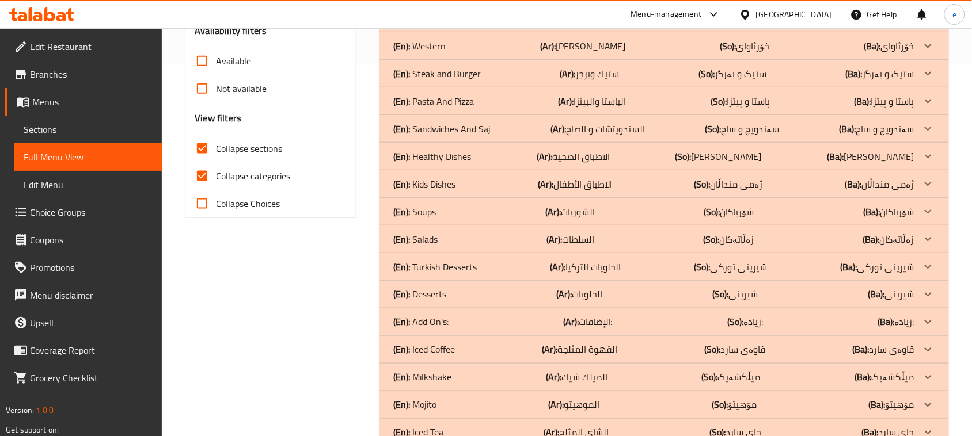
click at [200, 153] on input "Collapse sections" at bounding box center [202, 149] width 28 height 28
checkbox input "false"
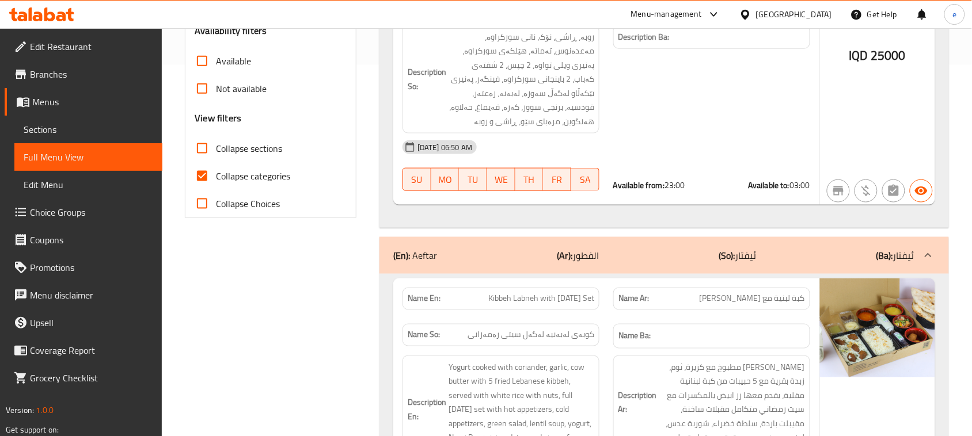
scroll to position [0, 0]
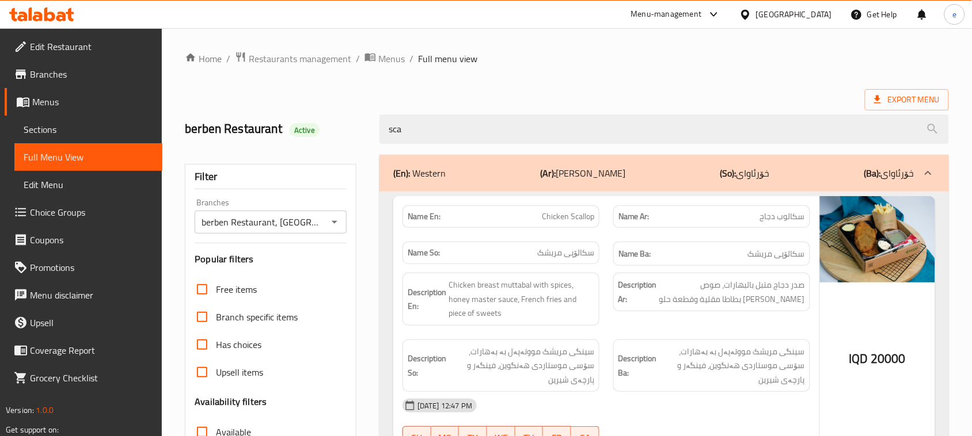
click at [588, 215] on span "Chicken Scallop" at bounding box center [568, 217] width 52 height 12
copy span "Scallop"
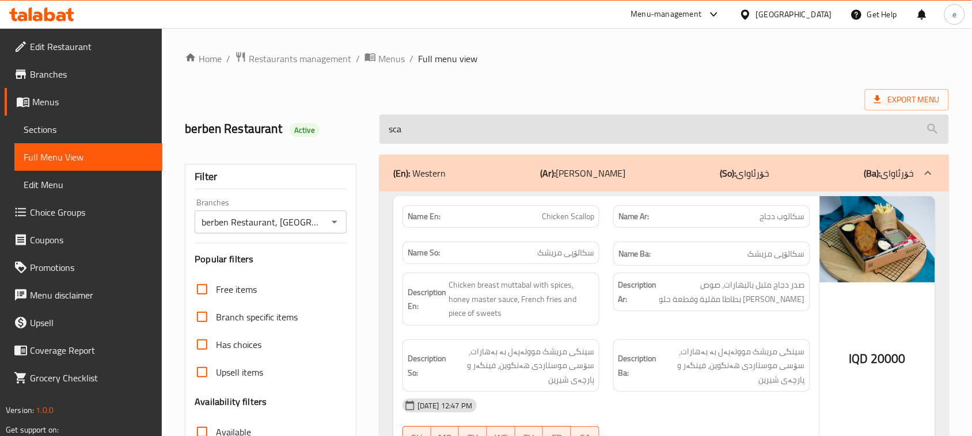
click at [409, 128] on input "sca" at bounding box center [663, 129] width 569 height 29
paste input "Scallop"
click at [393, 131] on input "Scallop" at bounding box center [663, 129] width 569 height 29
click at [387, 131] on input "Scallop" at bounding box center [663, 129] width 569 height 29
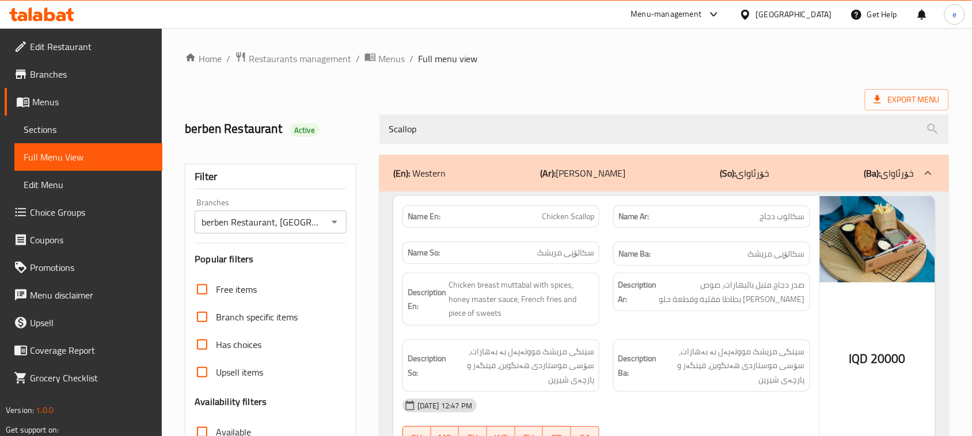
type input "Scallop"
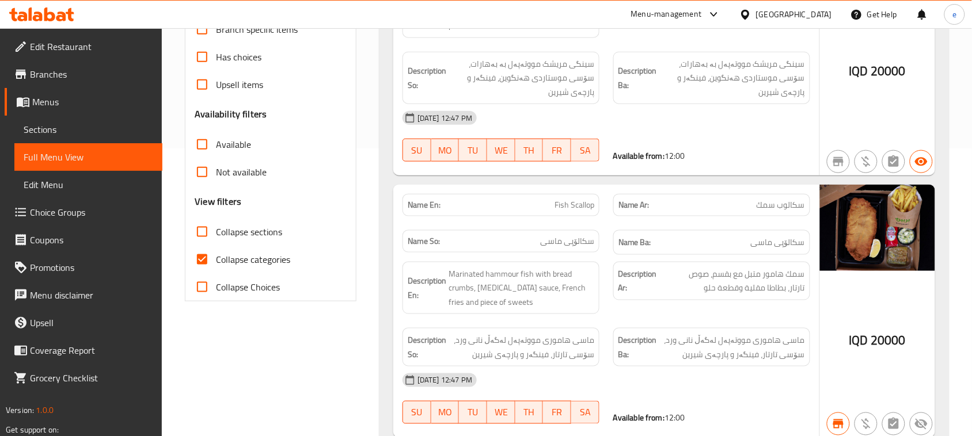
click at [210, 223] on input "Collapse sections" at bounding box center [202, 232] width 28 height 28
checkbox input "true"
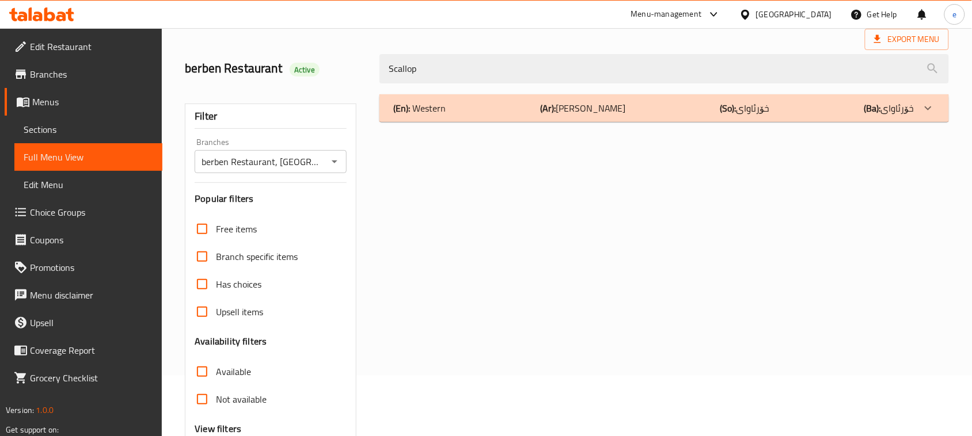
scroll to position [0, 0]
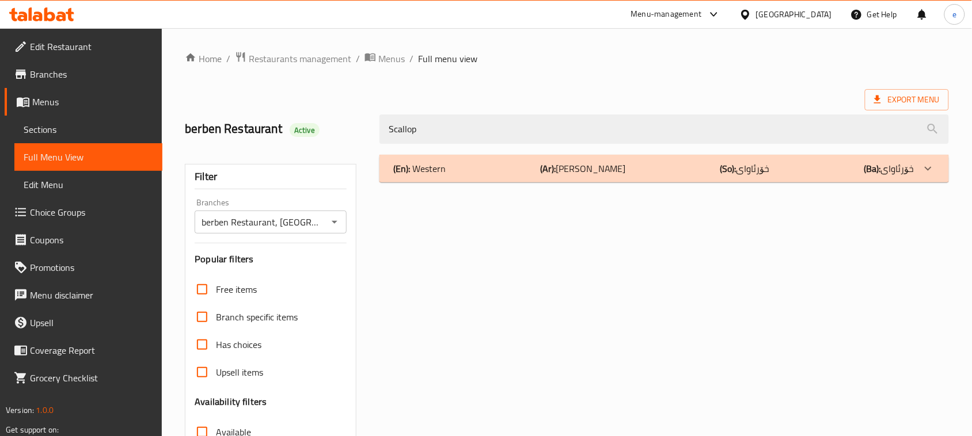
drag, startPoint x: 458, startPoint y: 131, endPoint x: 347, endPoint y: 130, distance: 110.5
click at [347, 130] on div "berben Restaurant Active Scallop" at bounding box center [567, 129] width 778 height 51
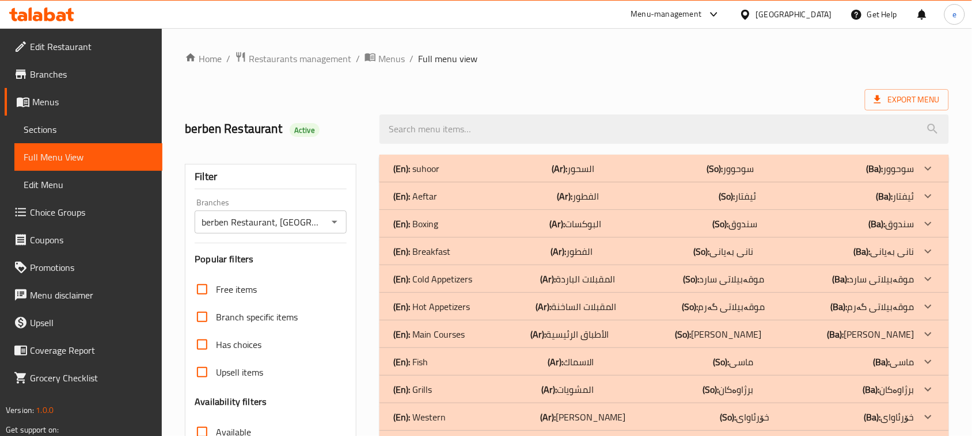
scroll to position [144, 0]
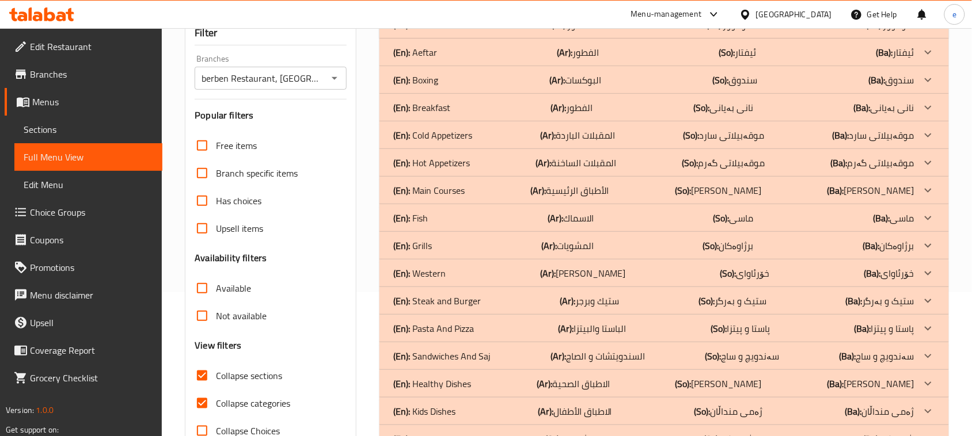
click at [439, 32] on p "(En): Cold Appetizers" at bounding box center [416, 25] width 46 height 14
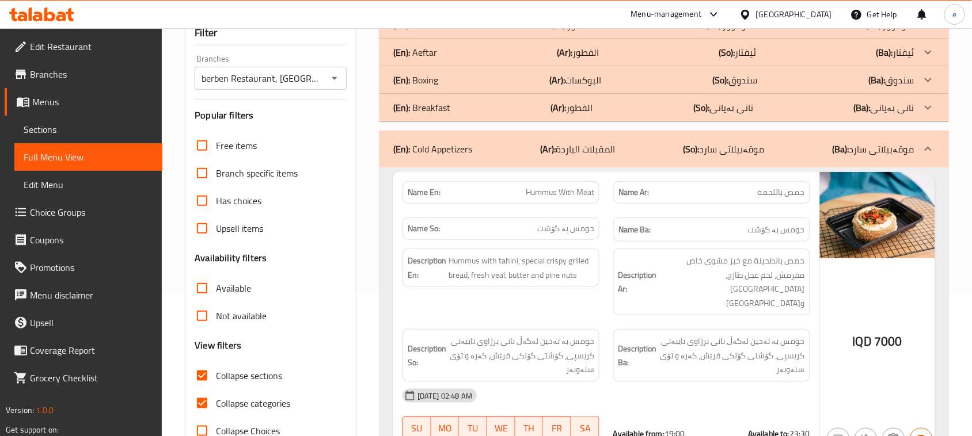
click at [499, 148] on div "(En): Cold Appetizers (Ar): المقبلات الباردة (So): موقەبیلاتی سارد (Ba): موقەبی…" at bounding box center [653, 149] width 521 height 14
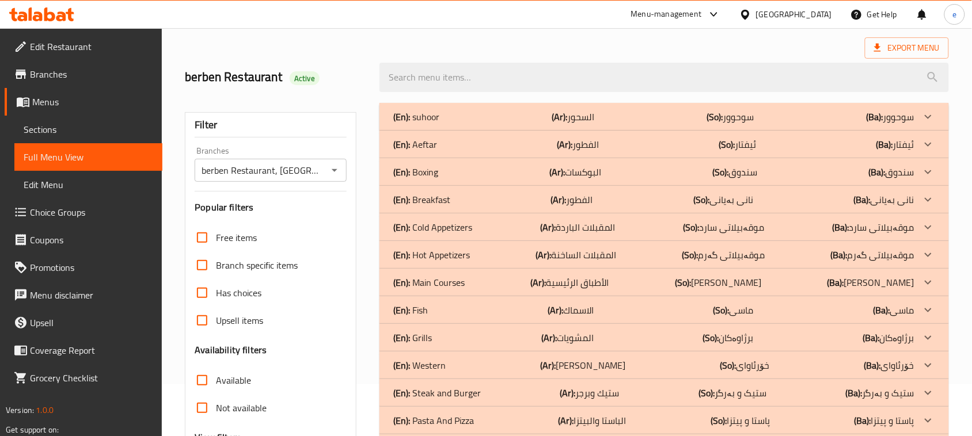
scroll to position [0, 0]
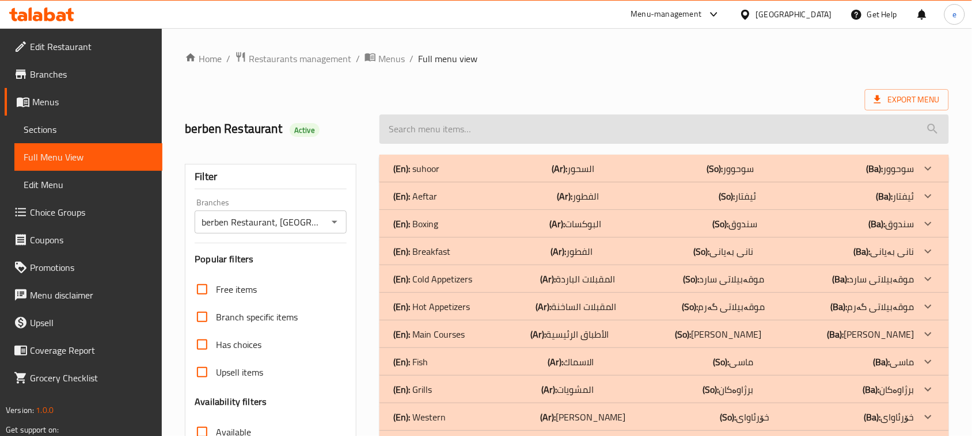
click at [435, 127] on input "search" at bounding box center [663, 129] width 569 height 29
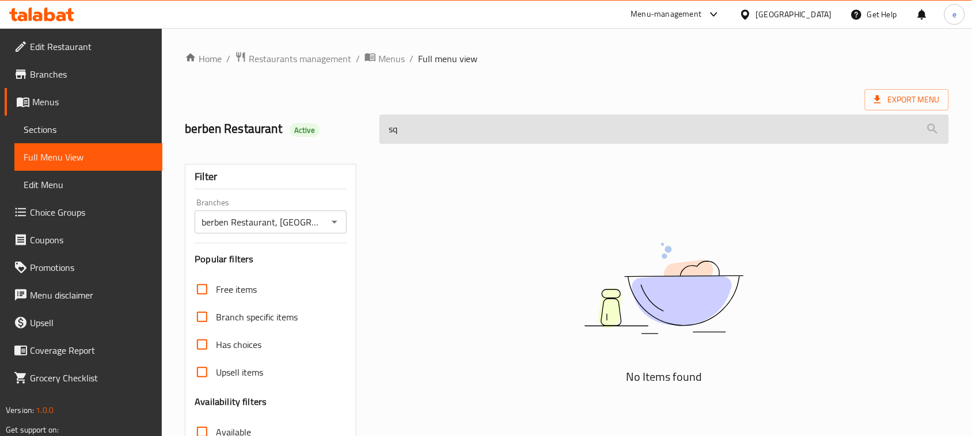
type input "s"
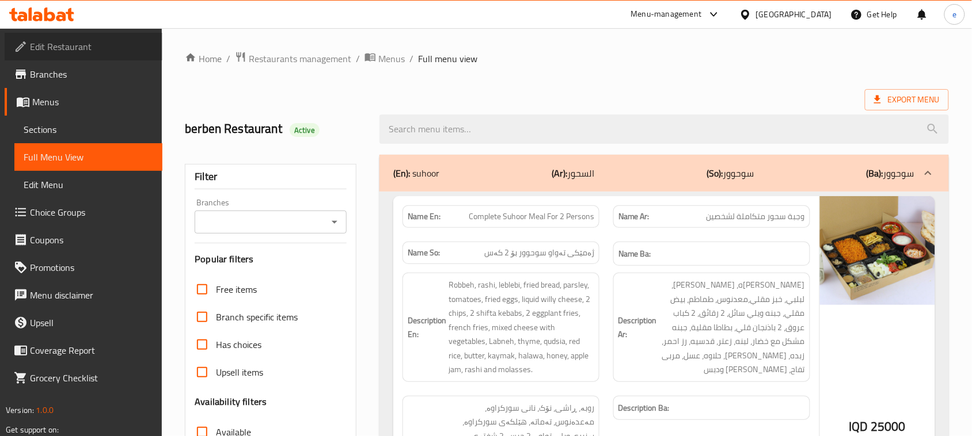
click at [44, 46] on span "Edit Restaurant" at bounding box center [91, 47] width 123 height 14
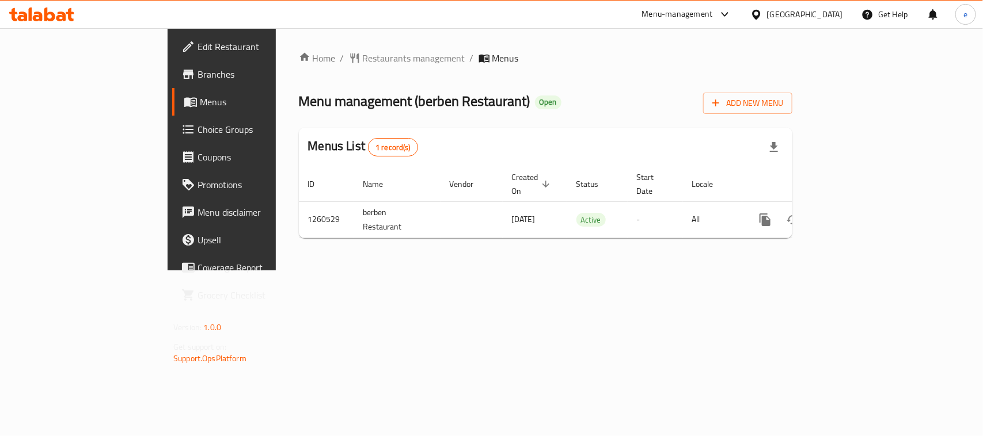
click at [197, 131] on span "Choice Groups" at bounding box center [259, 130] width 125 height 14
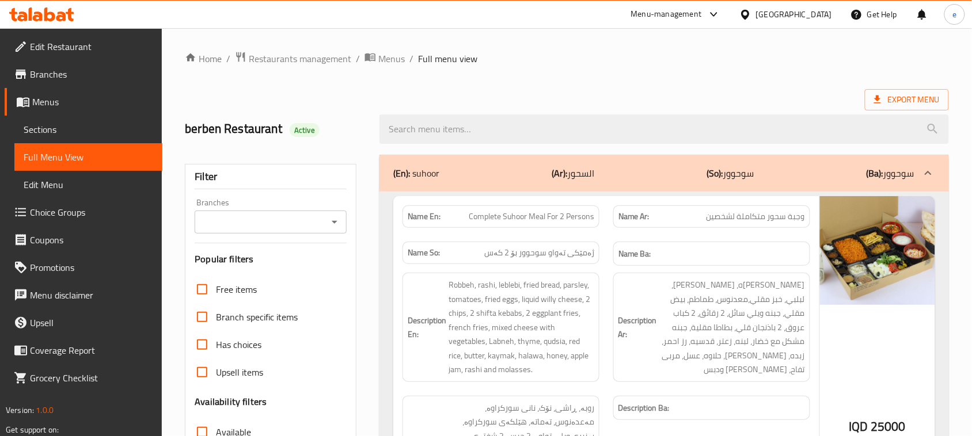
click at [337, 222] on icon "Open" at bounding box center [335, 222] width 14 height 14
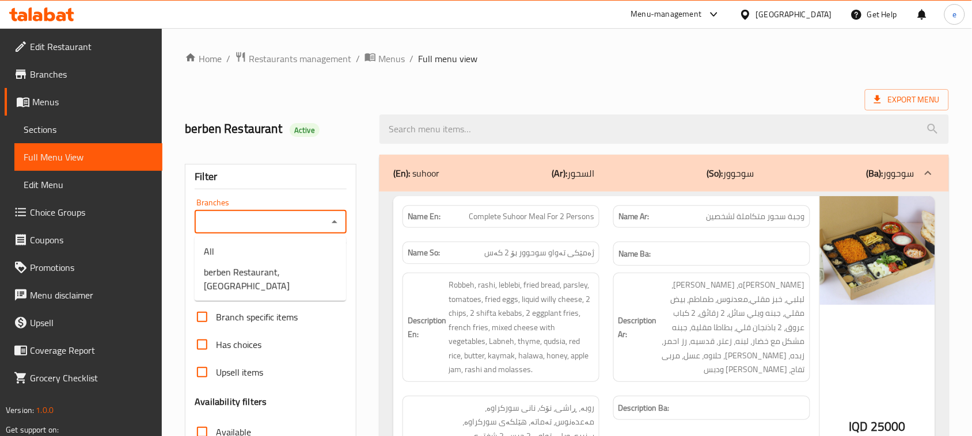
click at [334, 222] on icon "Close" at bounding box center [335, 221] width 6 height 3
click at [332, 227] on icon "Open" at bounding box center [335, 222] width 14 height 14
click at [306, 269] on span "berben Restaurant, Al Ashar" at bounding box center [270, 279] width 133 height 28
type input "berben Restaurant, Al Ashar"
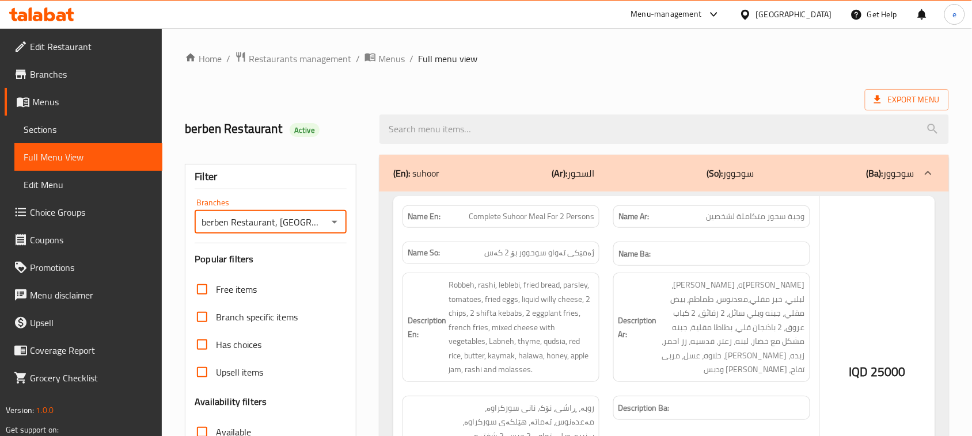
click at [476, 128] on div at bounding box center [486, 218] width 972 height 436
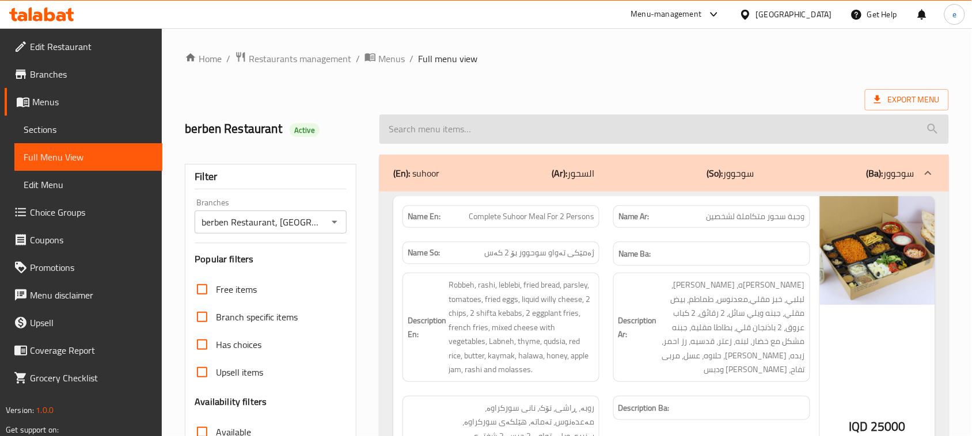
click at [436, 128] on input "search" at bounding box center [663, 129] width 569 height 29
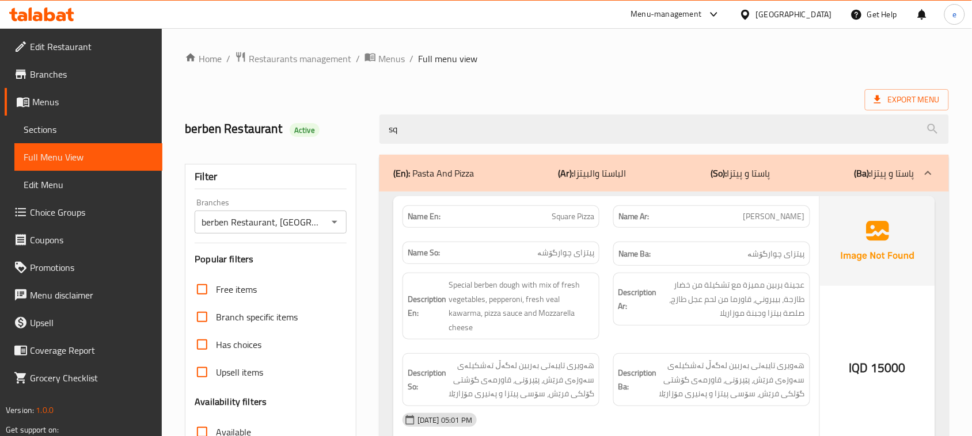
click at [566, 220] on span "Square Pizza" at bounding box center [572, 217] width 43 height 12
copy span "Square Pizza"
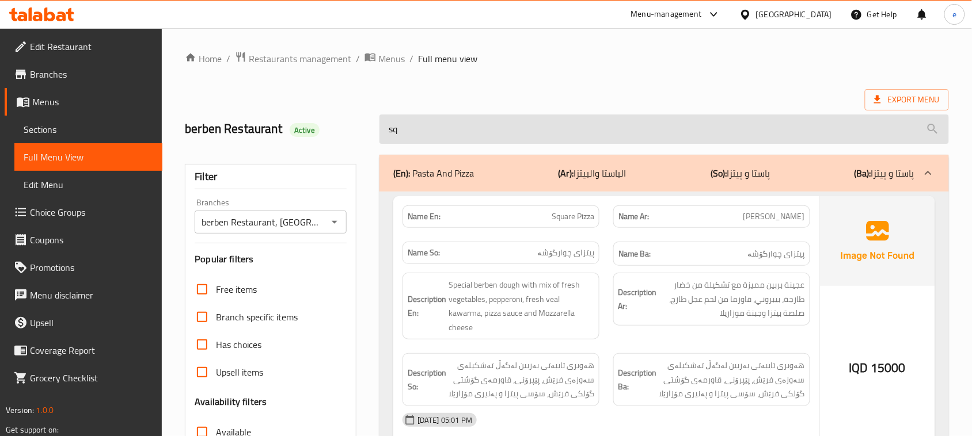
click at [474, 134] on input "sq" at bounding box center [663, 129] width 569 height 29
paste input "Square Pizza"
click at [421, 123] on input "Square Pizza" at bounding box center [663, 129] width 569 height 29
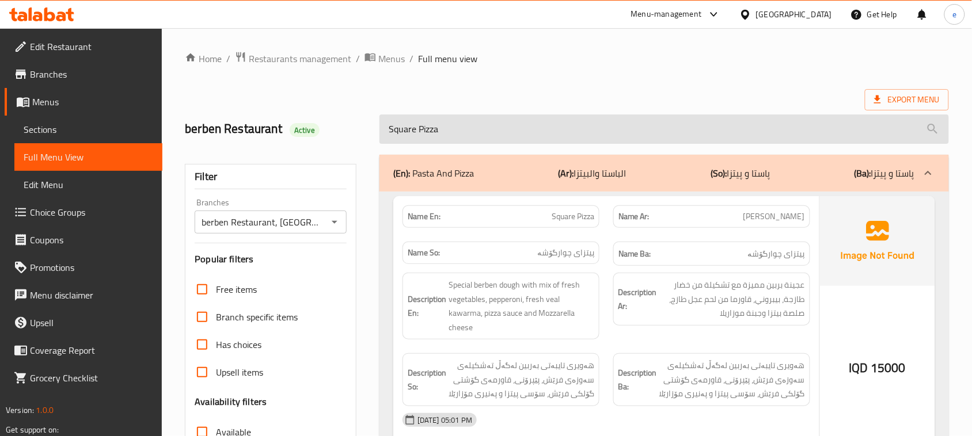
click at [421, 123] on input "Square Pizza" at bounding box center [663, 129] width 569 height 29
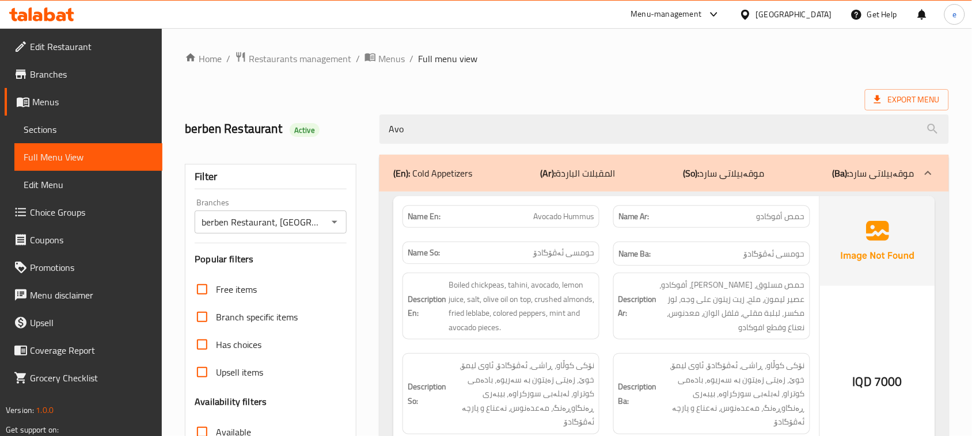
click at [566, 204] on div "Name En: Avocado Hummus" at bounding box center [500, 217] width 211 height 36
click at [566, 213] on span "Avocado Hummus" at bounding box center [563, 217] width 61 height 12
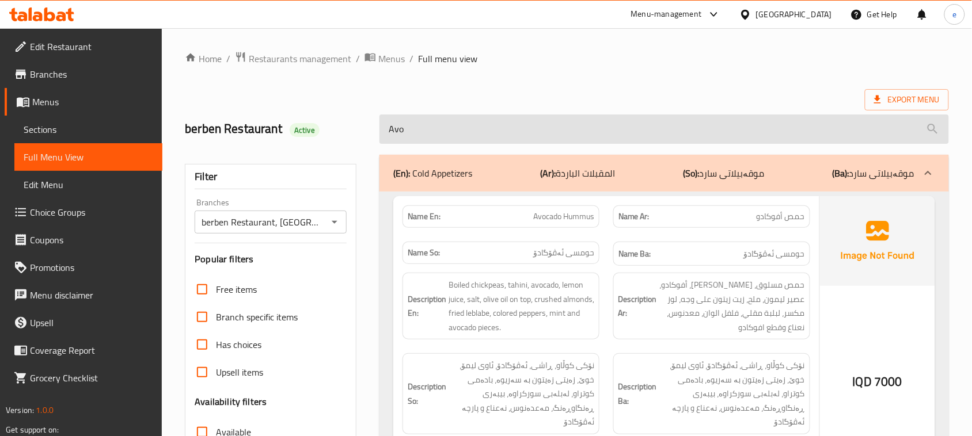
click at [456, 142] on input "Avo" at bounding box center [663, 129] width 569 height 29
paste input "cado Hummus"
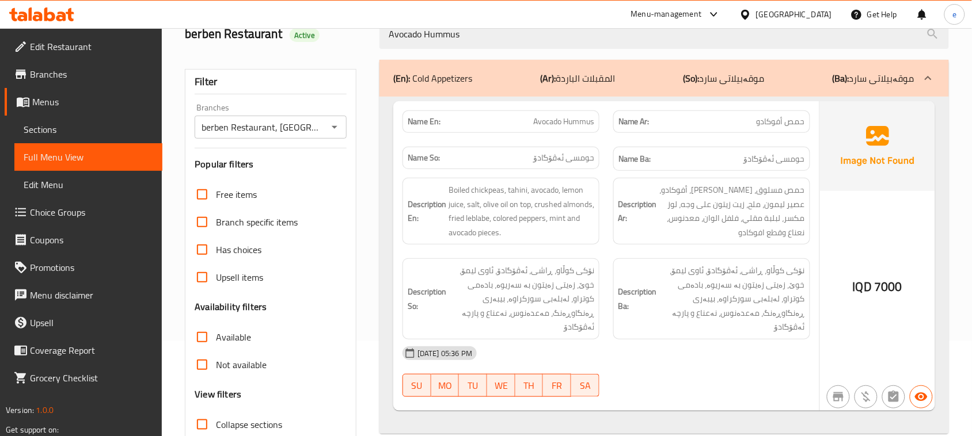
scroll to position [144, 0]
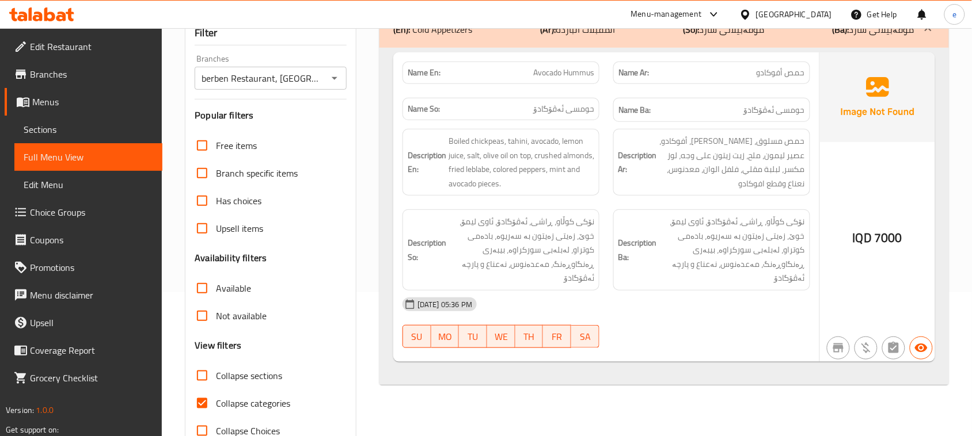
type input "Avocado Hummus"
click at [568, 68] on span "Avocado Hummus" at bounding box center [563, 73] width 61 height 12
copy span "Avocado Hummus"
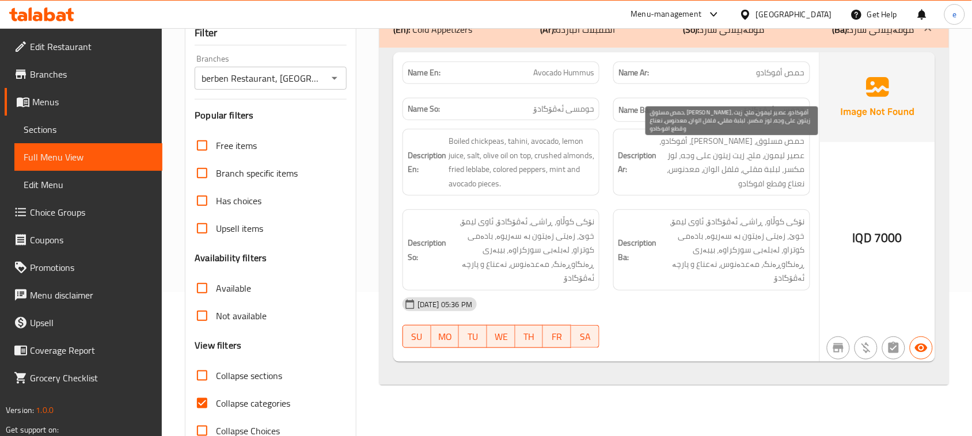
click at [701, 157] on span "حمص مسلوق، راشي، أفوكادو، عصير ليمون، ملح، زيت زيتون على وجه، لوز مكسر، لبلبة م…" at bounding box center [732, 162] width 146 height 56
copy span "مكسر"
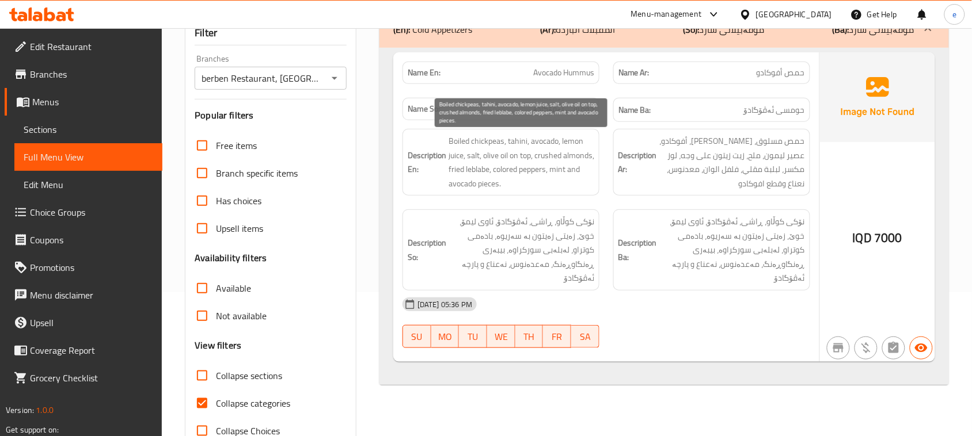
click at [548, 158] on span "Boiled chickpeas, tahini, avocado, lemon juice, salt, olive oil on top, crushed…" at bounding box center [521, 162] width 146 height 56
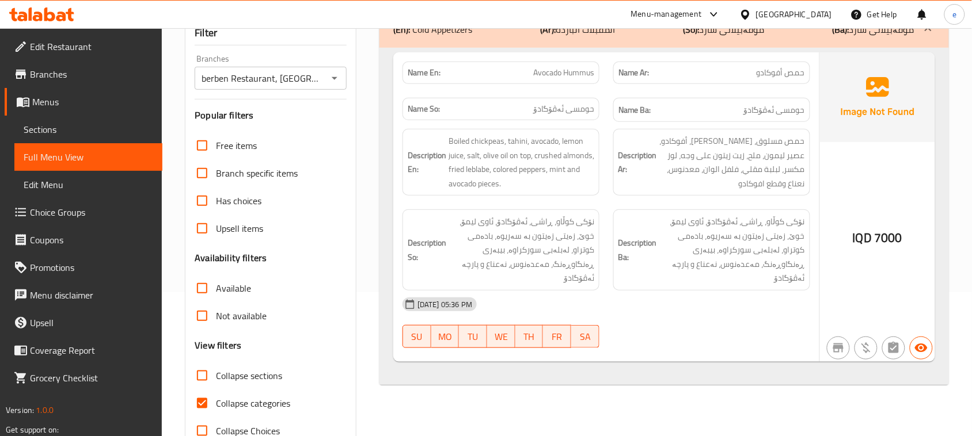
click at [629, 305] on div "17-08-2025 05:36 PM" at bounding box center [605, 305] width 421 height 28
click at [341, 84] on icon "Open" at bounding box center [335, 78] width 14 height 14
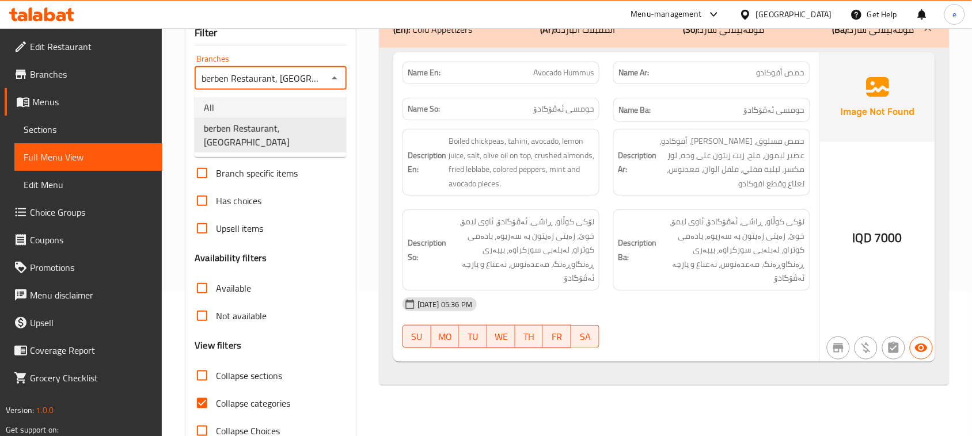
click at [312, 108] on li "All" at bounding box center [270, 107] width 151 height 21
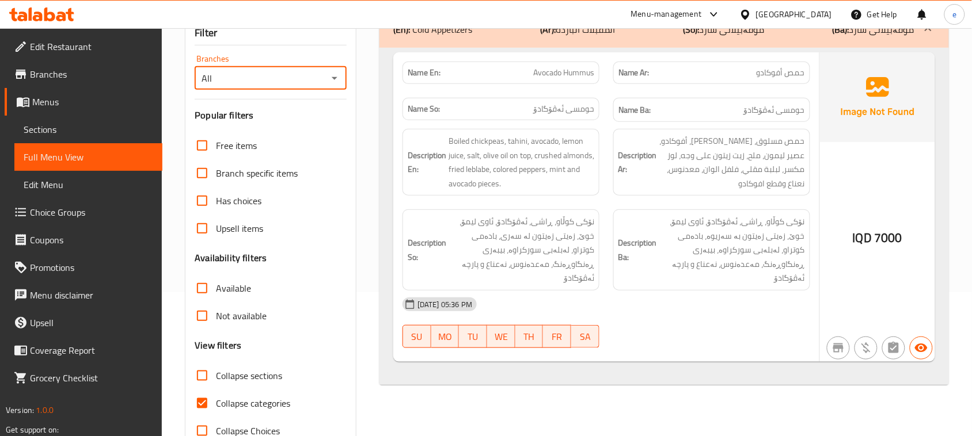
click at [337, 79] on icon "Open" at bounding box center [335, 78] width 14 height 14
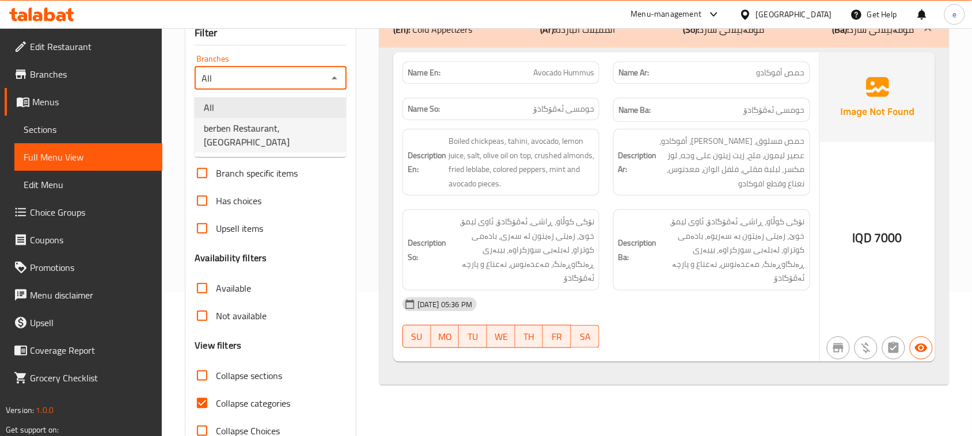
click at [303, 133] on span "berben Restaurant, Al Ashar" at bounding box center [270, 135] width 133 height 28
type input "berben Restaurant, Al Ashar"
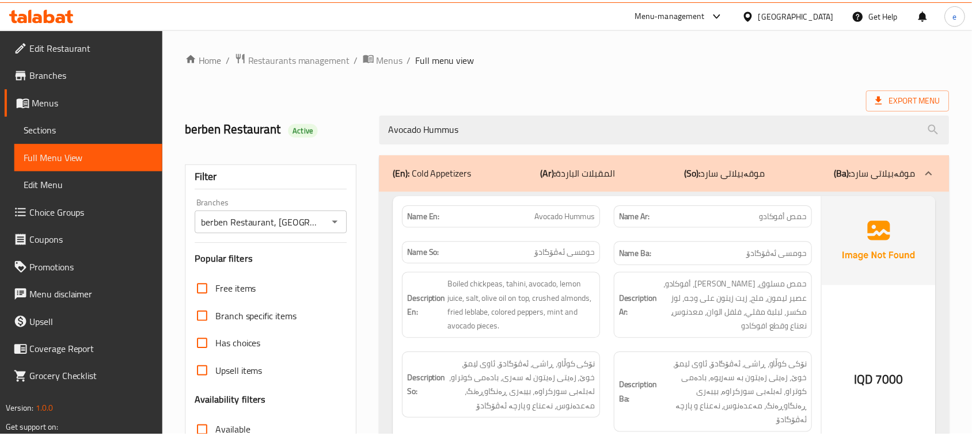
scroll to position [176, 0]
